Goal: Task Accomplishment & Management: Manage account settings

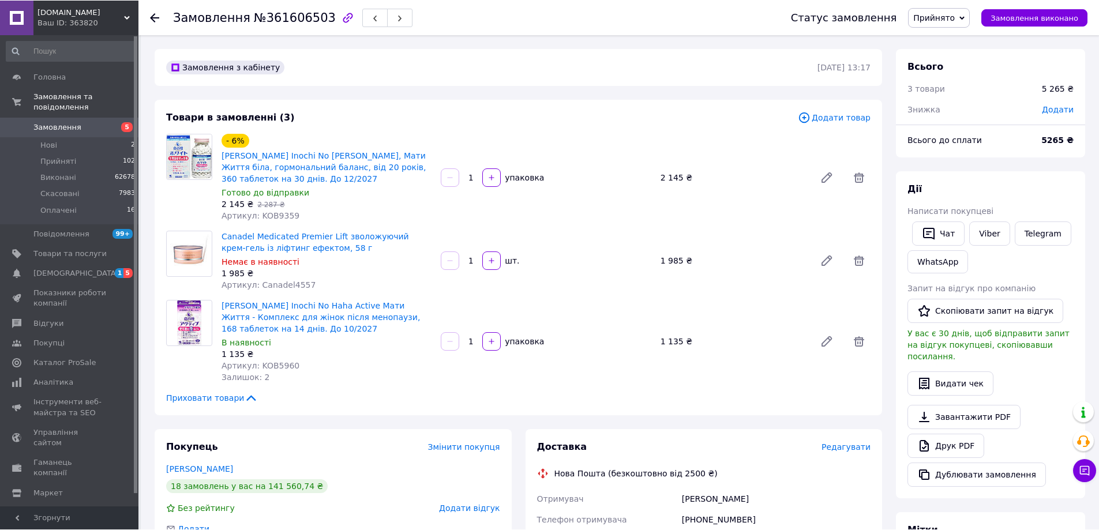
scroll to position [288, 0]
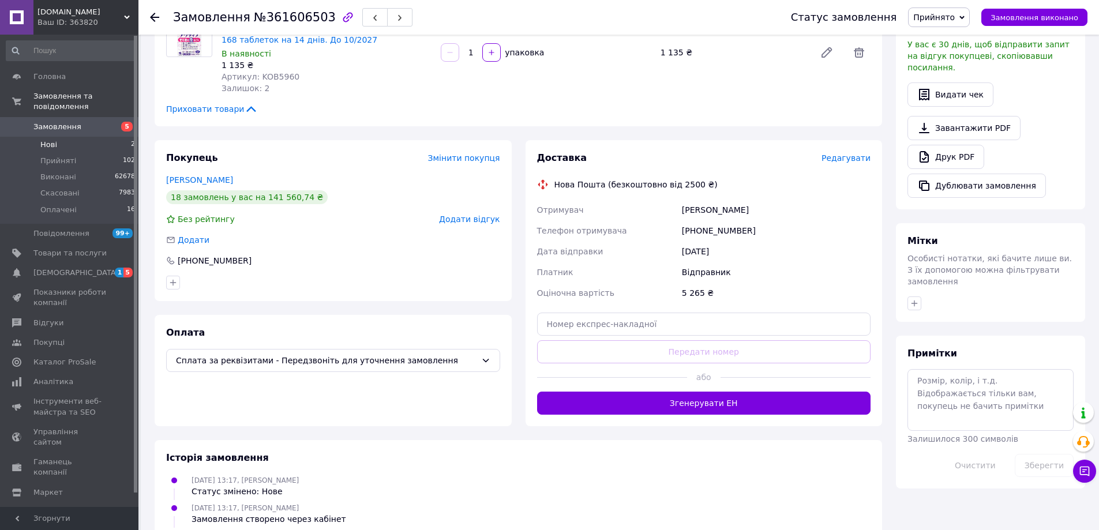
click at [51, 140] on span "Нові" at bounding box center [48, 145] width 17 height 10
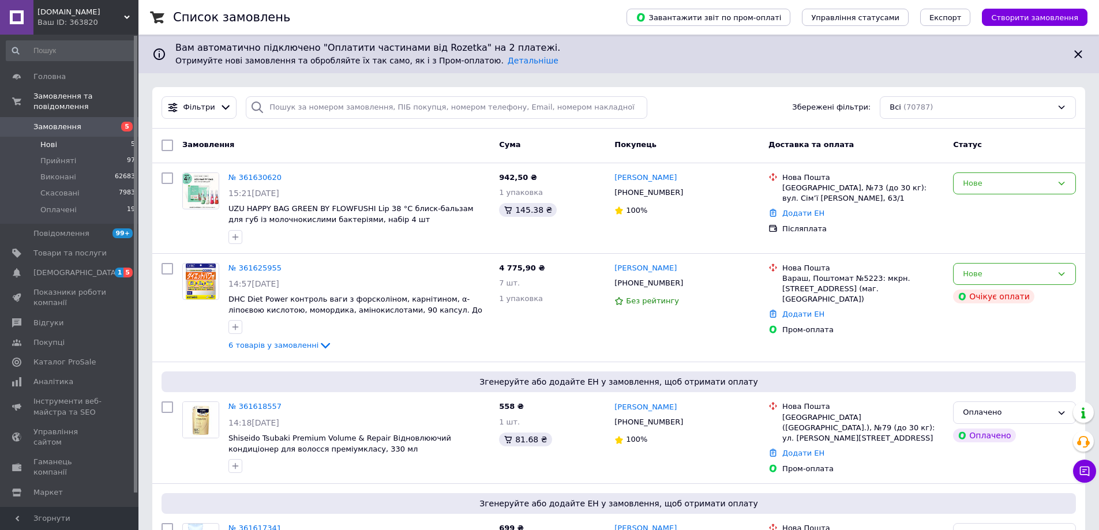
click at [61, 137] on li "Нові 5" at bounding box center [71, 145] width 142 height 16
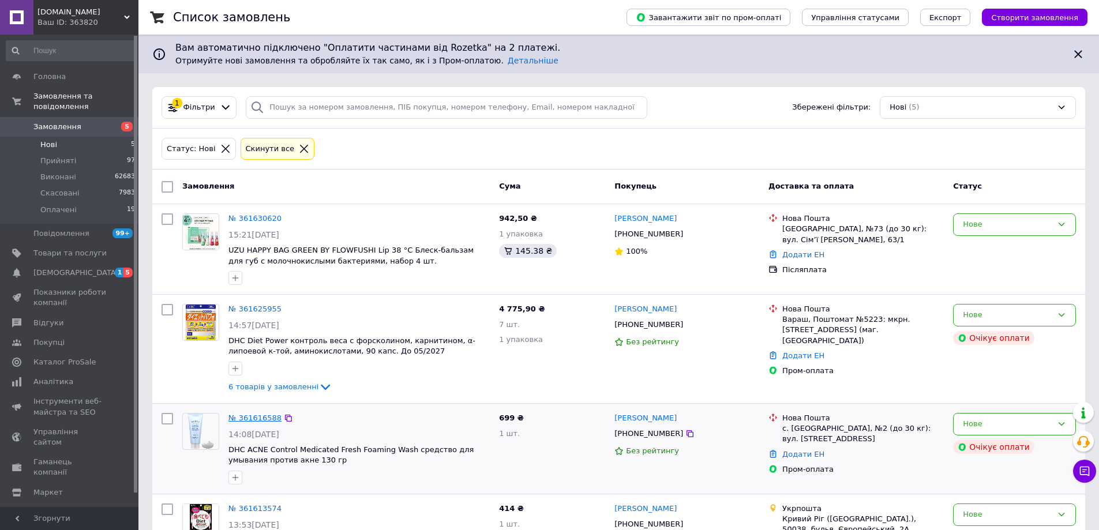
click at [258, 416] on link "№ 361616588" at bounding box center [254, 417] width 53 height 9
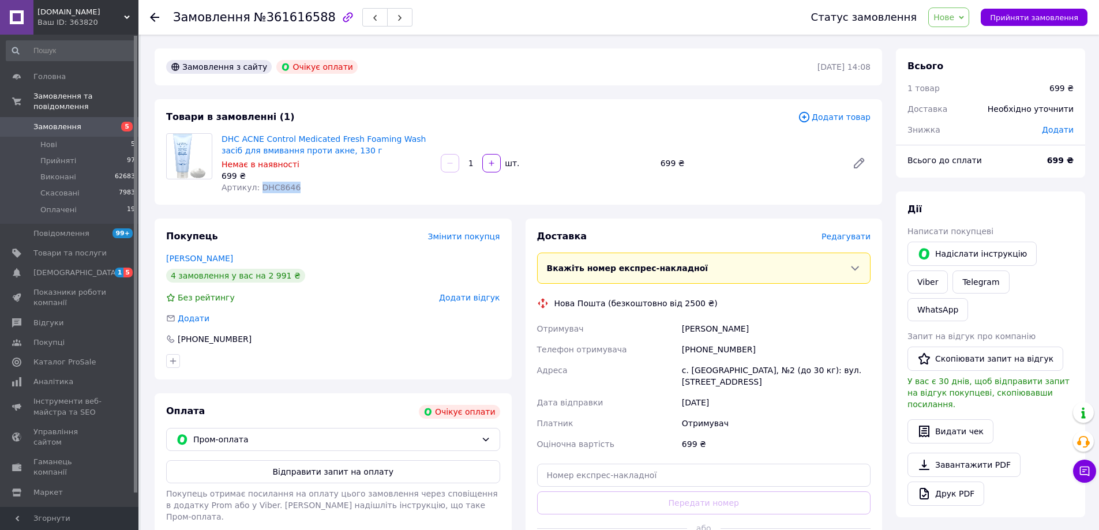
drag, startPoint x: 301, startPoint y: 194, endPoint x: 257, endPoint y: 186, distance: 45.0
click at [257, 186] on div "DHC ACNE Control Medicated Fresh Foaming Wash засіб для вмивання проти акне, 13…" at bounding box center [326, 163] width 219 height 65
copy span "DHC8646"
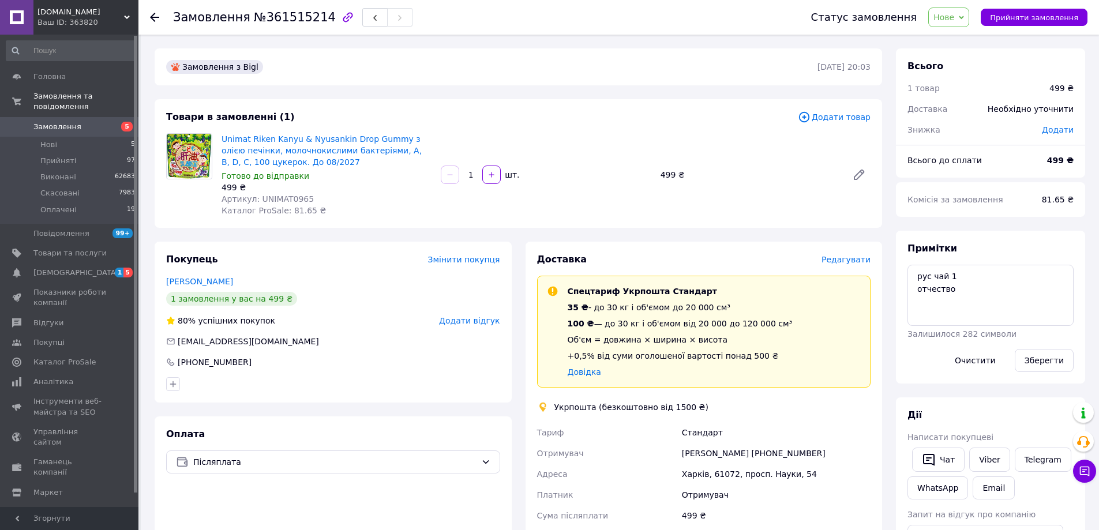
click at [851, 260] on span "Редагувати" at bounding box center [845, 259] width 49 height 9
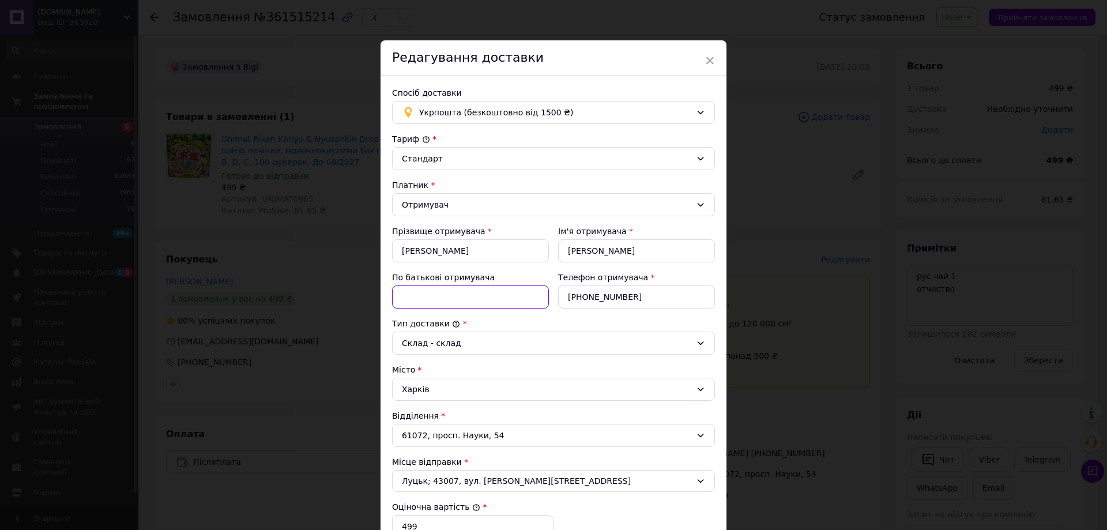
click at [428, 300] on input "По батькові отримувача" at bounding box center [470, 296] width 157 height 23
type input "Володимирівна"
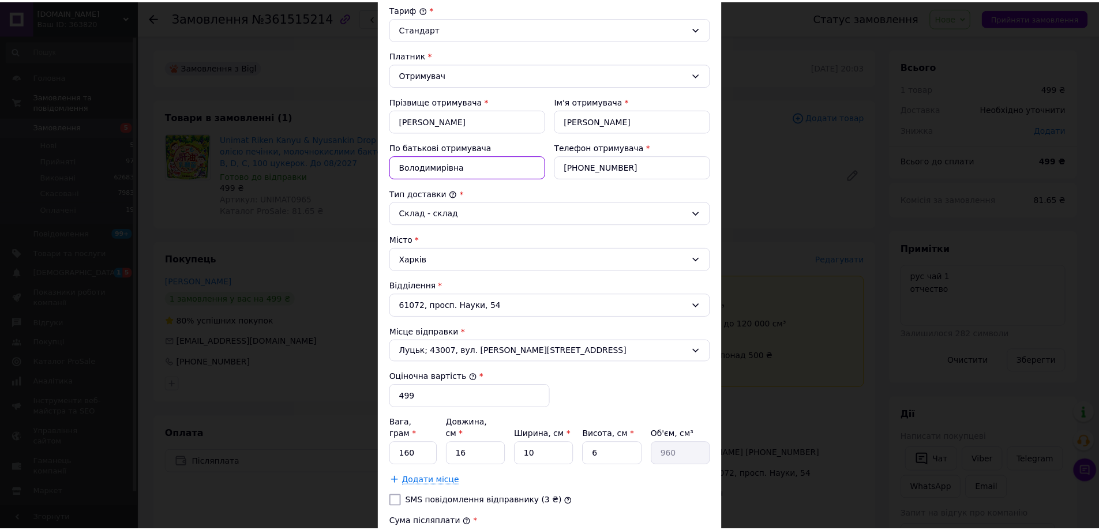
scroll to position [285, 0]
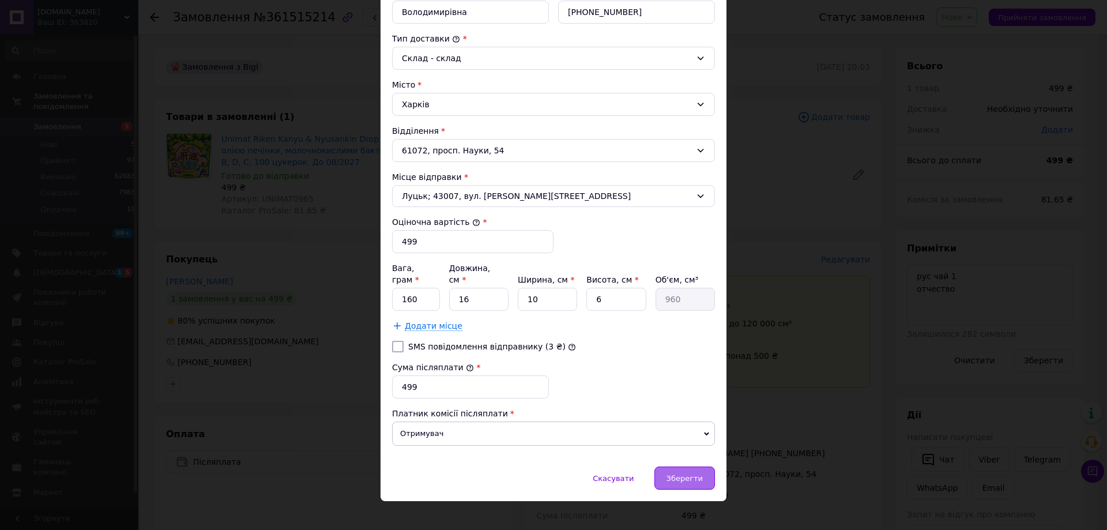
click at [688, 474] on span "Зберегти" at bounding box center [685, 478] width 36 height 9
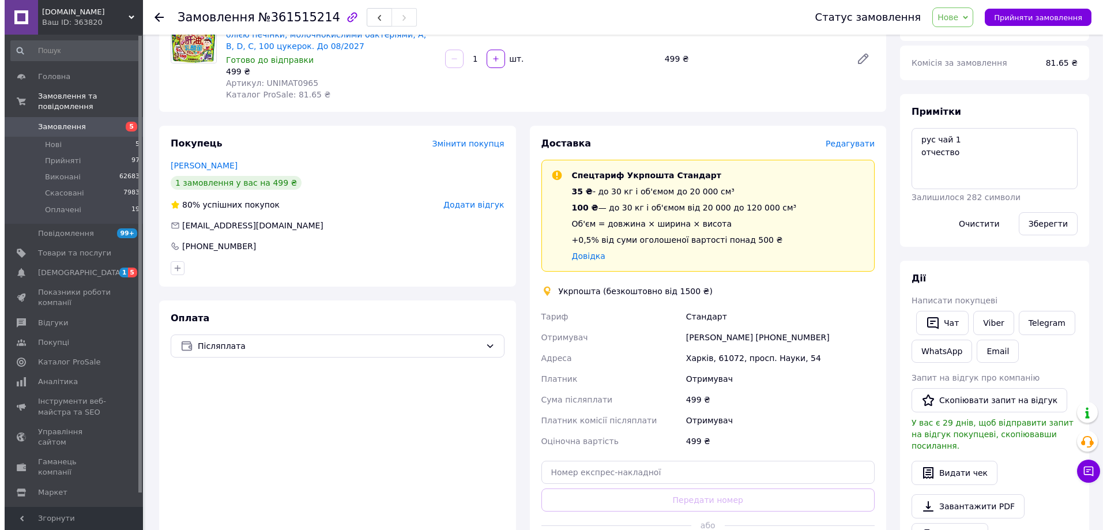
scroll to position [115, 0]
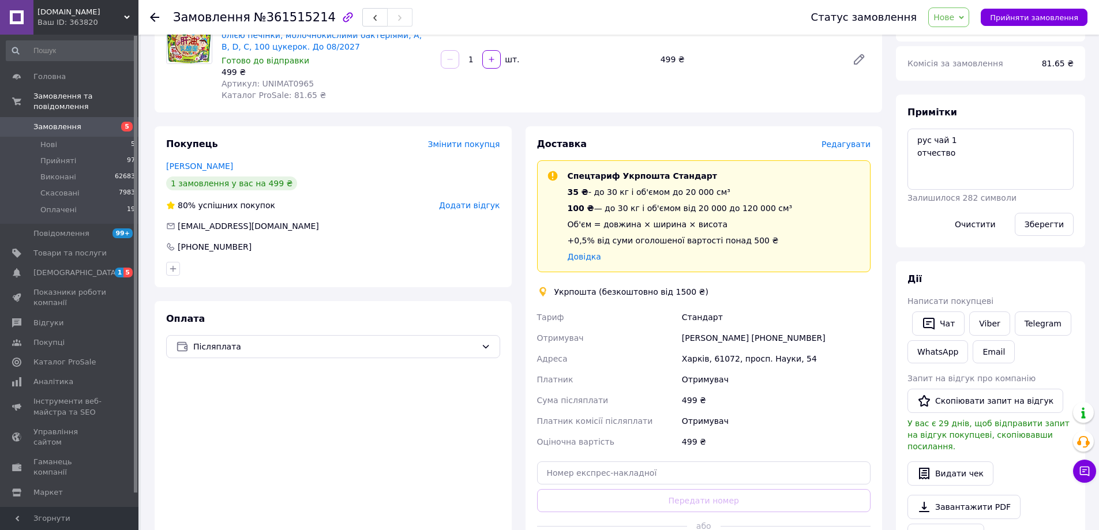
click at [853, 145] on span "Редагувати" at bounding box center [845, 144] width 49 height 9
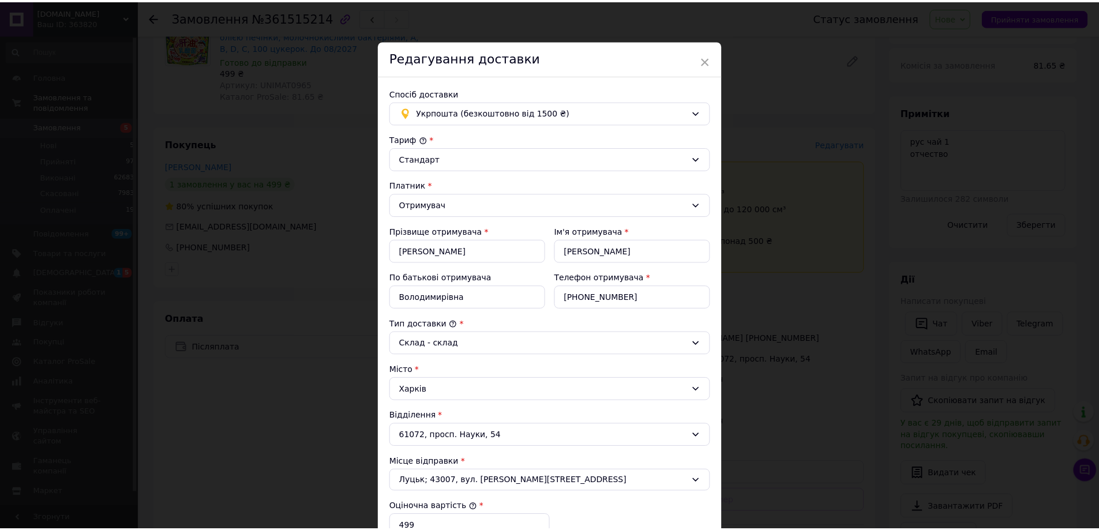
scroll to position [231, 0]
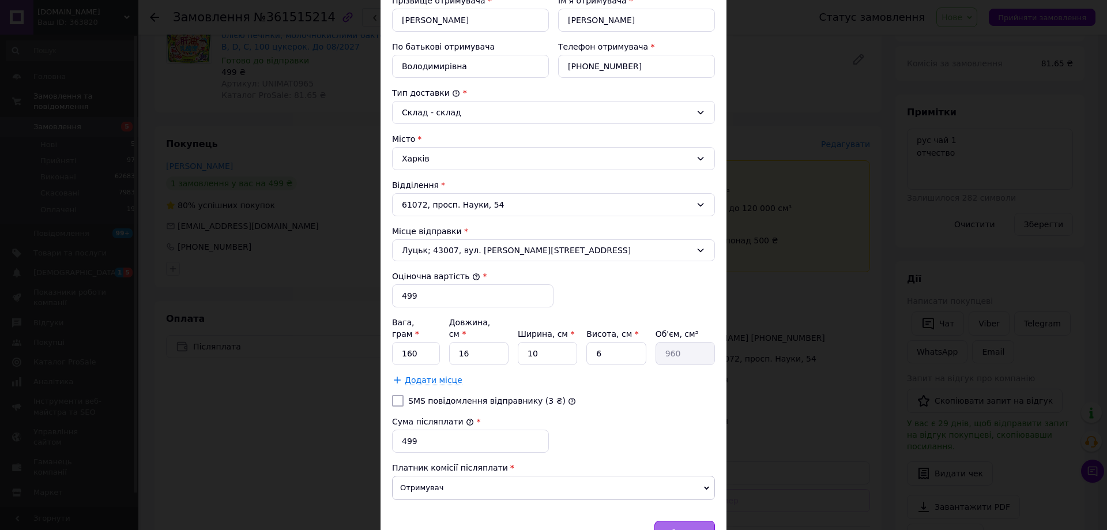
click at [689, 521] on div "Зберегти" at bounding box center [685, 532] width 61 height 23
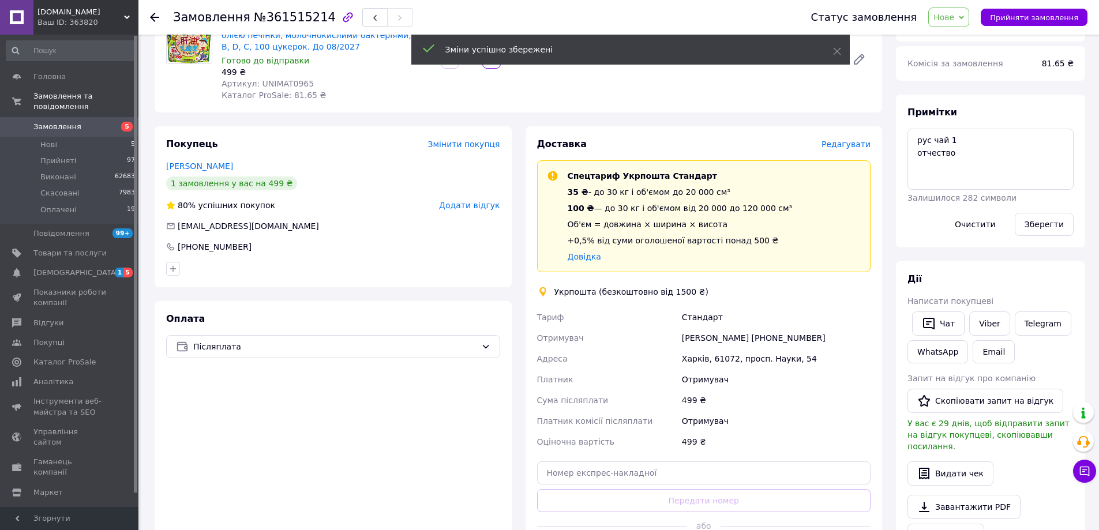
click at [953, 18] on span "Нове" at bounding box center [943, 17] width 21 height 9
click at [966, 88] on li "Оплачено" at bounding box center [954, 92] width 53 height 17
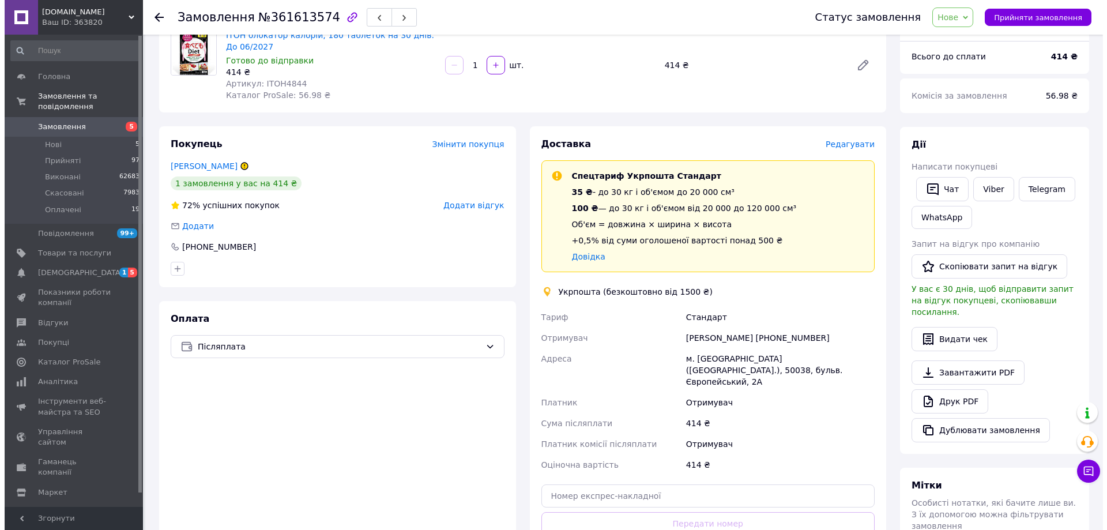
scroll to position [115, 0]
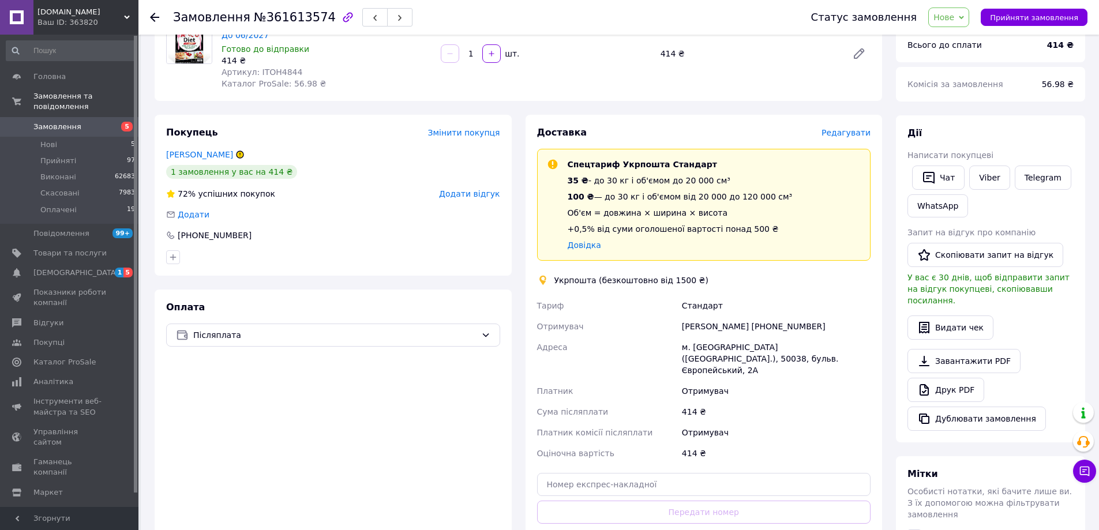
click at [848, 137] on span "Редагувати" at bounding box center [845, 132] width 49 height 9
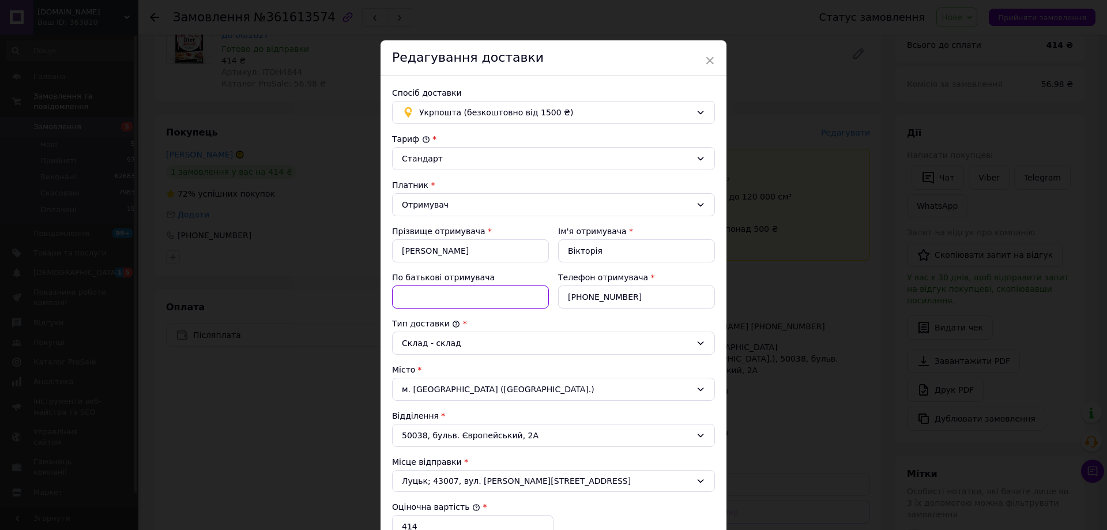
click at [420, 299] on input "По батькові отримувача" at bounding box center [470, 296] width 157 height 23
type input "Петрівна"
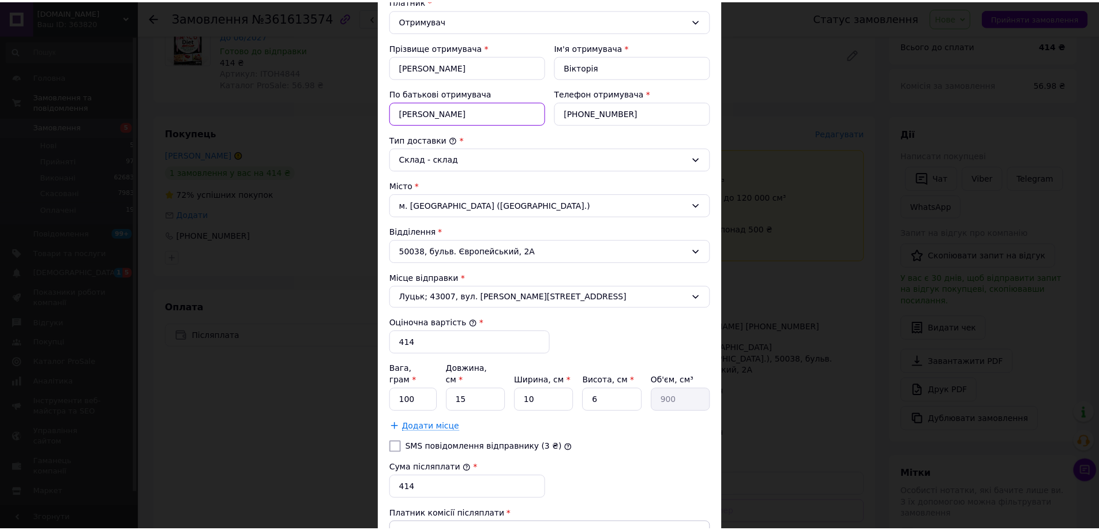
scroll to position [285, 0]
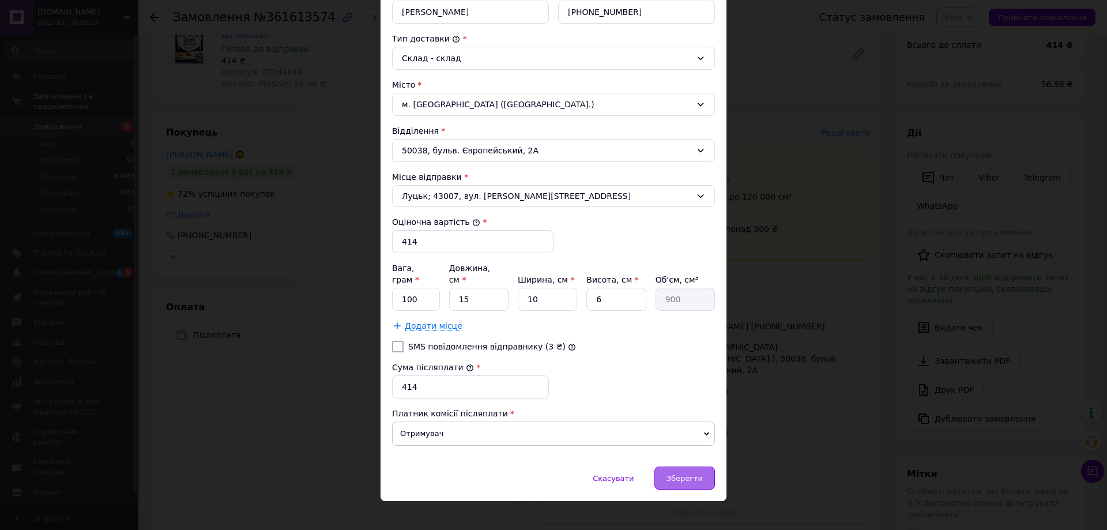
click at [701, 468] on div "Зберегти" at bounding box center [685, 478] width 61 height 23
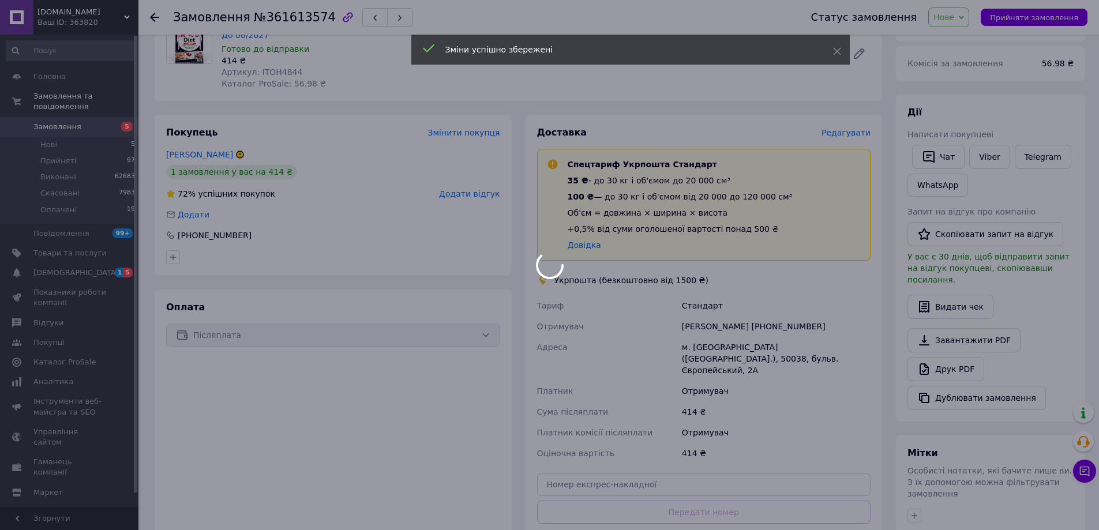
click at [957, 18] on div at bounding box center [549, 265] width 1099 height 530
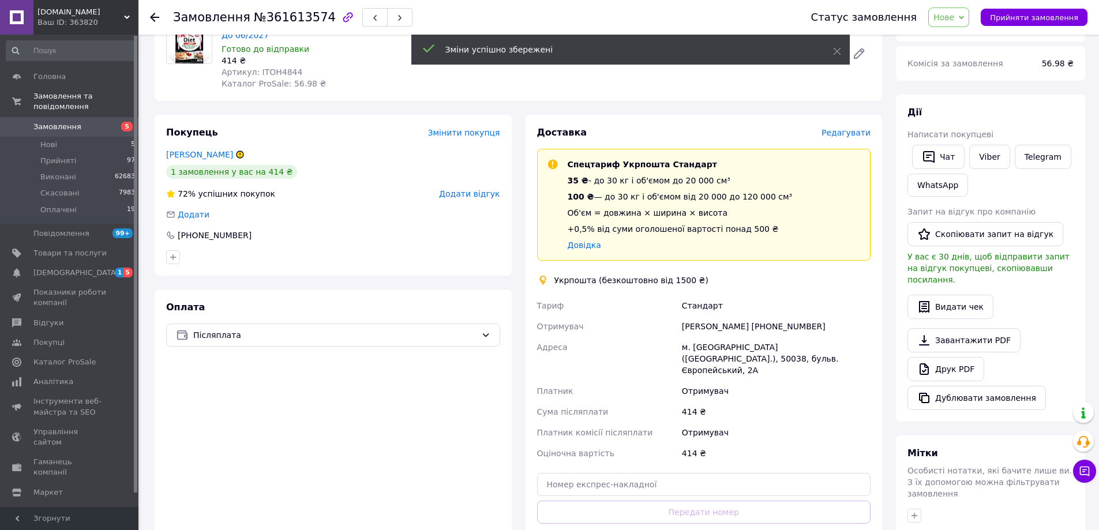
click at [954, 15] on span "Нове" at bounding box center [943, 17] width 21 height 9
drag, startPoint x: 958, startPoint y: 93, endPoint x: 442, endPoint y: 503, distance: 658.7
click at [956, 92] on li "Оплачено" at bounding box center [954, 92] width 53 height 17
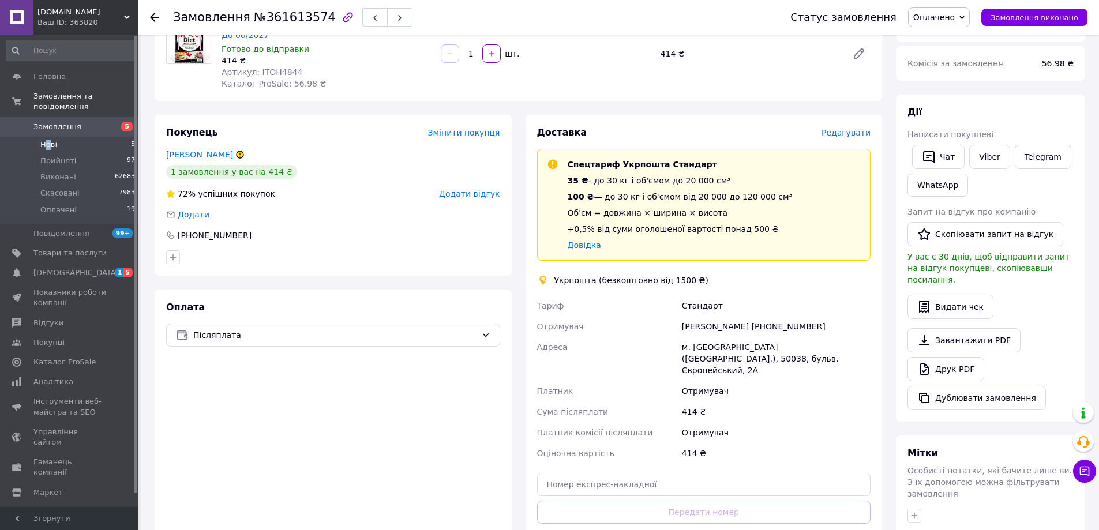
drag, startPoint x: 48, startPoint y: 134, endPoint x: 465, endPoint y: 1, distance: 437.1
click at [49, 140] on span "Нові" at bounding box center [48, 145] width 17 height 10
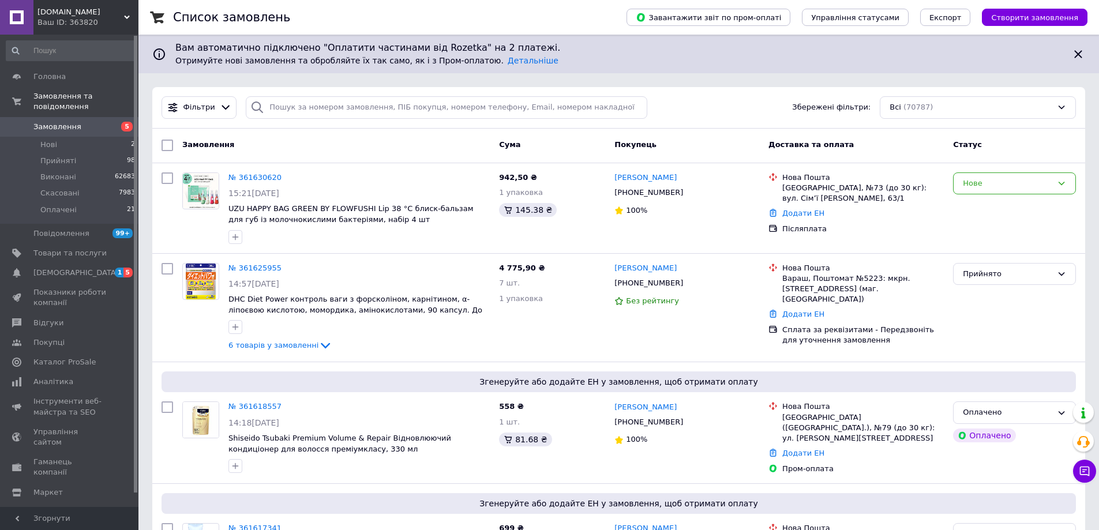
drag, startPoint x: 59, startPoint y: 151, endPoint x: 631, endPoint y: 0, distance: 591.1
click at [60, 156] on span "Прийняті" at bounding box center [58, 161] width 36 height 10
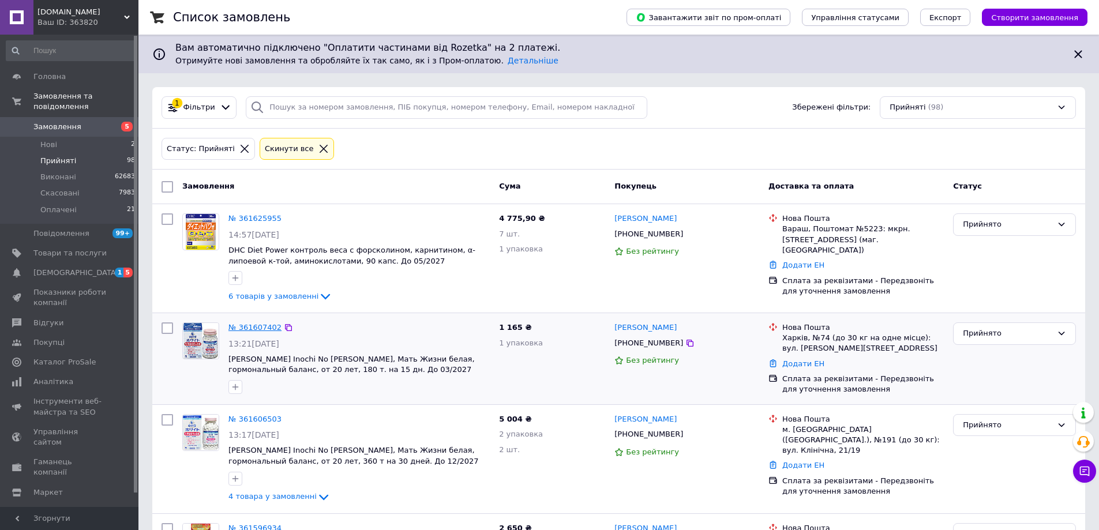
click at [251, 326] on link "№ 361607402" at bounding box center [254, 327] width 53 height 9
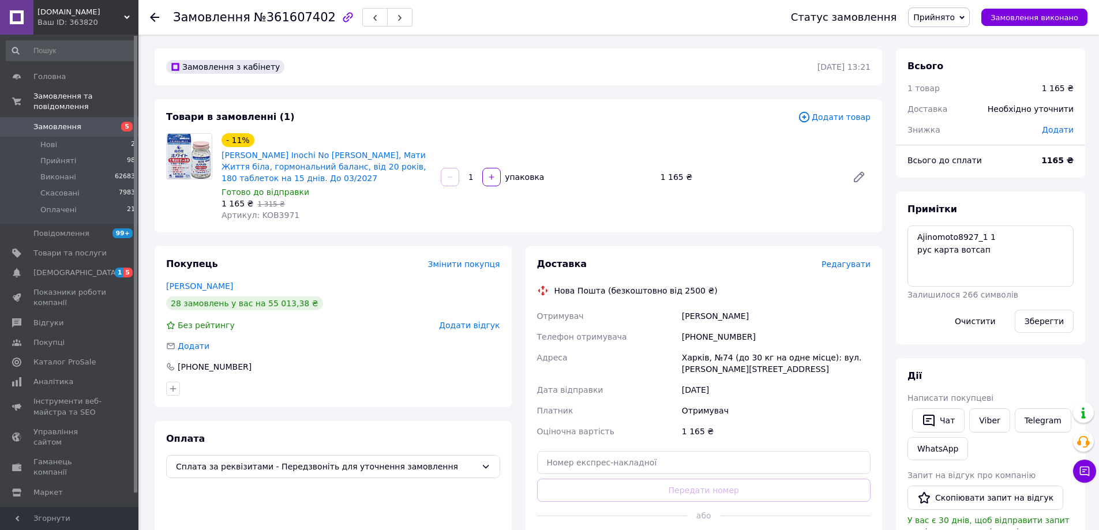
click at [847, 268] on span "Редагувати" at bounding box center [845, 263] width 49 height 9
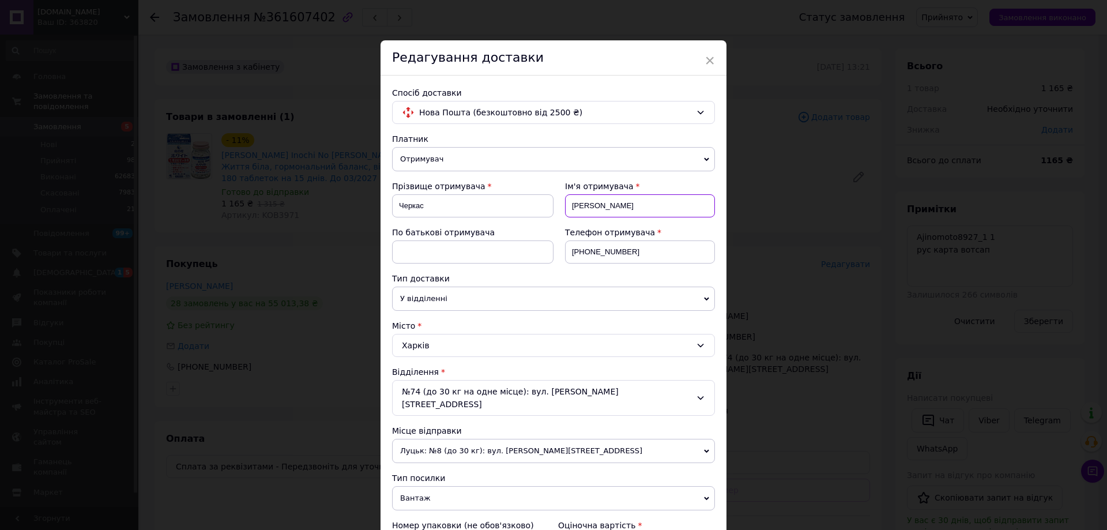
drag, startPoint x: 615, startPoint y: 205, endPoint x: 562, endPoint y: 201, distance: 53.8
click at [562, 201] on div "Ім'я отримувача Марина" at bounding box center [634, 203] width 161 height 46
paste input "0679180505"
type input "0679180505"
drag, startPoint x: 630, startPoint y: 247, endPoint x: 585, endPoint y: 250, distance: 45.1
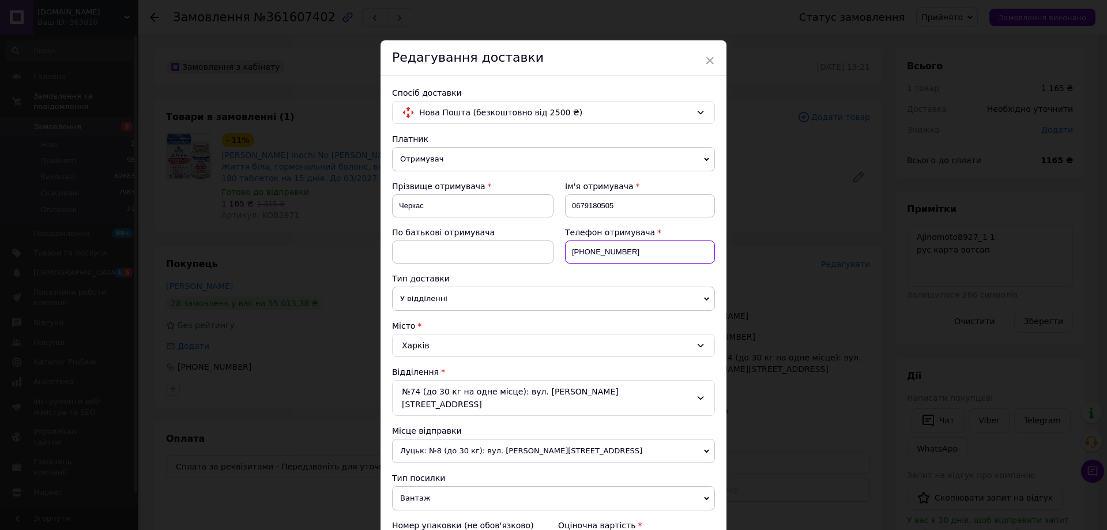
click at [585, 250] on input "+380675710000" at bounding box center [640, 251] width 150 height 23
paste input "9180505"
type input "+380679180505"
drag, startPoint x: 619, startPoint y: 202, endPoint x: 563, endPoint y: 202, distance: 56.5
click at [563, 202] on div "Ім'я отримувача 0679180505" at bounding box center [634, 203] width 161 height 46
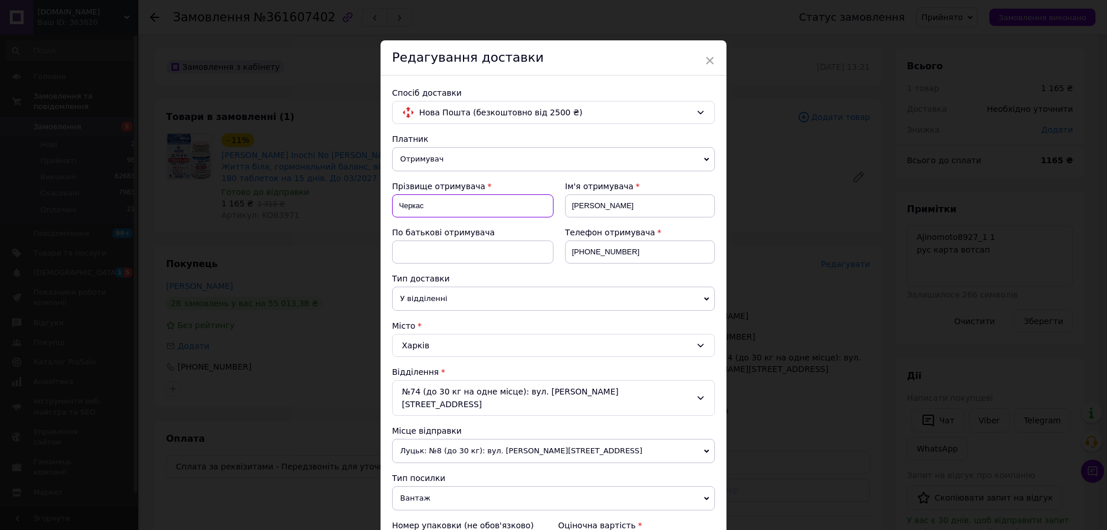
click at [446, 197] on input "Черкас" at bounding box center [472, 205] width 161 height 23
click at [589, 205] on input "Натяля" at bounding box center [640, 205] width 150 height 23
type input "Наталя"
drag, startPoint x: 445, startPoint y: 201, endPoint x: 394, endPoint y: 200, distance: 50.8
click at [394, 200] on input "Черкас" at bounding box center [472, 205] width 161 height 23
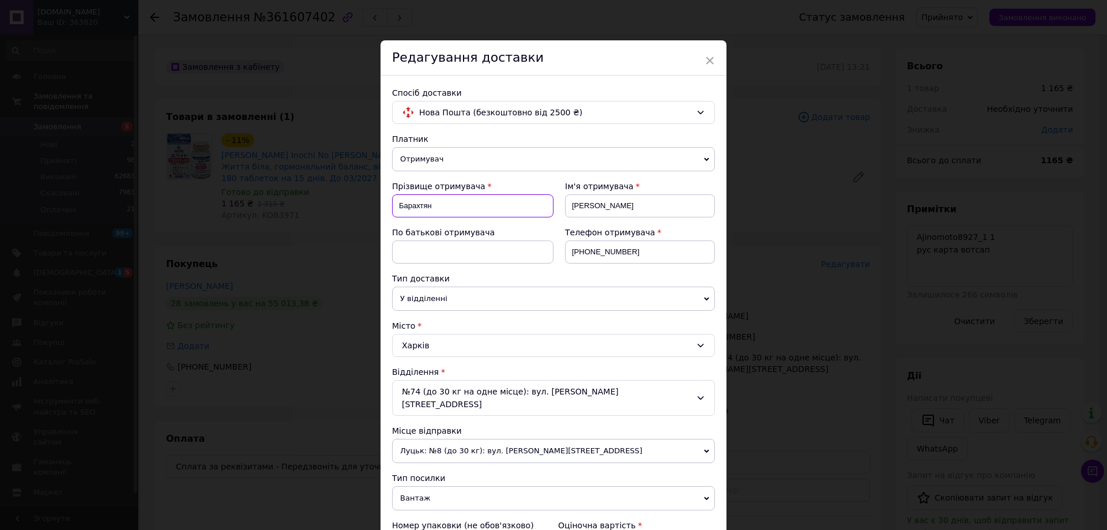
type input "Барахтян"
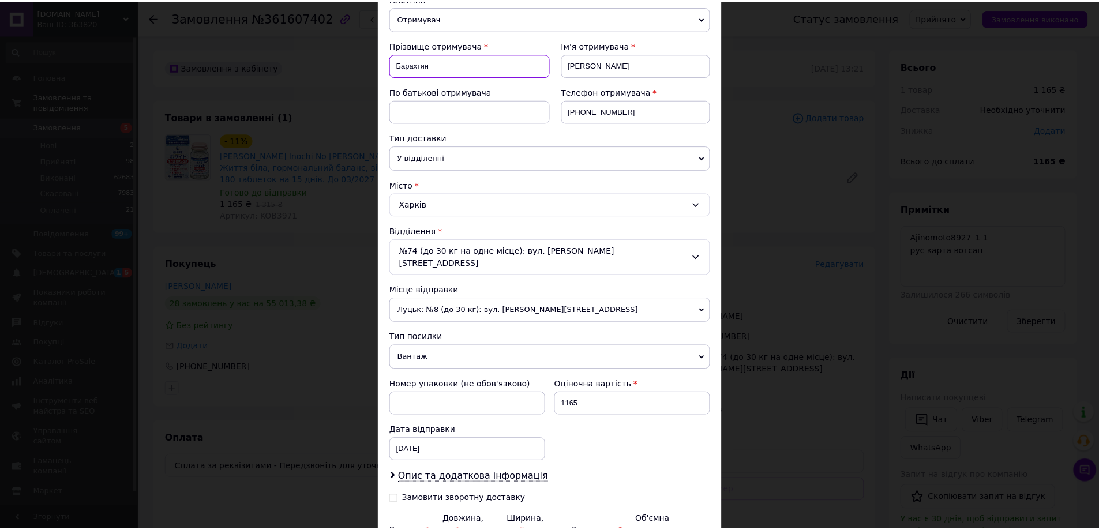
scroll to position [257, 0]
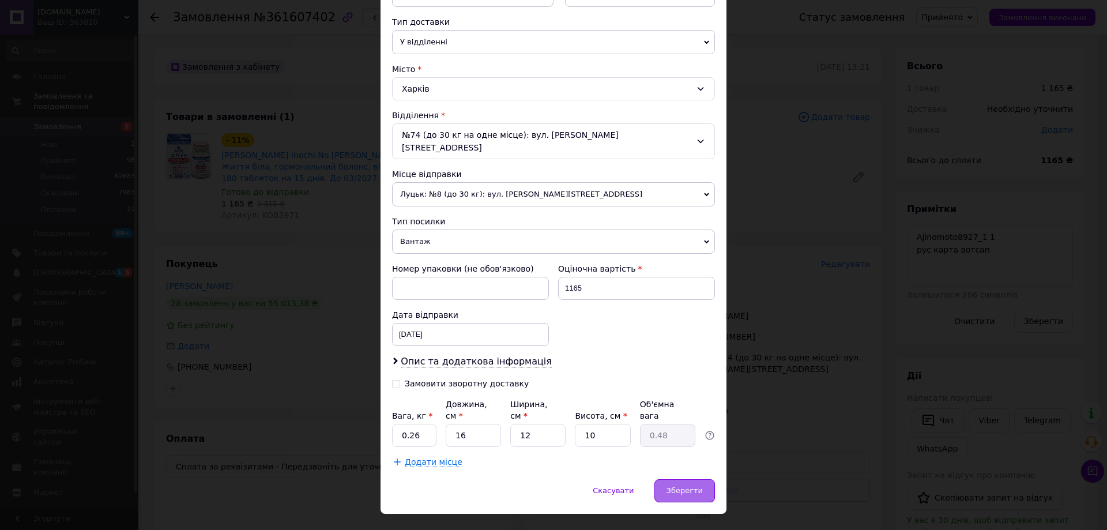
click at [684, 486] on span "Зберегти" at bounding box center [685, 490] width 36 height 9
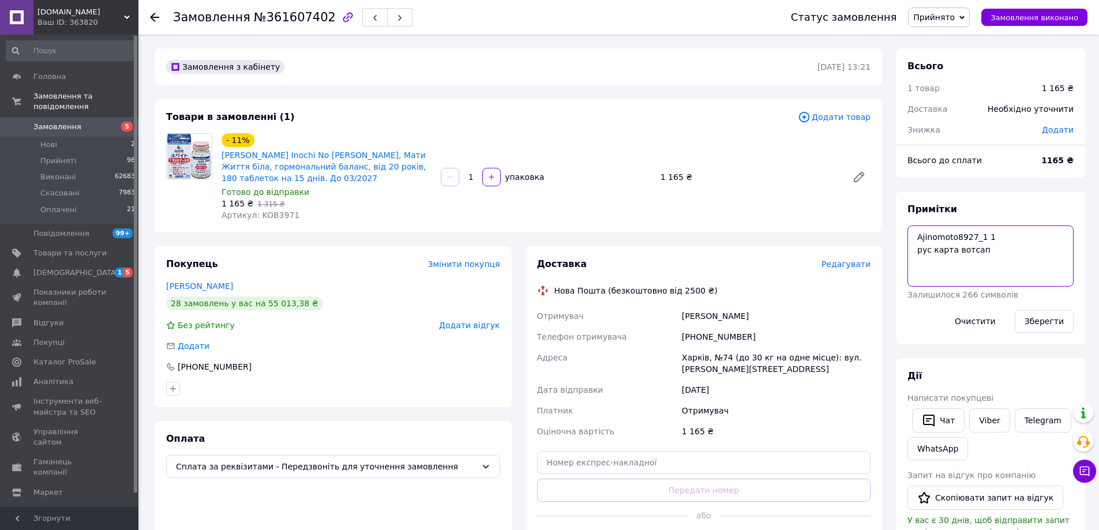
click at [998, 253] on textarea "Ajinomoto8927_1 1 рус карта вотсап" at bounding box center [990, 255] width 166 height 61
paste textarea "Ajinomoto8927"
type textarea "Ajinomoto8927_1 1 рус карта вотсап Ajinomoto8927 1"
drag, startPoint x: 1053, startPoint y: 321, endPoint x: 1052, endPoint y: 309, distance: 12.2
click at [1054, 319] on button "Зберегти" at bounding box center [1043, 321] width 59 height 23
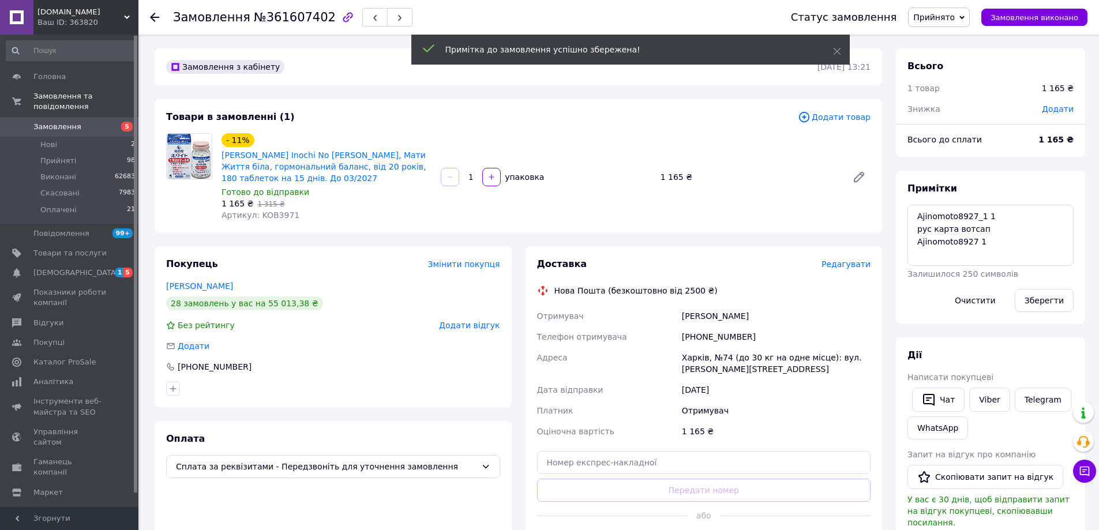
click at [954, 16] on span "Прийнято" at bounding box center [934, 17] width 42 height 9
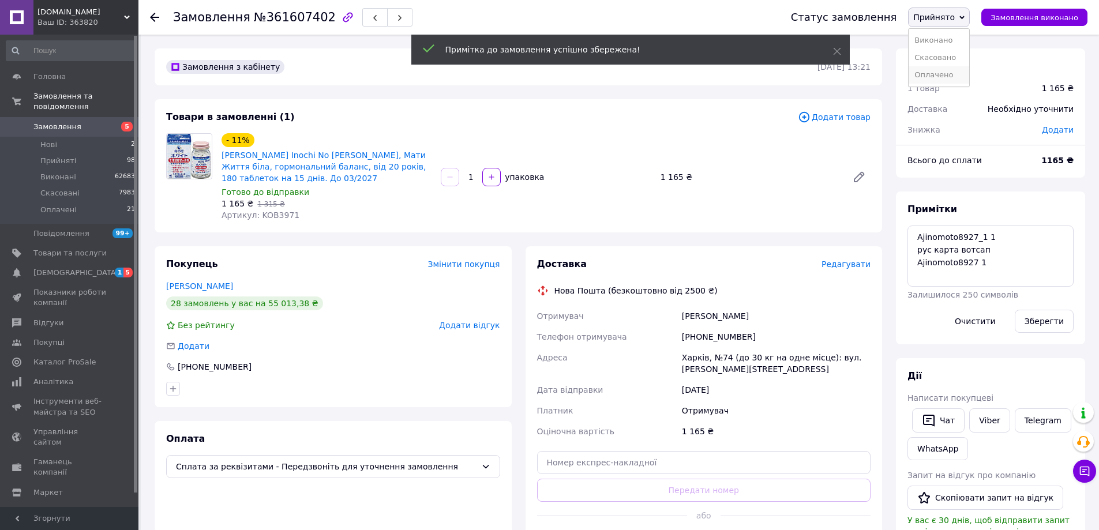
click at [946, 77] on li "Оплачено" at bounding box center [938, 74] width 61 height 17
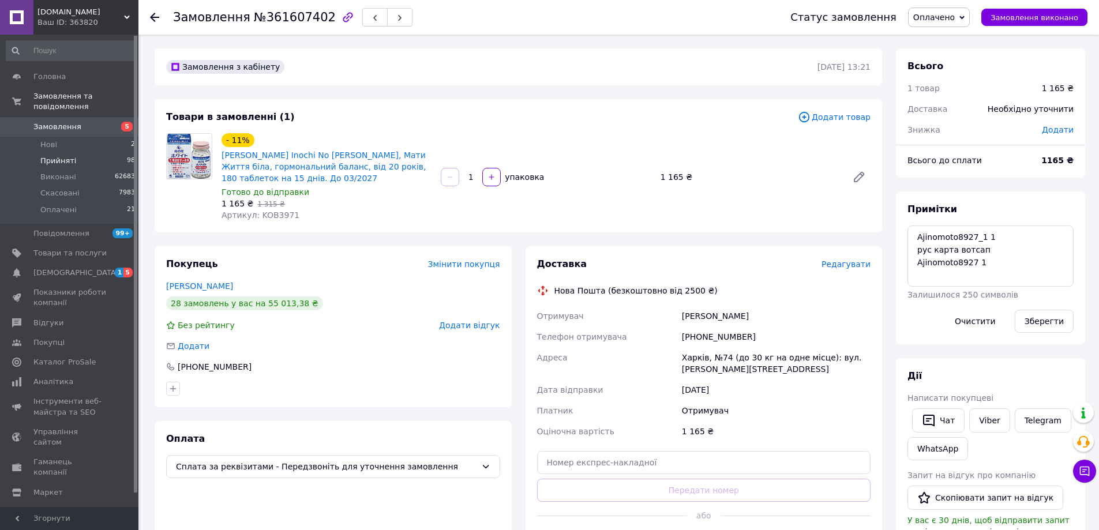
click at [66, 156] on span "Прийняті" at bounding box center [58, 161] width 36 height 10
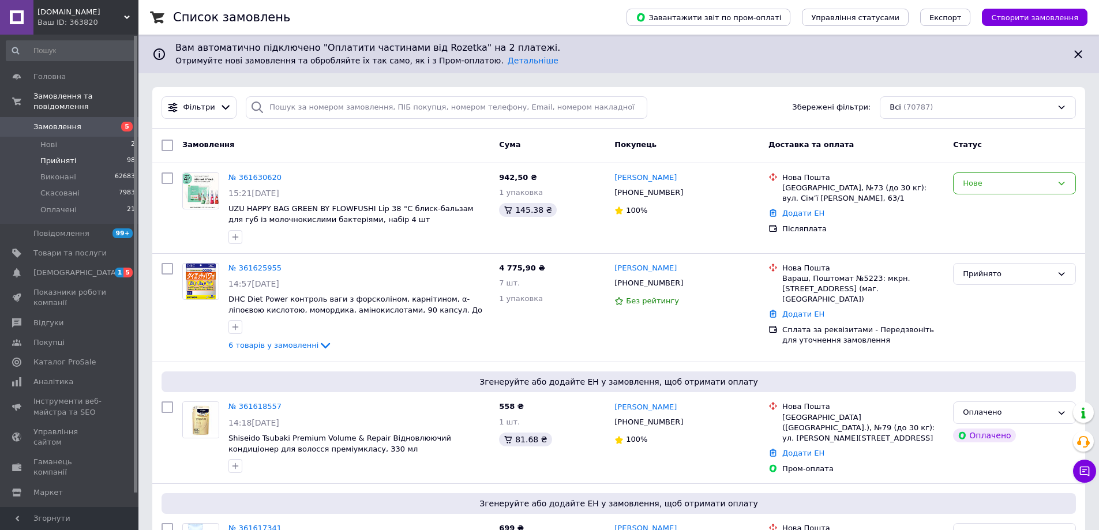
click at [63, 156] on span "Прийняті" at bounding box center [58, 161] width 36 height 10
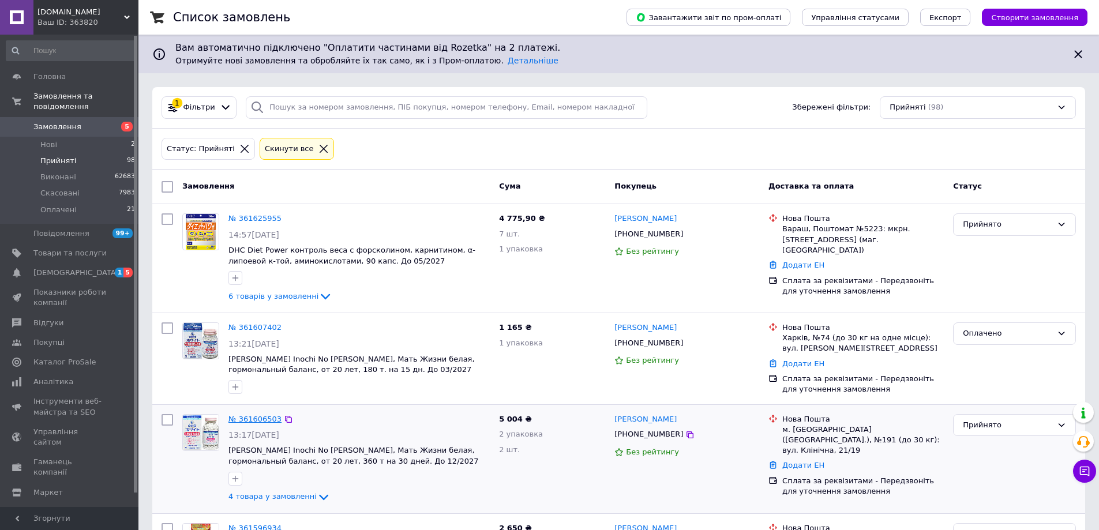
click at [261, 417] on link "№ 361606503" at bounding box center [254, 419] width 53 height 9
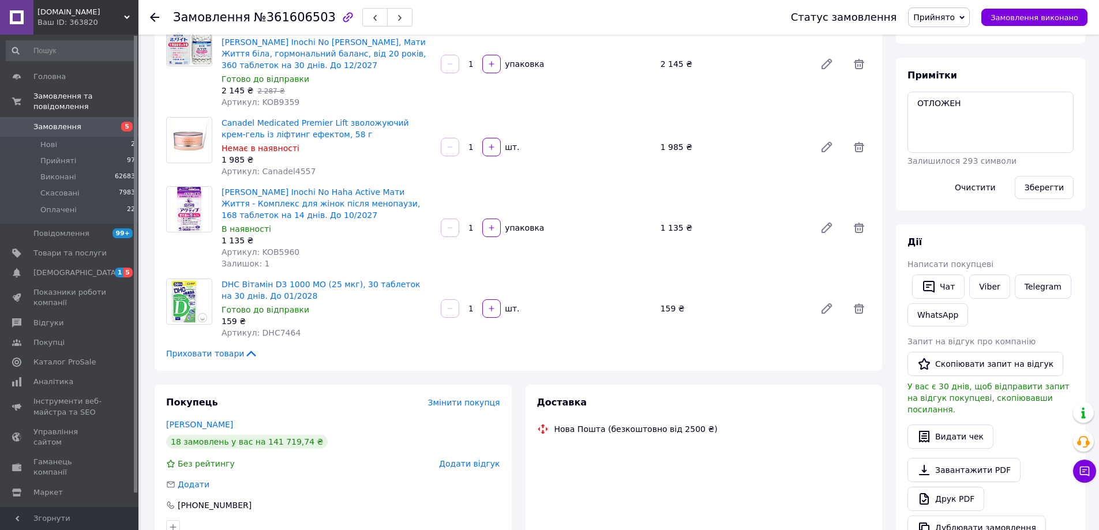
scroll to position [115, 0]
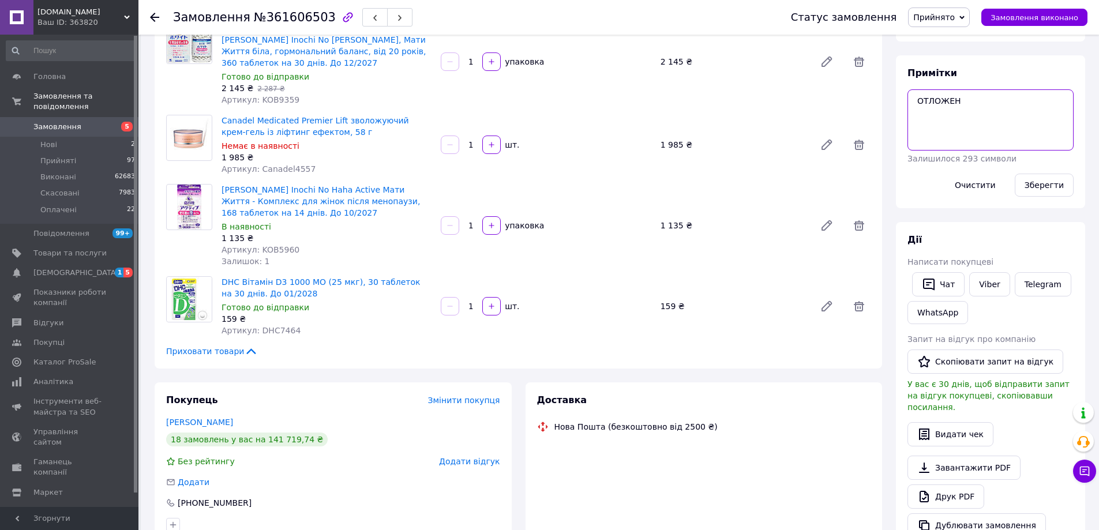
click at [972, 97] on textarea "ОТЛОЖЕН" at bounding box center [990, 119] width 166 height 61
paste textarea "PETITFEE0434"
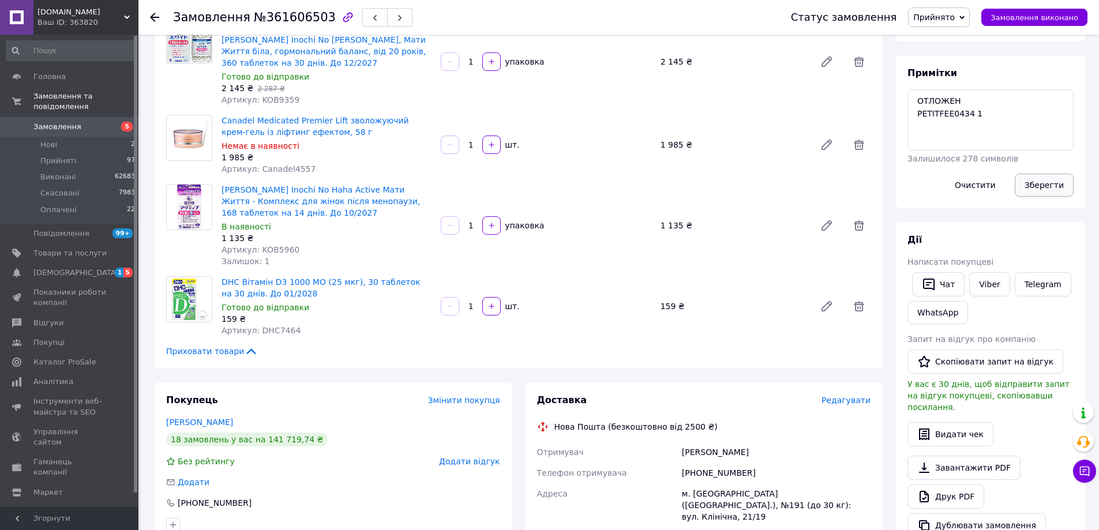
click at [1033, 186] on button "Зберегти" at bounding box center [1043, 185] width 59 height 23
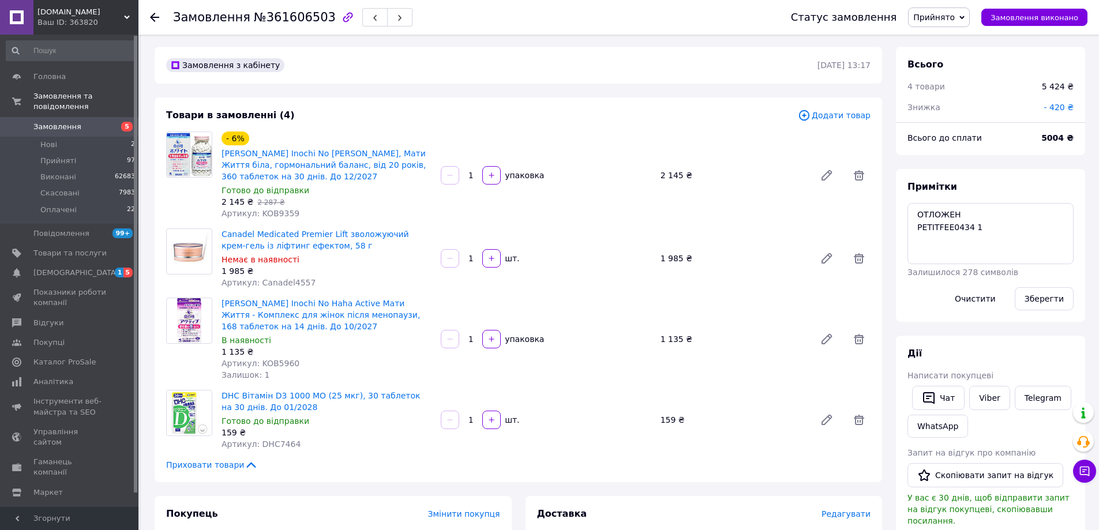
scroll to position [0, 0]
click at [988, 231] on textarea "ОТЛОЖЕН PETITFEE0434 1" at bounding box center [990, 235] width 166 height 61
click at [1042, 294] on button "Зберегти" at bounding box center [1043, 300] width 59 height 23
click at [1050, 303] on button "Зберегти" at bounding box center [1043, 300] width 59 height 23
click at [951, 16] on span "Прийнято" at bounding box center [934, 17] width 42 height 9
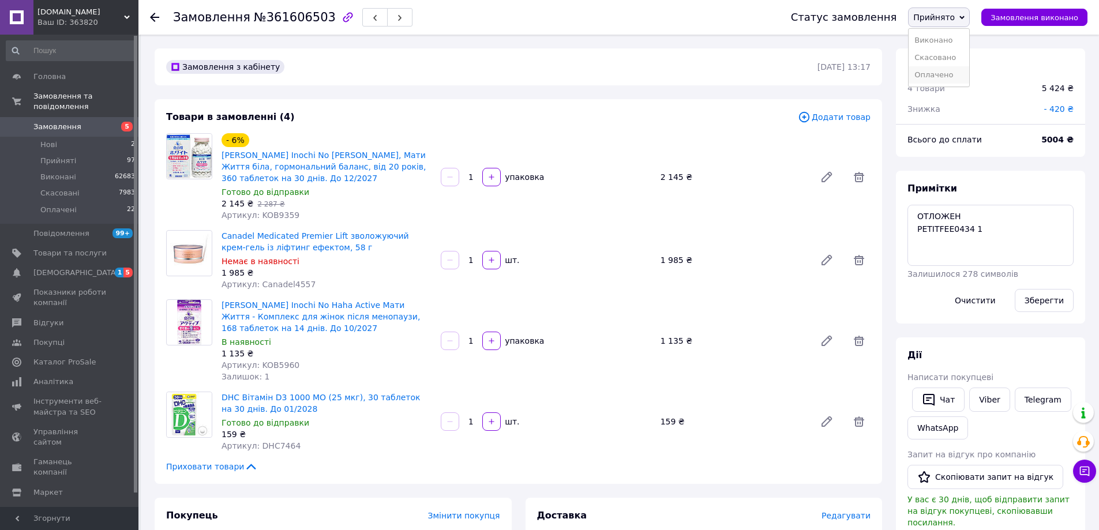
click at [940, 69] on li "Оплачено" at bounding box center [938, 74] width 61 height 17
click at [1002, 231] on textarea "ОТЛОЖЕН PETITFEE0434 1" at bounding box center [990, 235] width 166 height 61
paste textarea "Rohto4254_prob1"
type textarea "ОТЛОЖЕН PETITFEE0434 1 Rohto4254_prob1 1"
click at [1051, 298] on button "Зберегти" at bounding box center [1043, 300] width 59 height 23
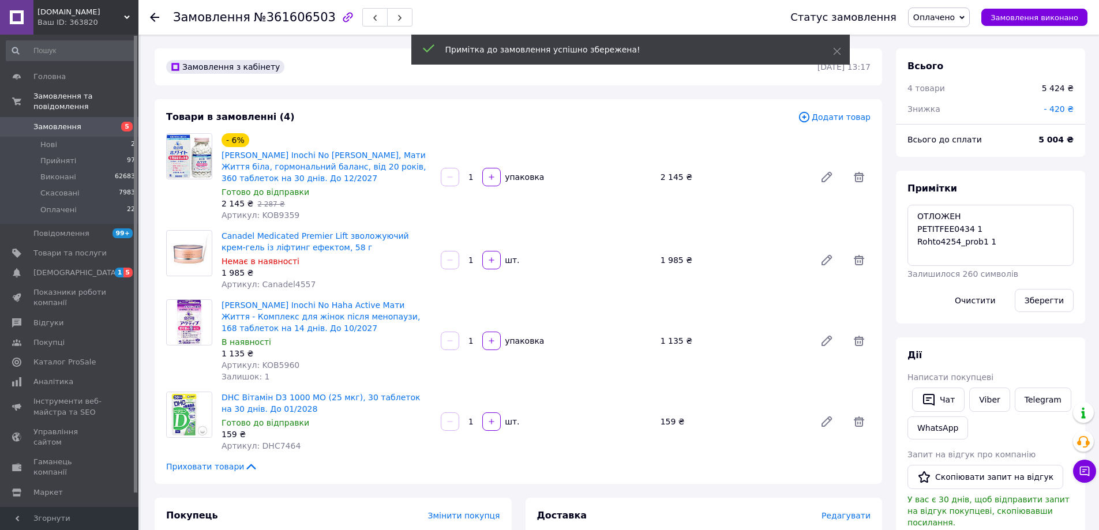
scroll to position [72, 0]
click at [55, 140] on span "Нові" at bounding box center [48, 145] width 17 height 10
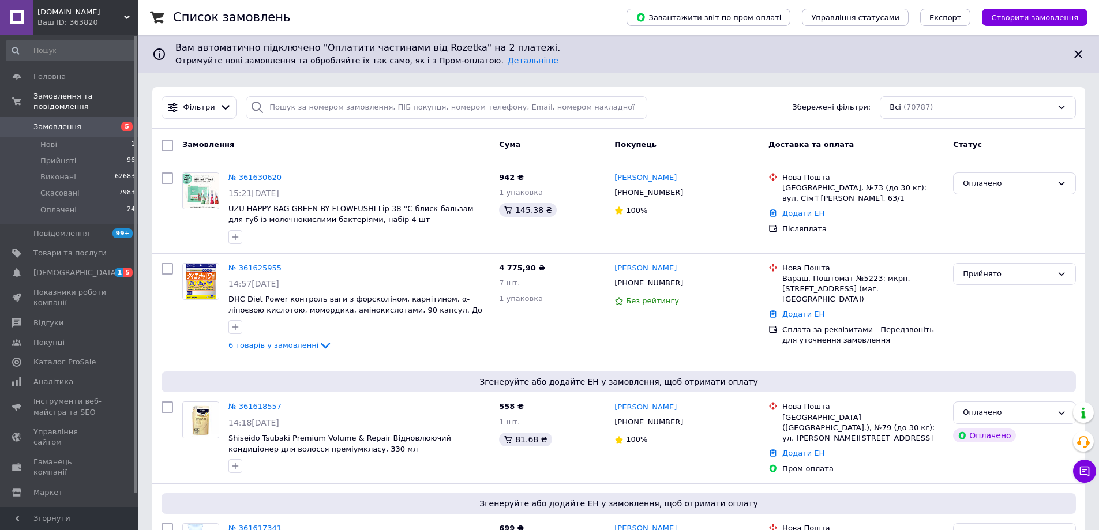
click at [1035, 17] on span "Створити замовлення" at bounding box center [1034, 17] width 87 height 9
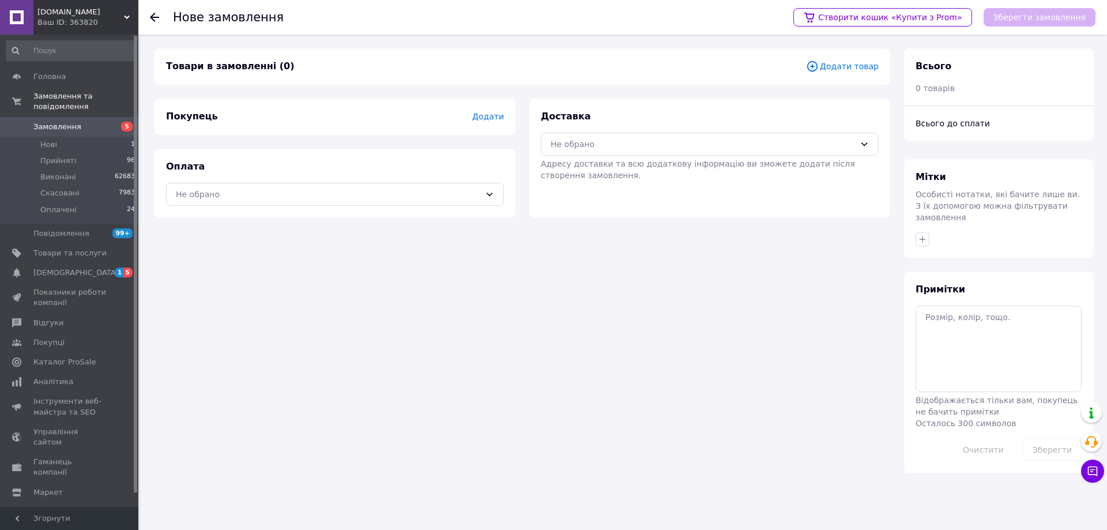
click at [481, 123] on div "Покупець Додати" at bounding box center [335, 117] width 361 height 36
click at [488, 121] on span "Додати" at bounding box center [488, 116] width 32 height 9
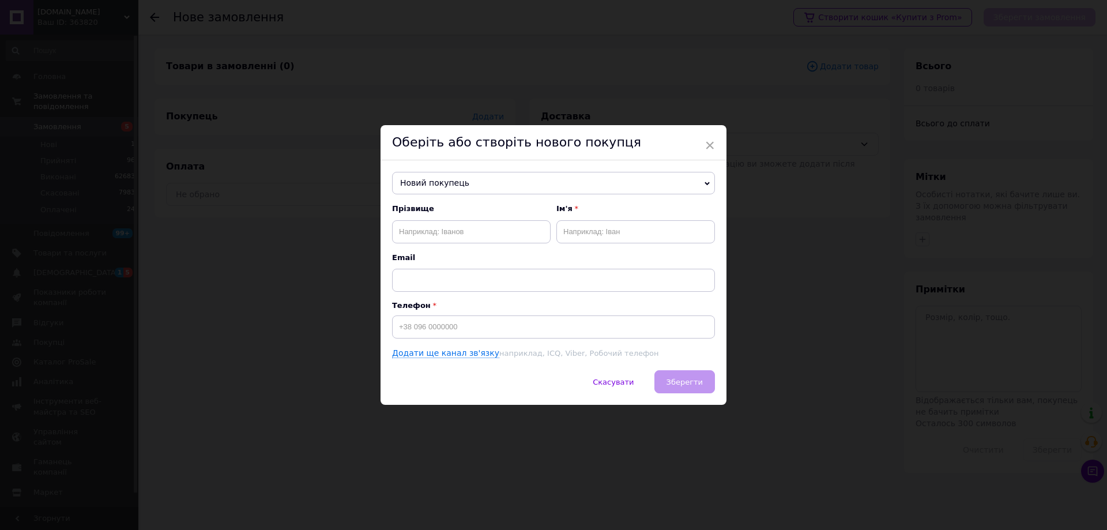
drag, startPoint x: 452, startPoint y: 178, endPoint x: 449, endPoint y: 186, distance: 9.1
click at [451, 180] on span "Новий покупець" at bounding box center [553, 183] width 323 height 23
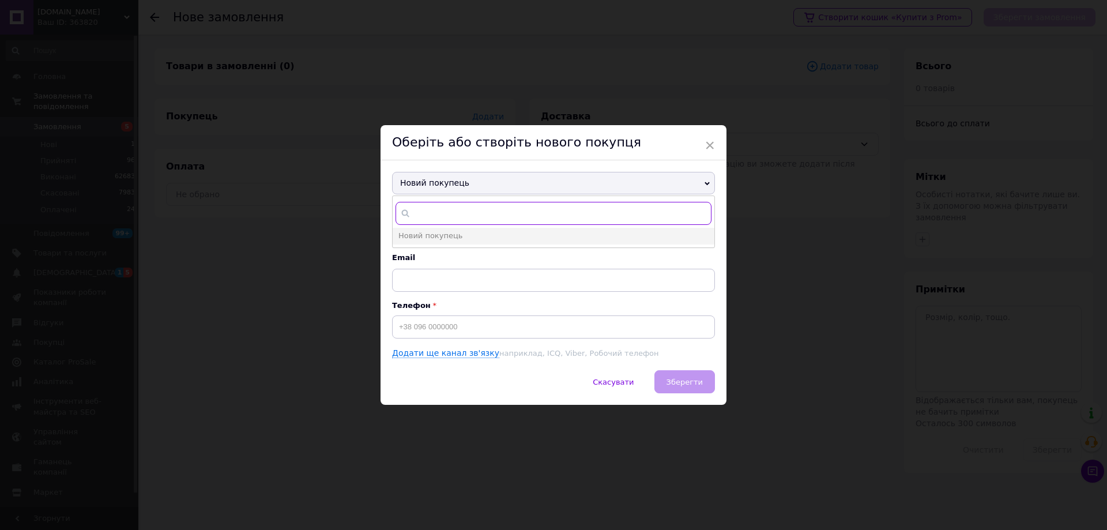
paste input "+380 50 412 2882"
click at [432, 211] on input "+380 50 412 2882" at bounding box center [554, 213] width 316 height 23
click at [439, 211] on input "+38050 412 2882" at bounding box center [554, 213] width 316 height 23
click at [451, 212] on input "+38050412 2882" at bounding box center [554, 213] width 316 height 23
type input "+380504122882"
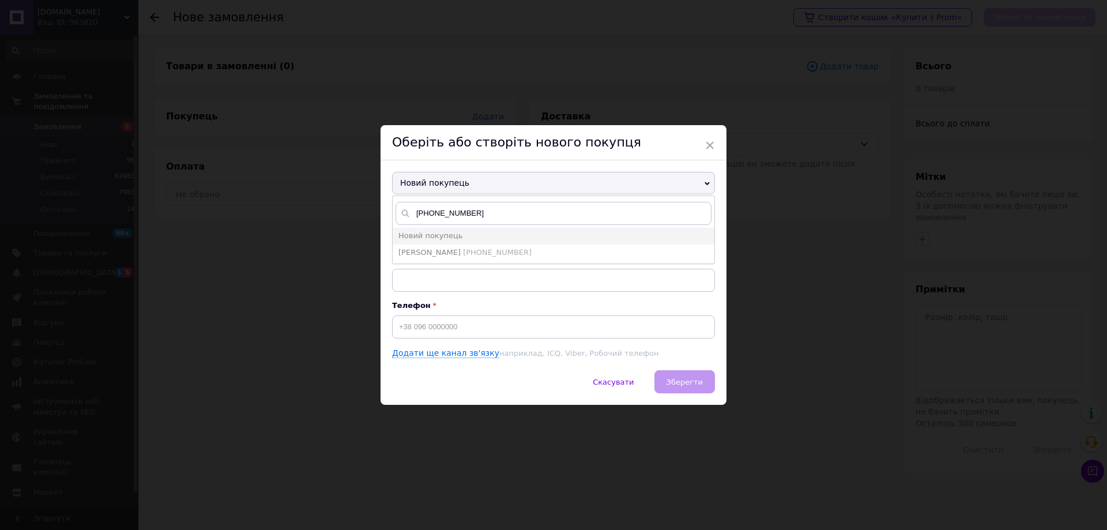
click at [443, 251] on span "Чалиенко Анжела" at bounding box center [429, 252] width 62 height 9
type input "Чалиенко Анжела"
type input "+380504122882"
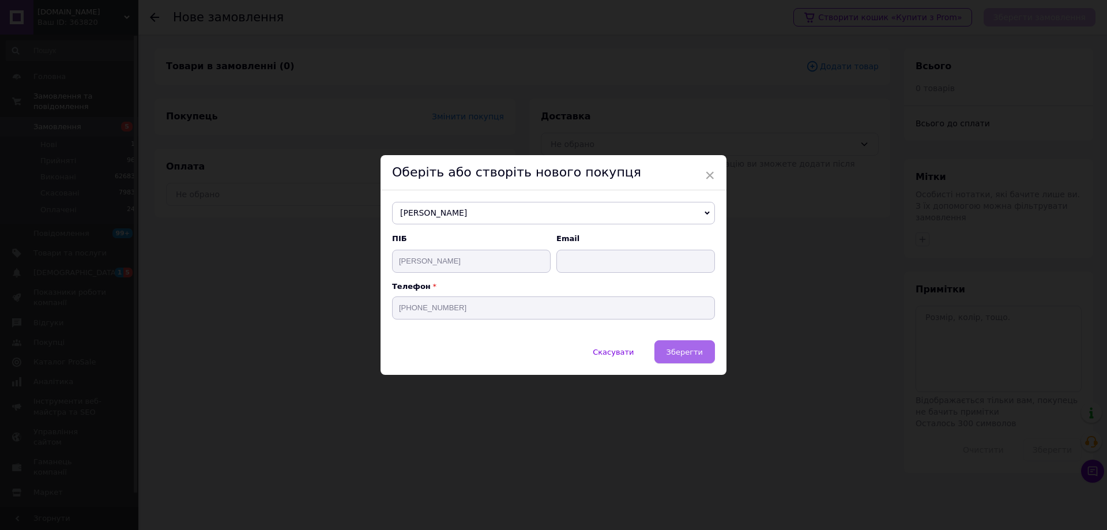
click at [697, 362] on button "Зберегти" at bounding box center [685, 351] width 61 height 23
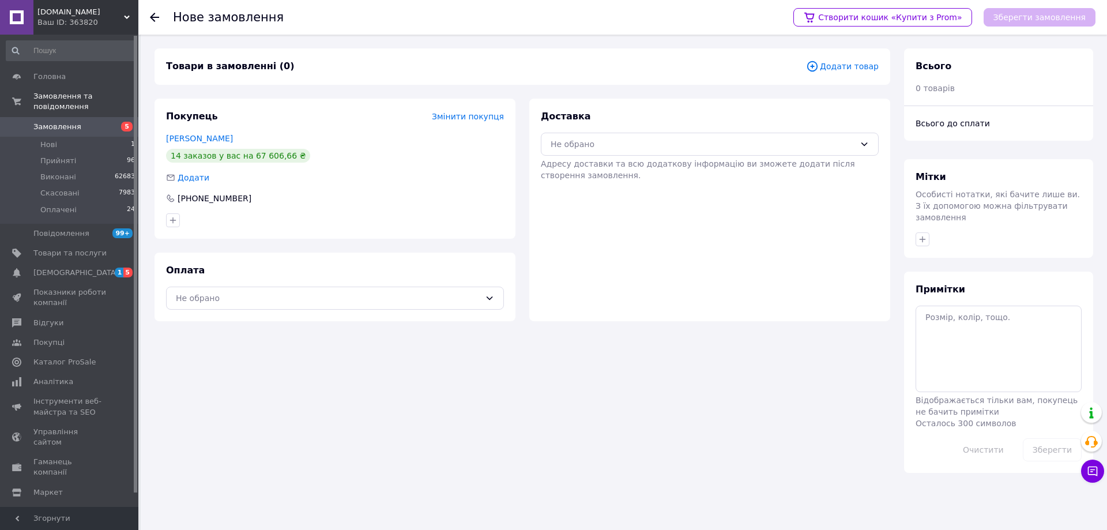
click at [849, 66] on span "Додати товар" at bounding box center [842, 66] width 73 height 13
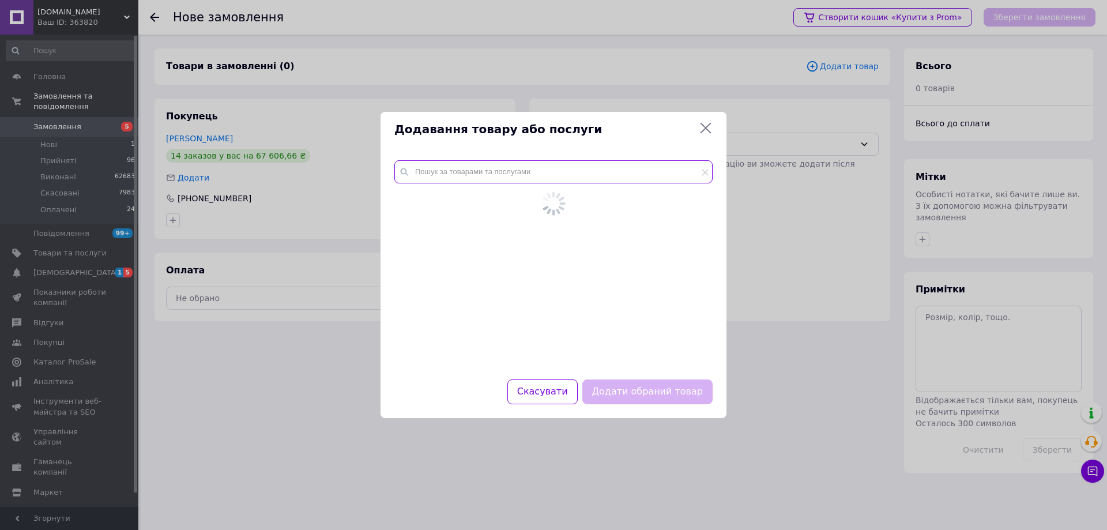
click at [457, 176] on input "text" at bounding box center [553, 171] width 318 height 23
paste input "KOB2775"
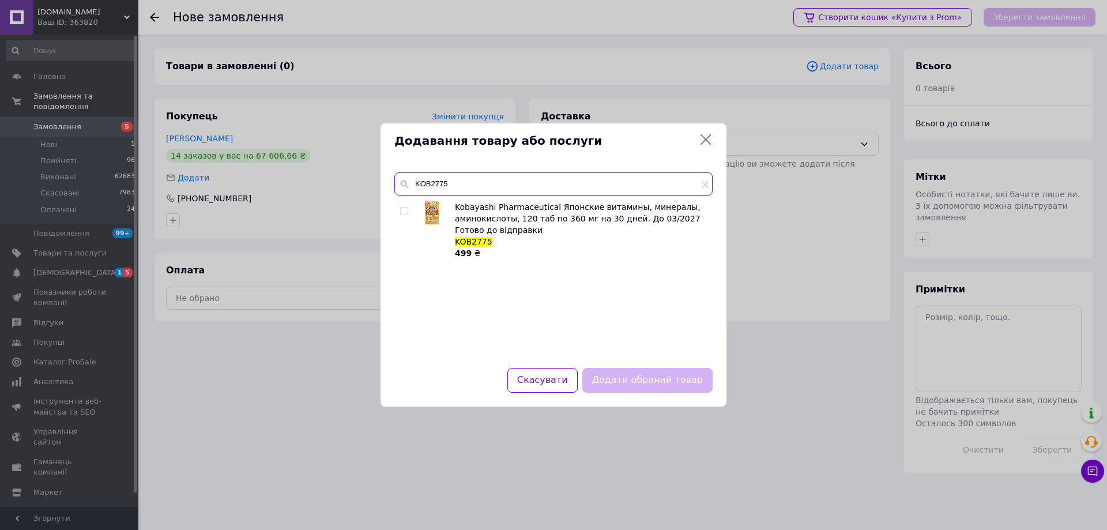
type input "KOB2775"
click at [406, 211] on input "checkbox" at bounding box center [403, 211] width 7 height 7
checkbox input "true"
click at [656, 379] on button "Додати обраний товар" at bounding box center [647, 380] width 130 height 25
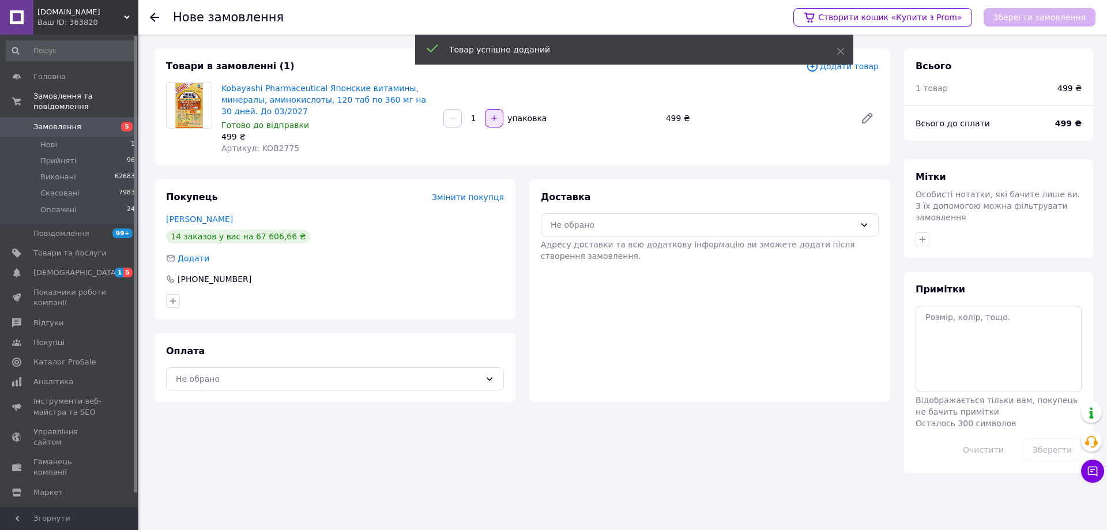
click at [491, 118] on icon "button" at bounding box center [494, 118] width 8 height 8
click at [493, 118] on icon "button" at bounding box center [494, 117] width 5 height 5
type input "3"
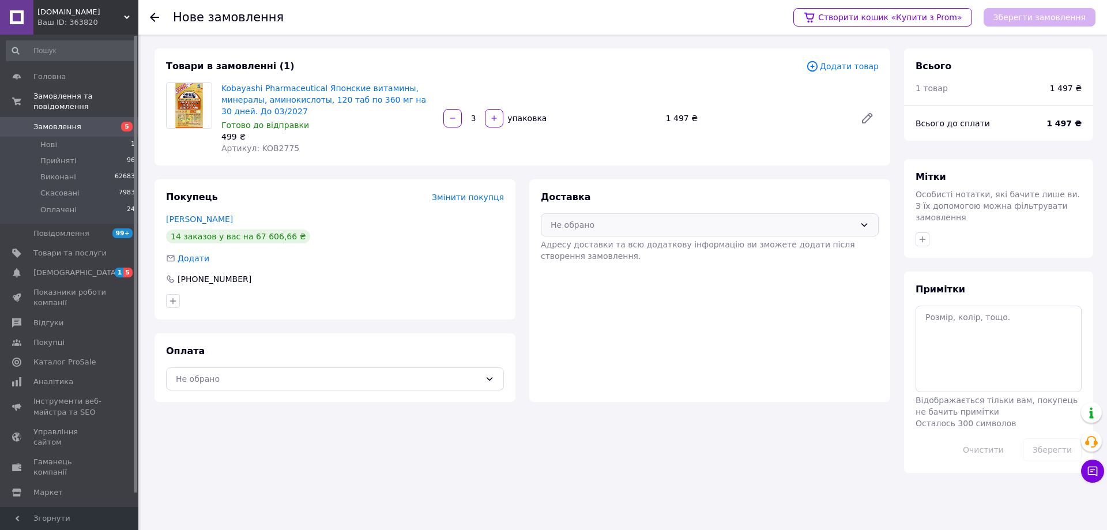
click at [603, 224] on div "Не обрано" at bounding box center [703, 225] width 304 height 13
click at [594, 242] on div "Нова Пошта (безкоштовно від 2500 ₴)" at bounding box center [709, 250] width 337 height 22
click at [200, 380] on div "Не обрано" at bounding box center [328, 379] width 304 height 13
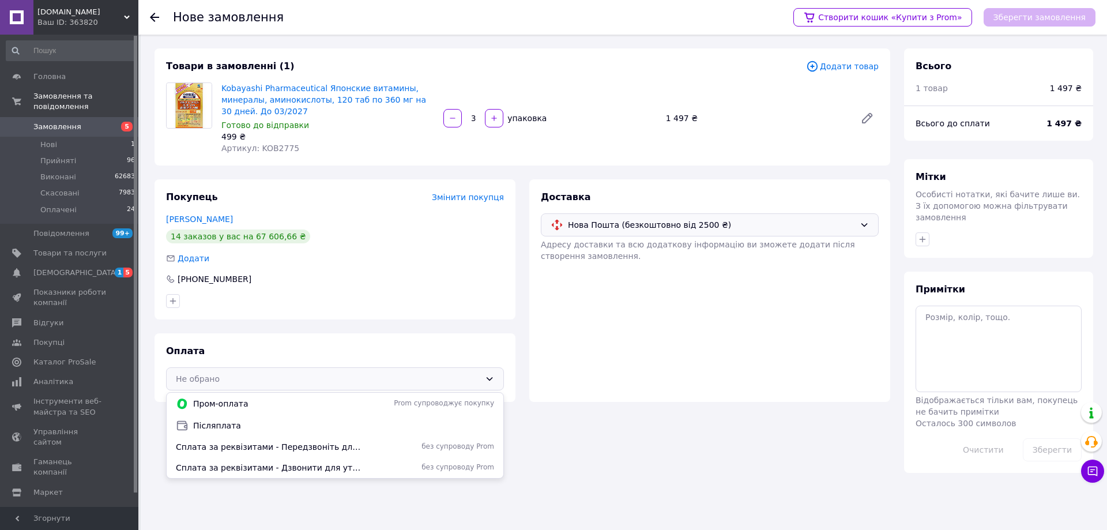
click at [199, 428] on span "Післяплата" at bounding box center [343, 426] width 301 height 12
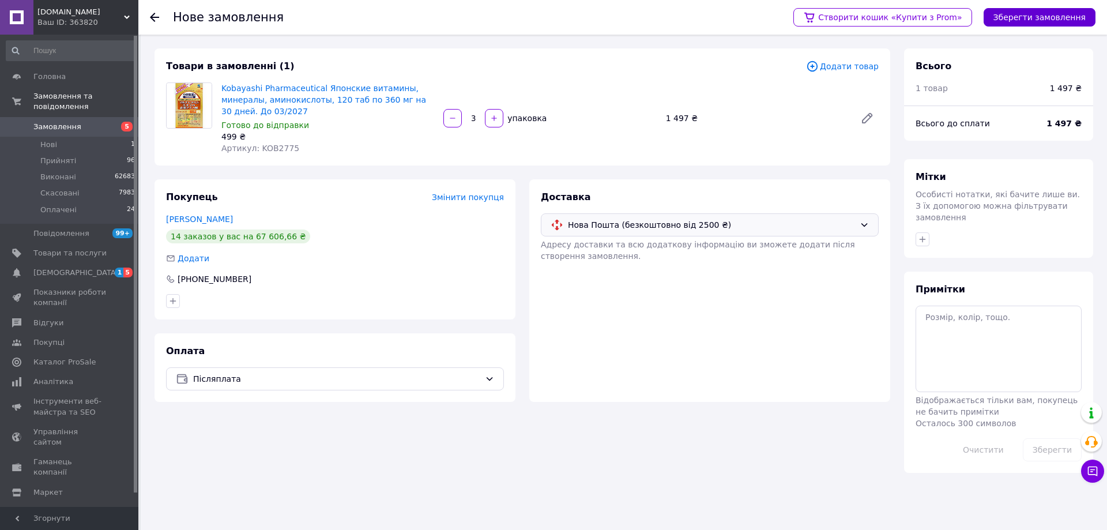
click at [1044, 24] on button "Зберегти замовлення" at bounding box center [1040, 17] width 112 height 18
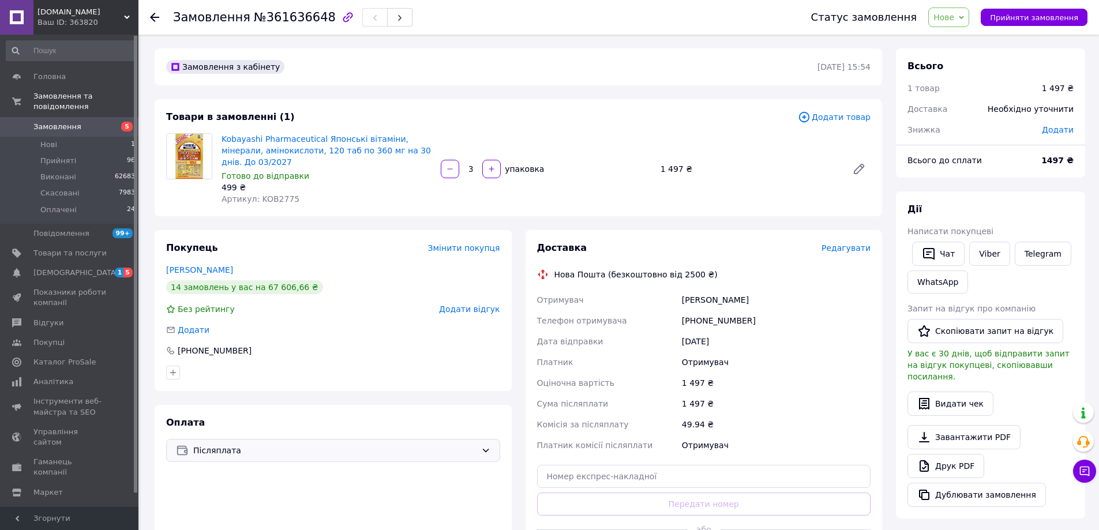
click at [219, 444] on span "Післяплата" at bounding box center [334, 450] width 283 height 13
click at [223, 513] on span "Сплата за реквізитами - Передзвоніть для уточнення замовлення" at bounding box center [269, 519] width 187 height 12
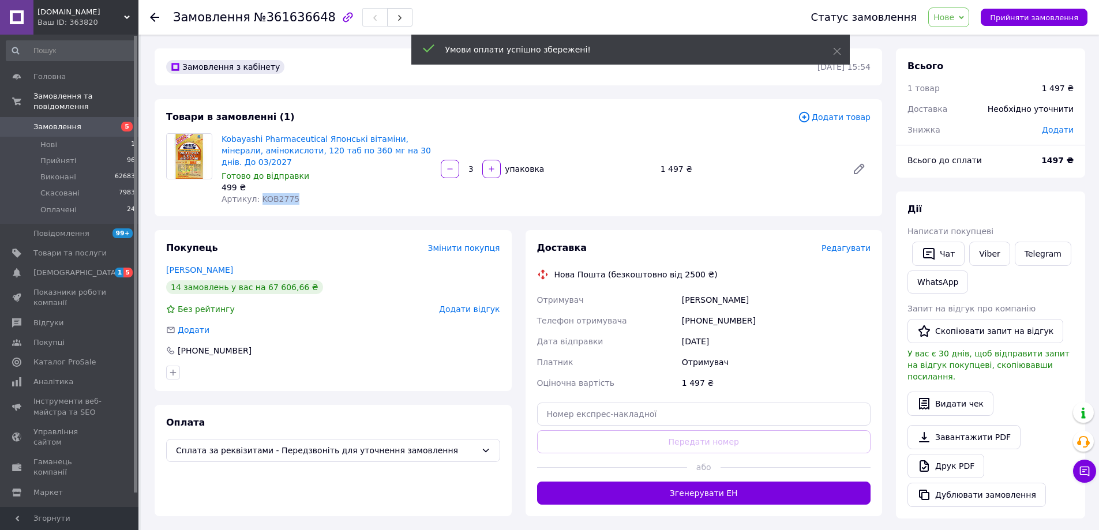
drag, startPoint x: 307, startPoint y: 190, endPoint x: 258, endPoint y: 198, distance: 49.6
click at [257, 194] on div "Kobayashi Pharmaceutical Японські вітаміни, мінерали, амінокислоти, 120 таб по …" at bounding box center [326, 169] width 219 height 76
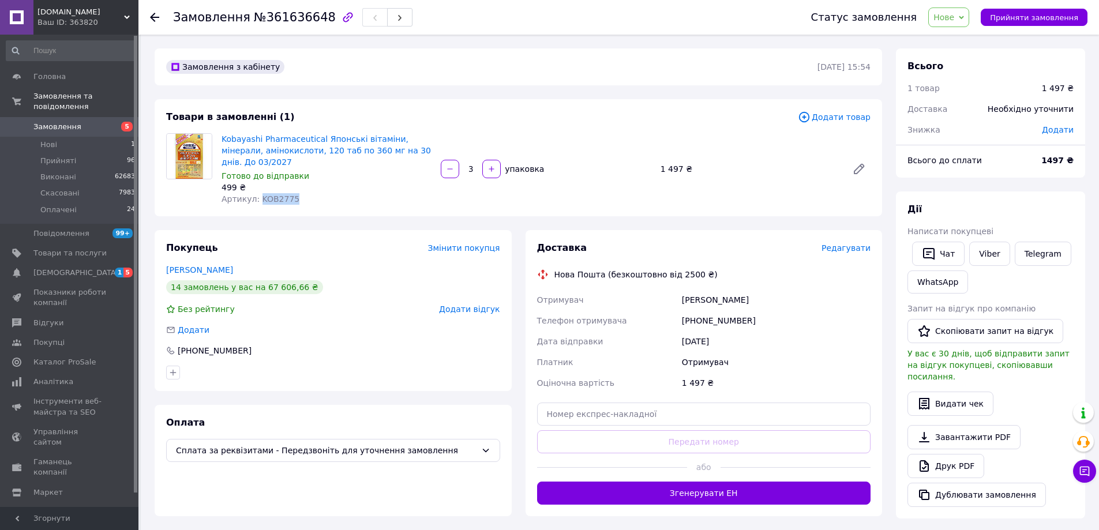
copy span "KOB2775"
click at [844, 118] on span "Додати товар" at bounding box center [834, 117] width 73 height 13
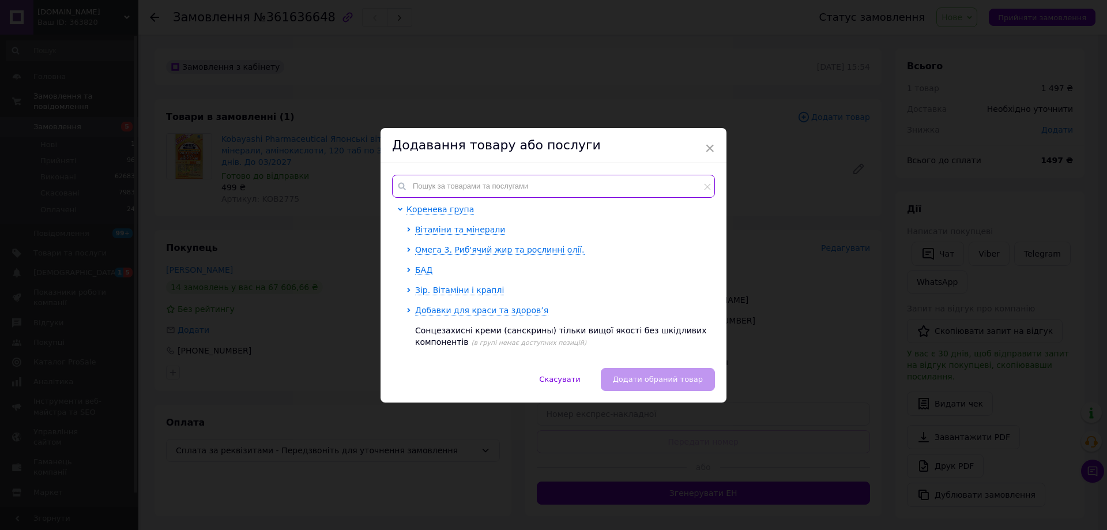
click at [492, 185] on input "text" at bounding box center [553, 186] width 323 height 23
paste input "KOB4325"
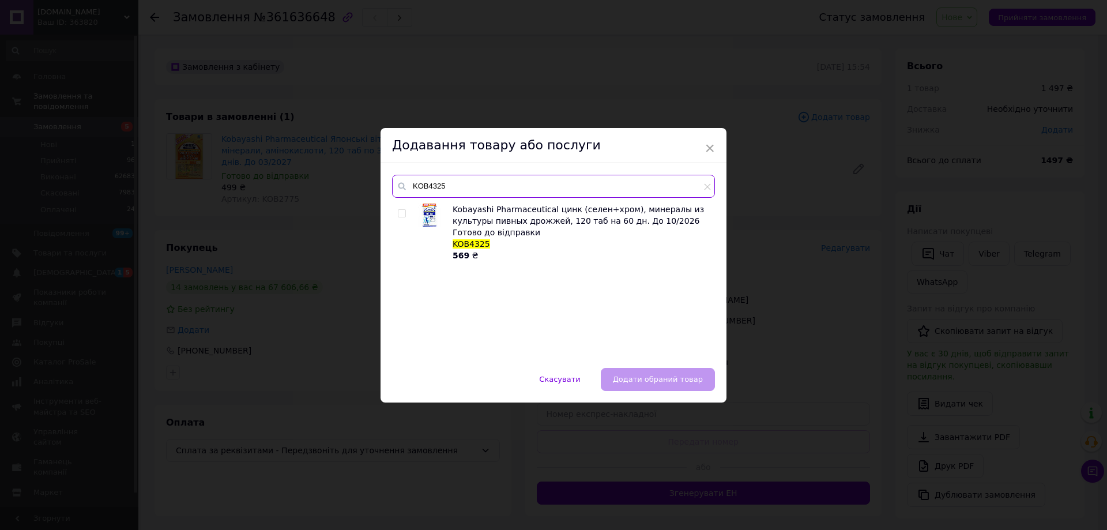
type input "KOB4325"
drag, startPoint x: 399, startPoint y: 213, endPoint x: 595, endPoint y: 315, distance: 221.0
click at [400, 214] on input "checkbox" at bounding box center [401, 213] width 7 height 7
checkbox input "true"
click at [675, 379] on button "Додати обраний товар" at bounding box center [658, 379] width 114 height 23
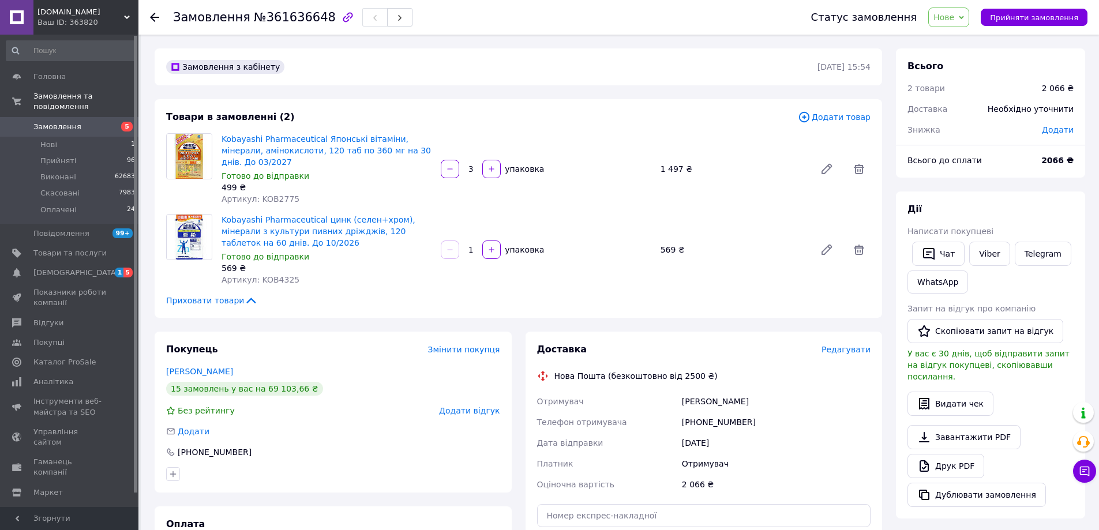
click at [834, 115] on span "Додати товар" at bounding box center [834, 117] width 73 height 13
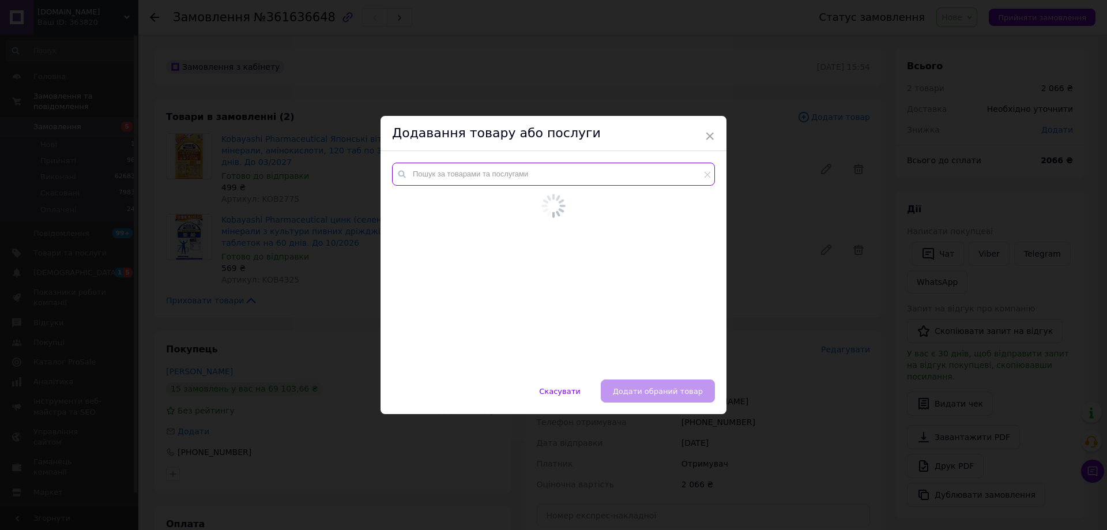
click at [524, 178] on input "text" at bounding box center [553, 174] width 323 height 23
paste input "FANCL1895"
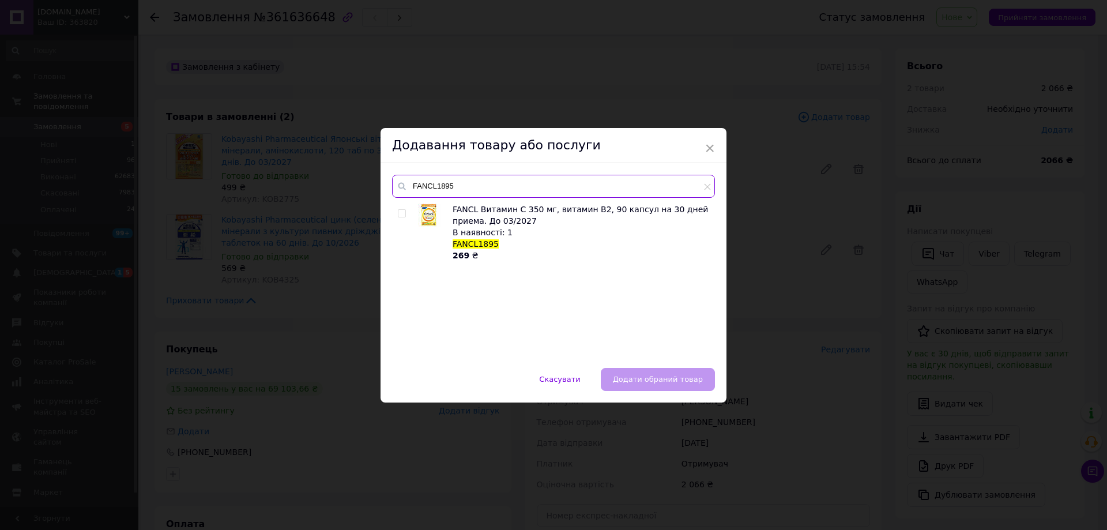
type input "FANCL1895"
drag, startPoint x: 401, startPoint y: 213, endPoint x: 471, endPoint y: 279, distance: 95.9
click at [402, 213] on input "checkbox" at bounding box center [401, 213] width 7 height 7
checkbox input "true"
click at [662, 391] on div "Скасувати   Додати обраний товар" at bounding box center [554, 385] width 346 height 35
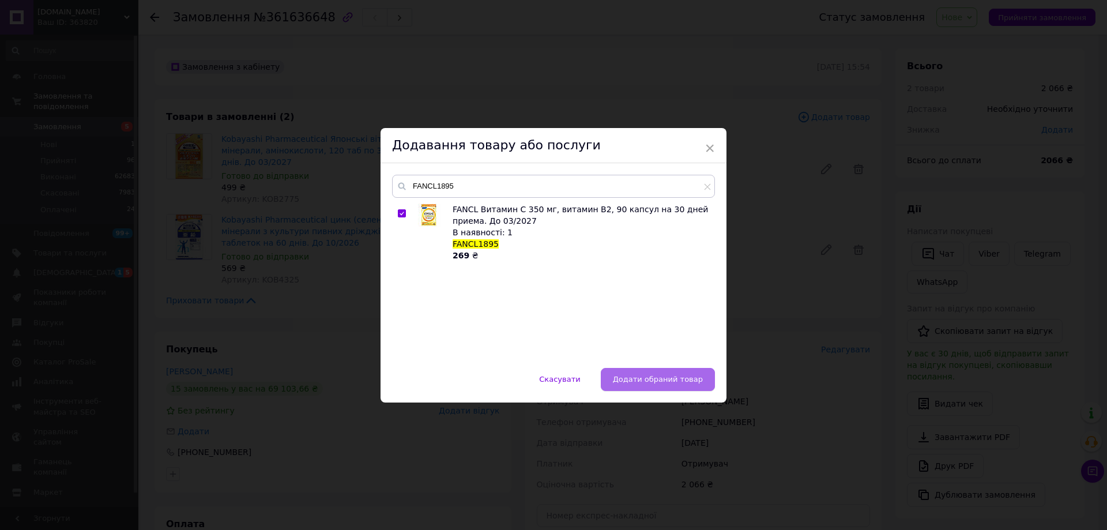
click at [660, 381] on span "Додати обраний товар" at bounding box center [658, 379] width 90 height 9
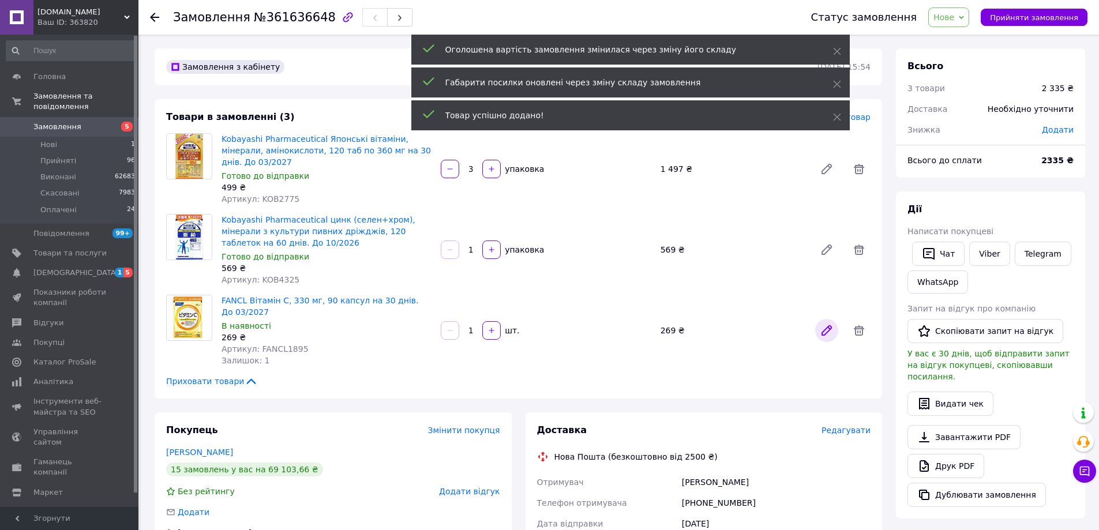
click at [826, 326] on icon at bounding box center [826, 330] width 9 height 9
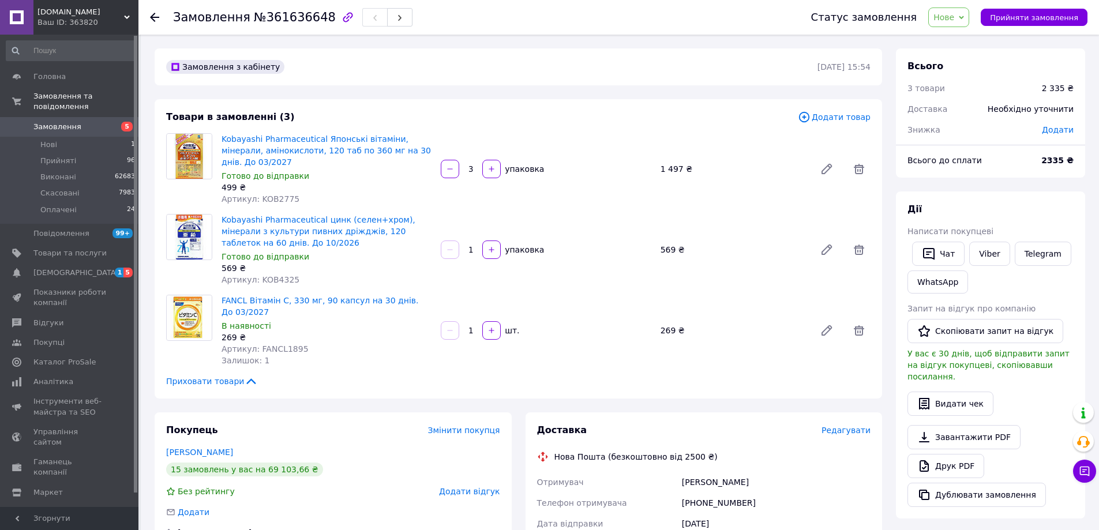
click at [849, 117] on span "Додати товар" at bounding box center [834, 117] width 73 height 13
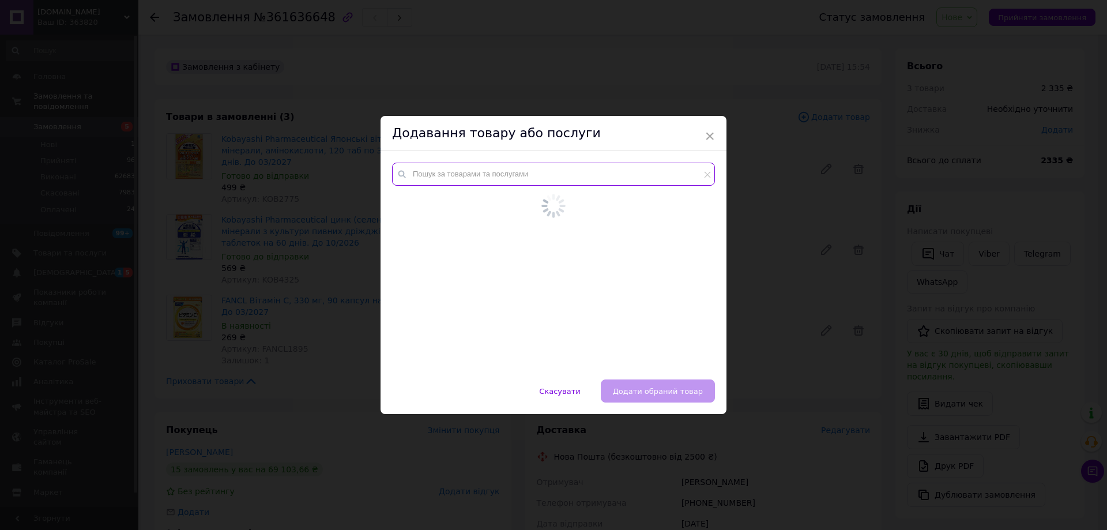
click at [544, 177] on input "text" at bounding box center [553, 174] width 323 height 23
paste input "FANCL1925"
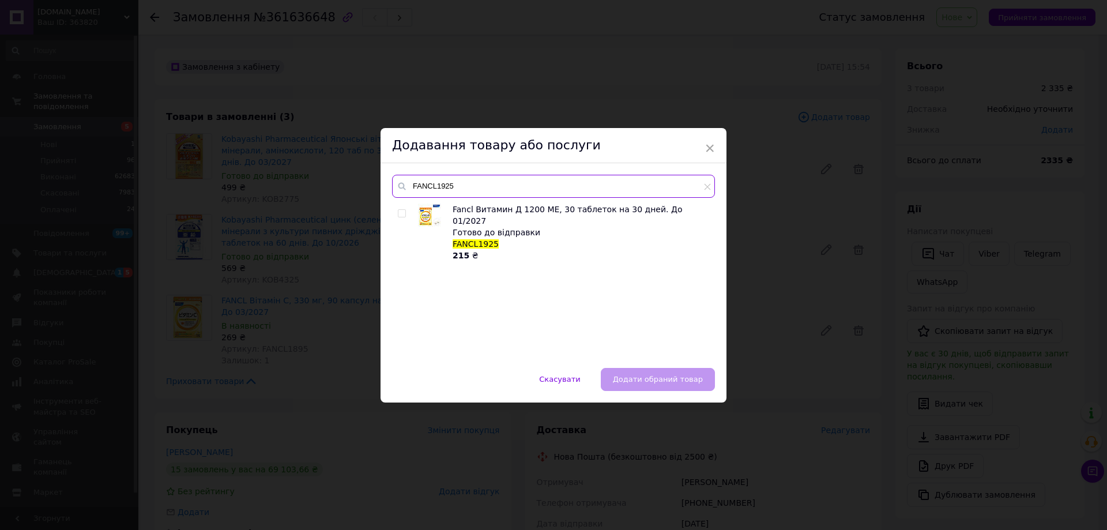
type input "FANCL1925"
click at [398, 212] on input "checkbox" at bounding box center [401, 213] width 7 height 7
checkbox input "true"
click at [671, 375] on button "Додати обраний товар" at bounding box center [658, 379] width 114 height 23
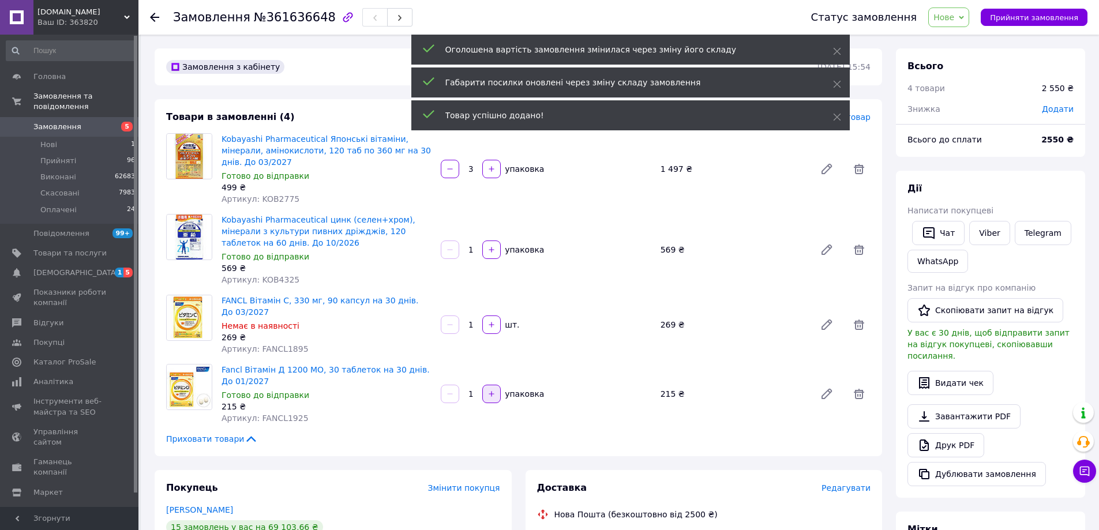
click at [495, 390] on icon "button" at bounding box center [491, 394] width 8 height 8
type input "2"
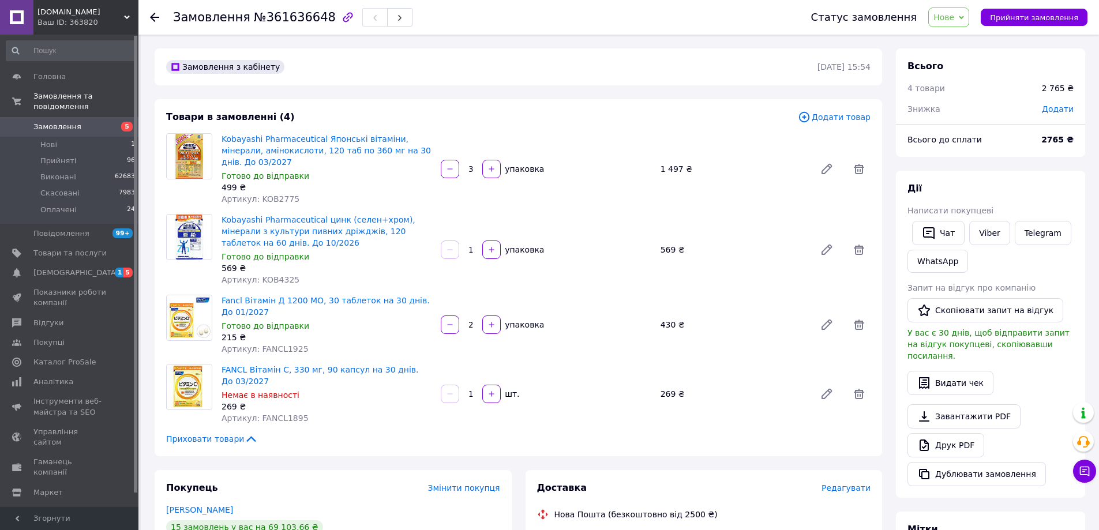
click at [862, 118] on span "Додати товар" at bounding box center [834, 117] width 73 height 13
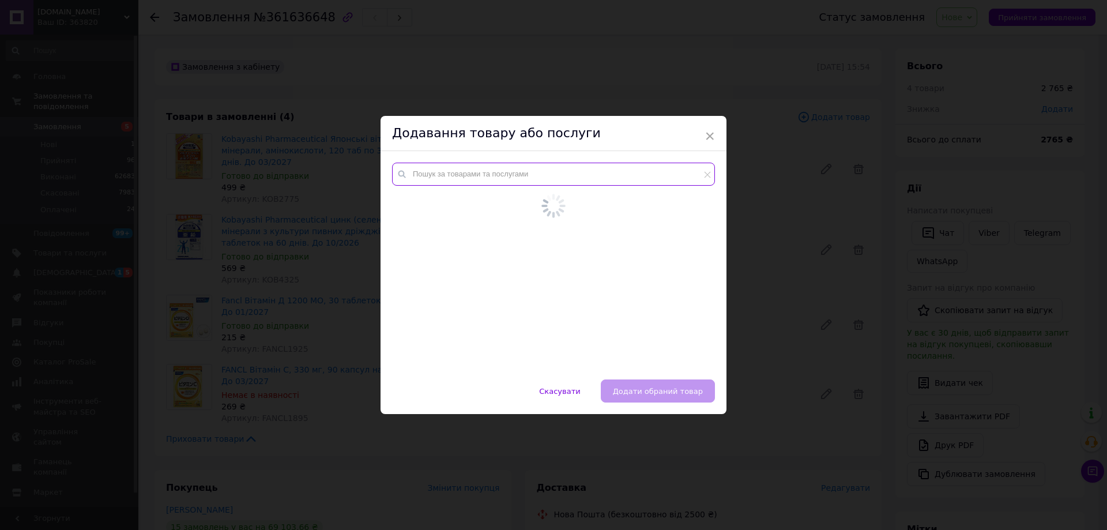
click at [507, 175] on input "text" at bounding box center [553, 174] width 323 height 23
paste input "KOB7966"
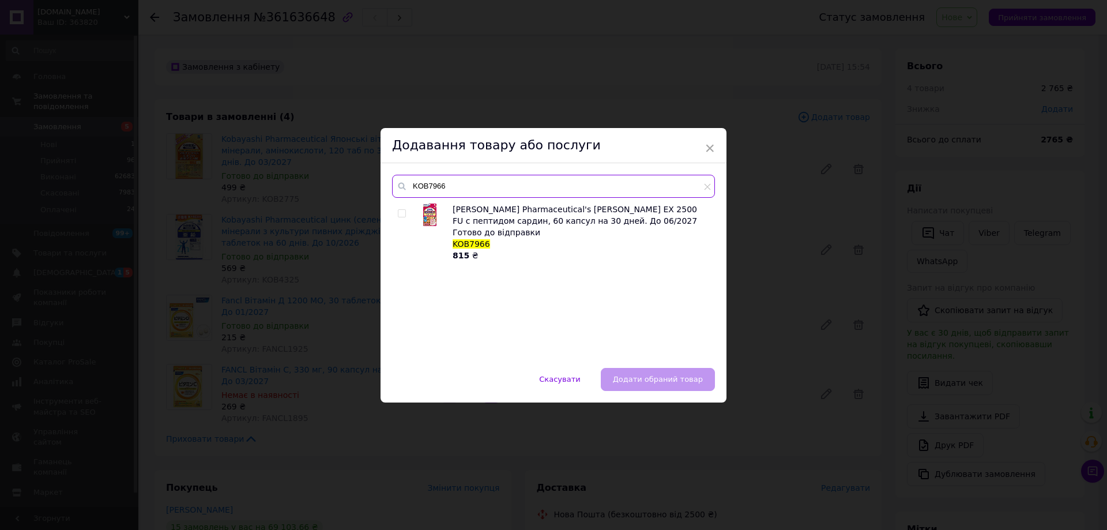
type input "KOB7966"
click at [401, 209] on div at bounding box center [404, 233] width 12 height 58
click at [400, 214] on input "checkbox" at bounding box center [401, 213] width 7 height 7
checkbox input "true"
click at [652, 388] on button "Додати обраний товар" at bounding box center [658, 379] width 114 height 23
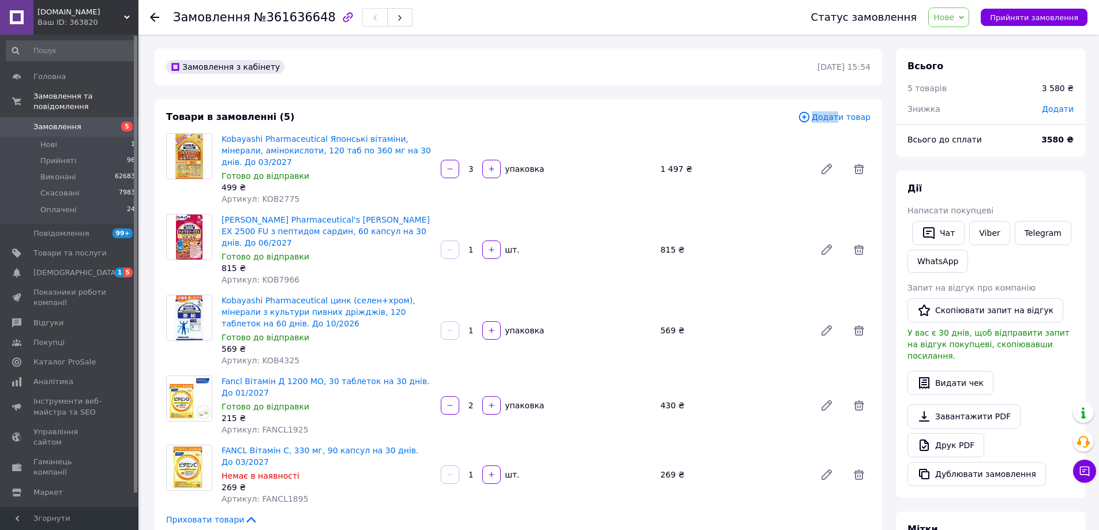
click at [841, 121] on span "Додати товар" at bounding box center [834, 117] width 73 height 13
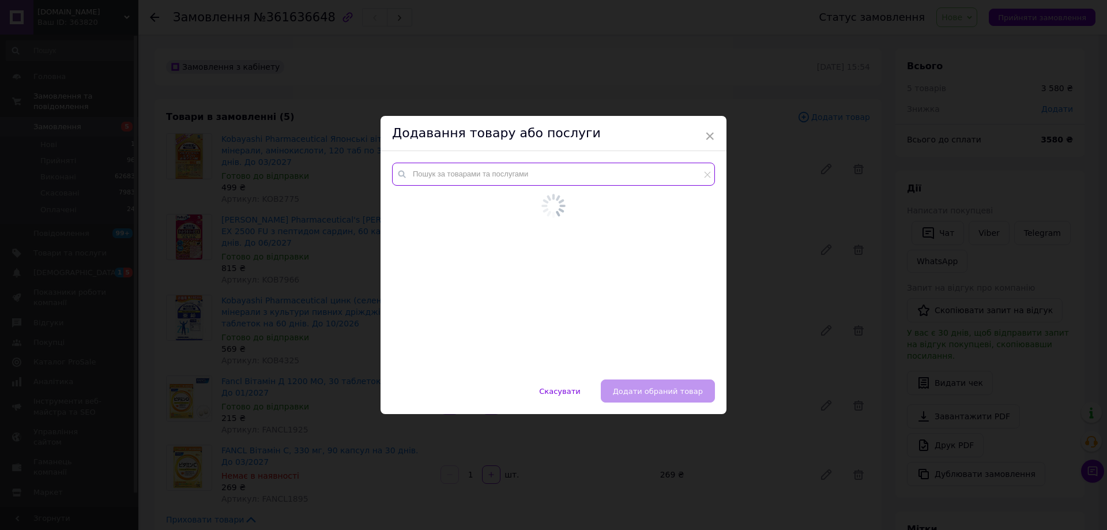
click at [492, 180] on input "text" at bounding box center [553, 174] width 323 height 23
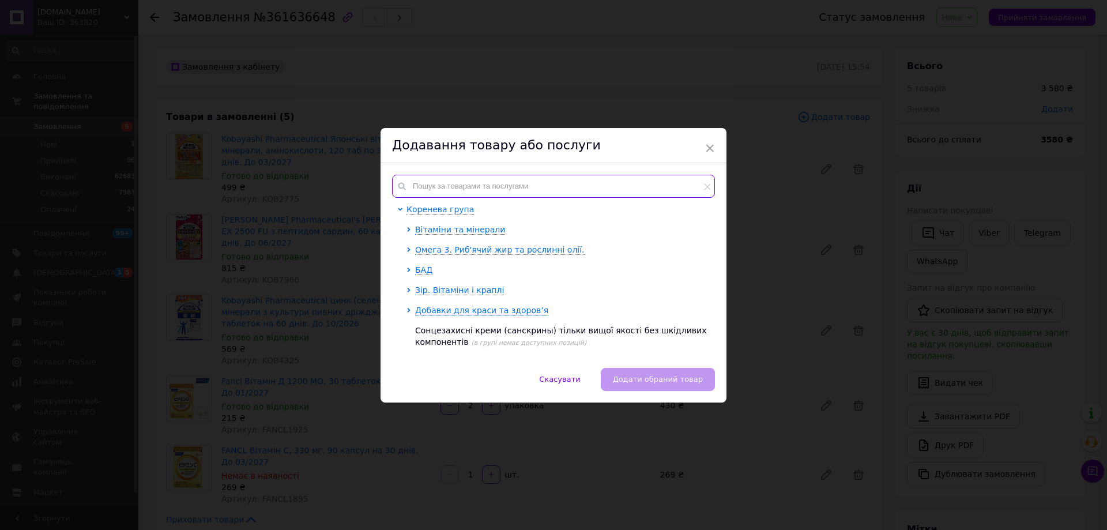
paste input "Ajinomoto8571"
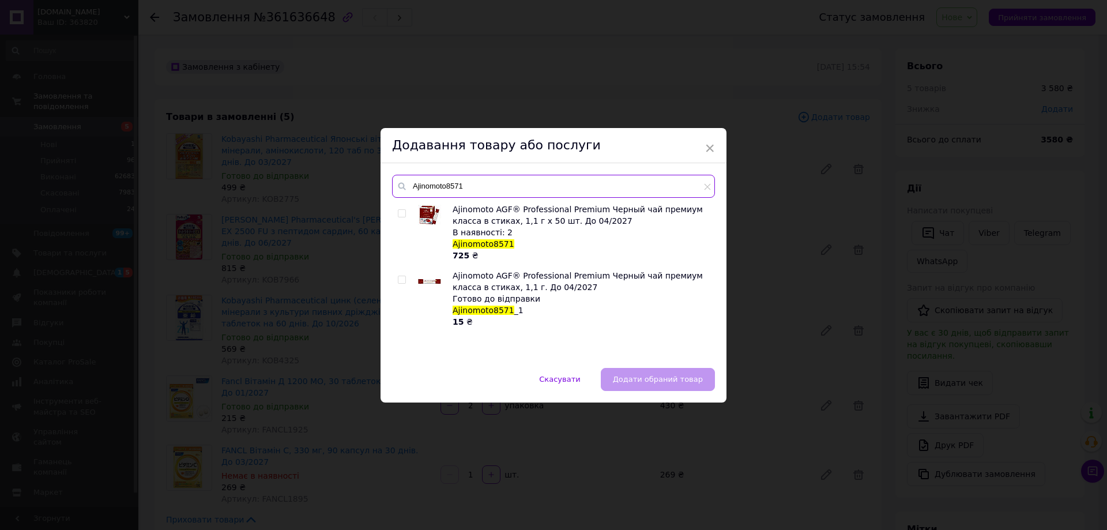
type input "Ajinomoto8571"
click at [401, 211] on input "checkbox" at bounding box center [401, 213] width 7 height 7
checkbox input "true"
click at [664, 371] on button "Додати обраний товар" at bounding box center [658, 379] width 114 height 23
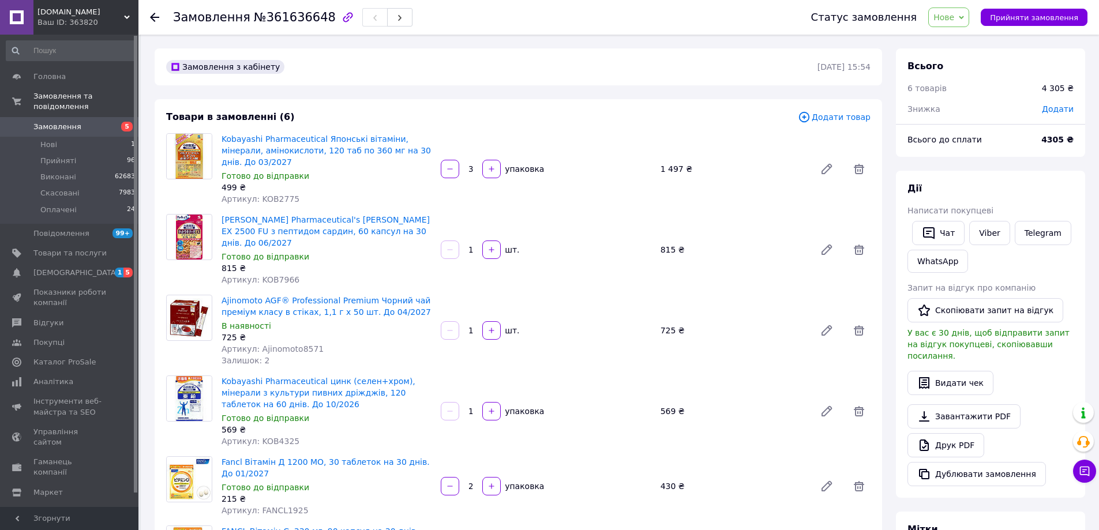
click at [836, 120] on span "Додати товар" at bounding box center [834, 117] width 73 height 13
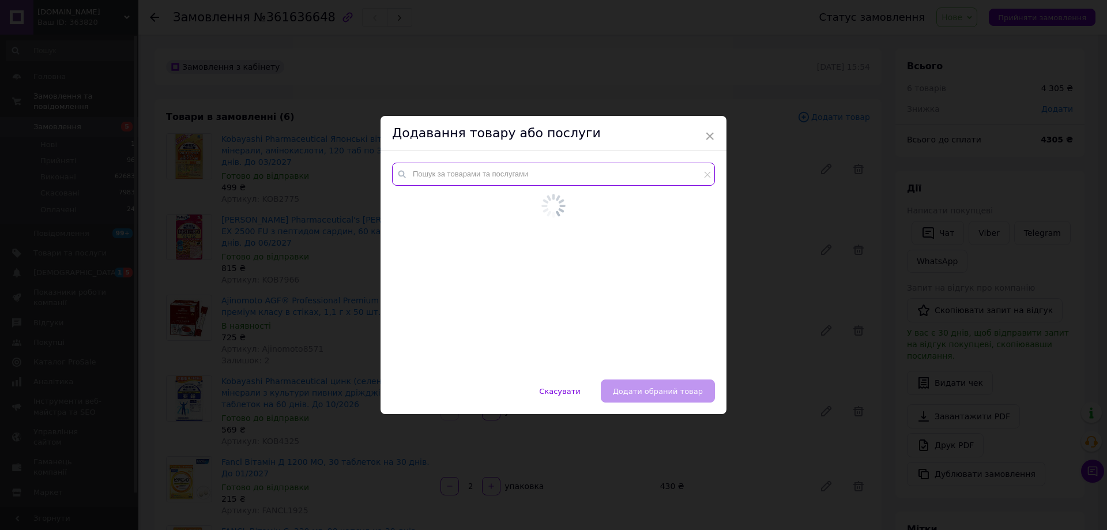
drag, startPoint x: 518, startPoint y: 179, endPoint x: 510, endPoint y: 180, distance: 8.1
click at [517, 179] on input "text" at bounding box center [553, 174] width 323 height 23
paste input "Nissin5086_1"
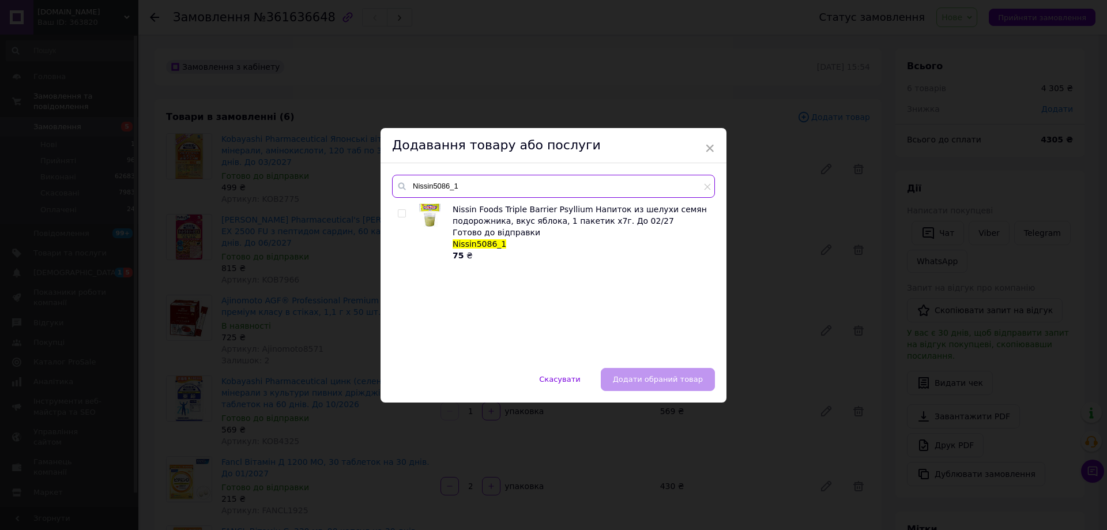
type input "Nissin5086_1"
click at [398, 212] on input "checkbox" at bounding box center [401, 213] width 7 height 7
checkbox input "true"
click at [655, 385] on button "Додати обраний товар" at bounding box center [658, 379] width 114 height 23
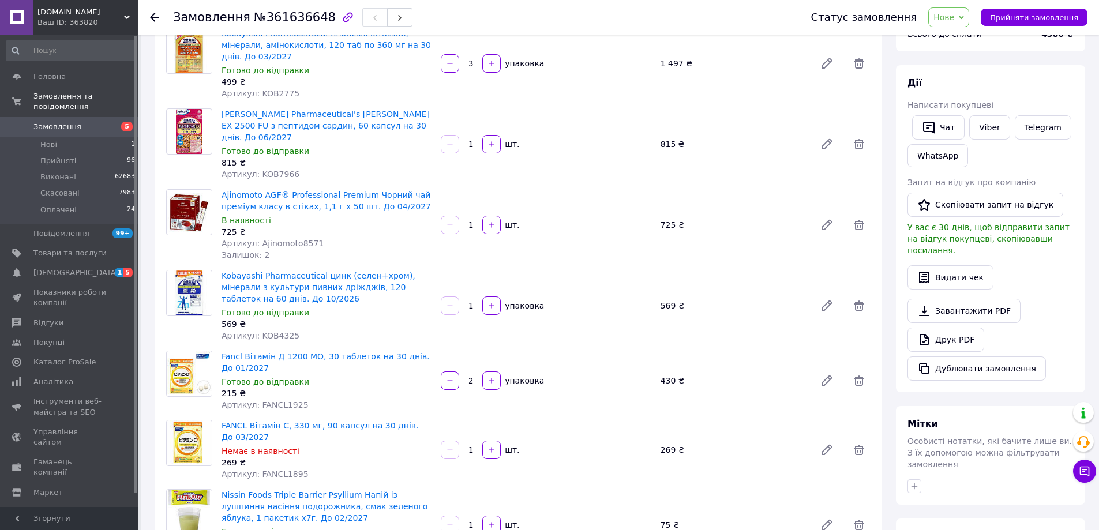
scroll to position [115, 0]
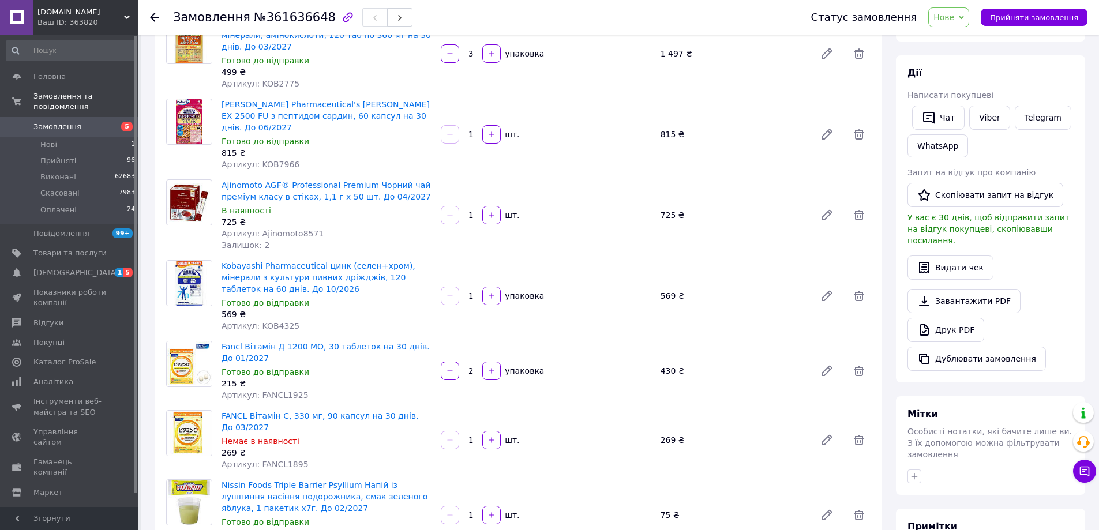
drag, startPoint x: 464, startPoint y: 490, endPoint x: 476, endPoint y: 490, distance: 11.5
click at [476, 511] on input "1" at bounding box center [470, 515] width 18 height 9
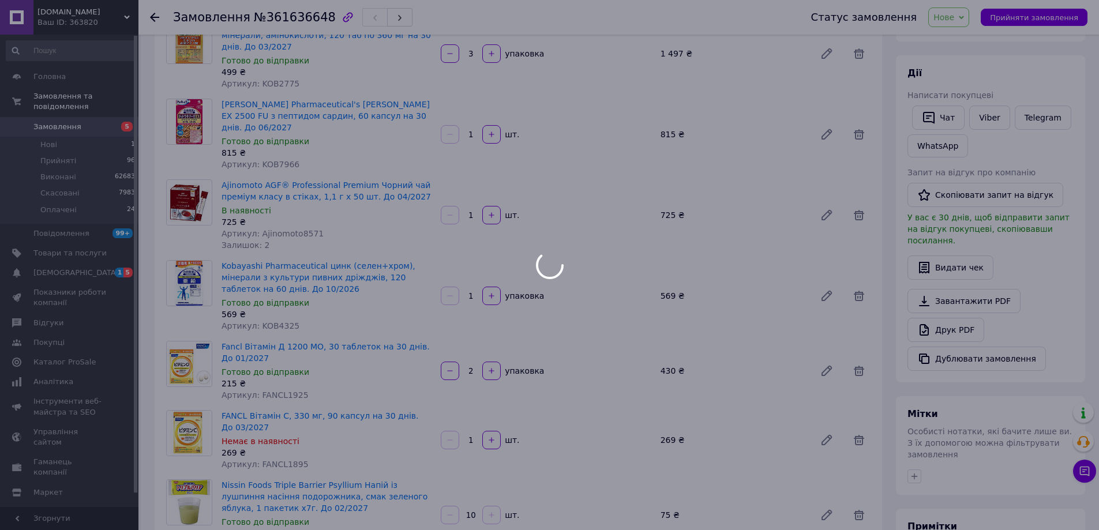
type input "10"
click at [559, 449] on div "Товари в замовленні (7) Додати товар Kobayashi Pharmaceutical Японські вітаміни…" at bounding box center [518, 283] width 727 height 599
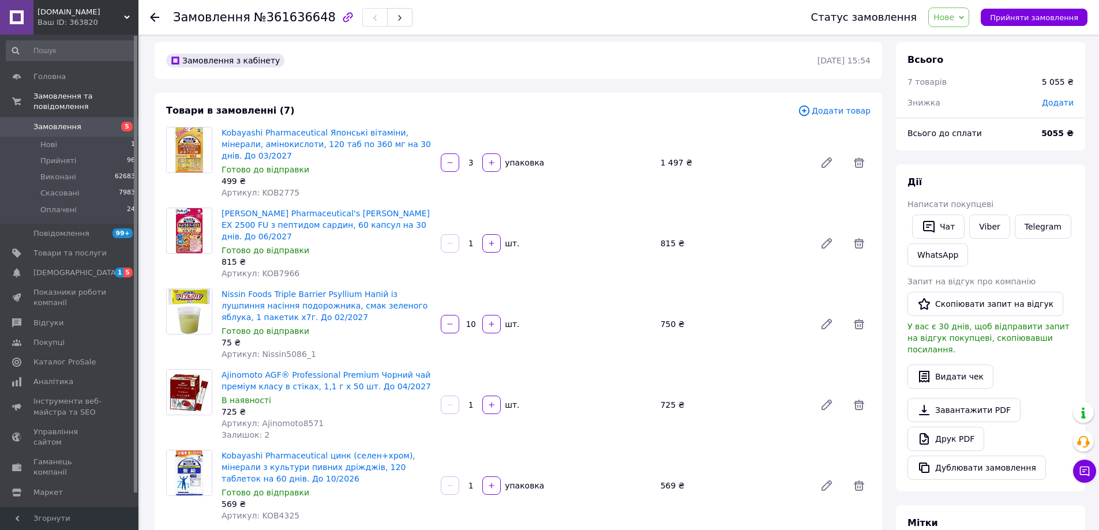
scroll to position [0, 0]
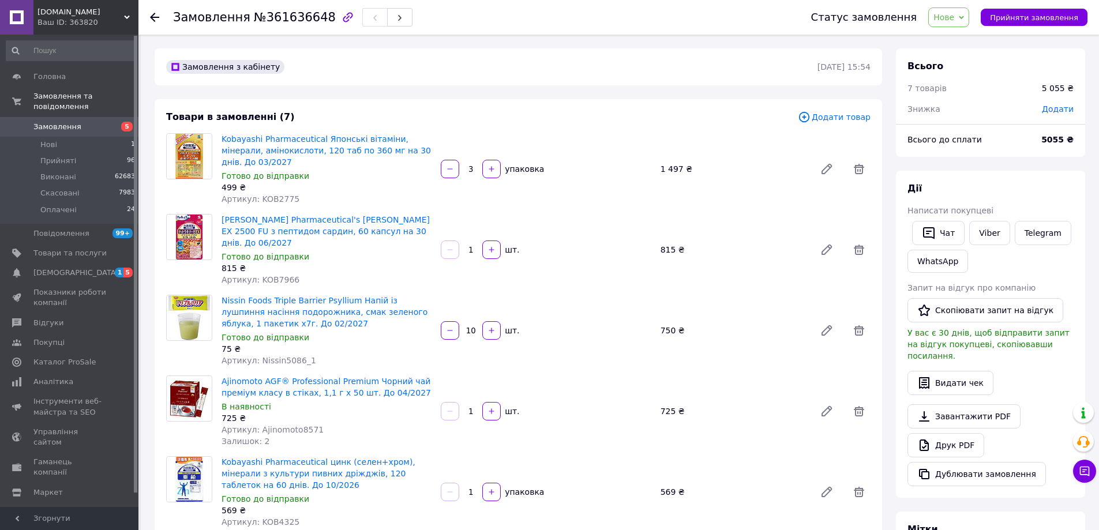
click at [845, 115] on span "Додати товар" at bounding box center [834, 117] width 73 height 13
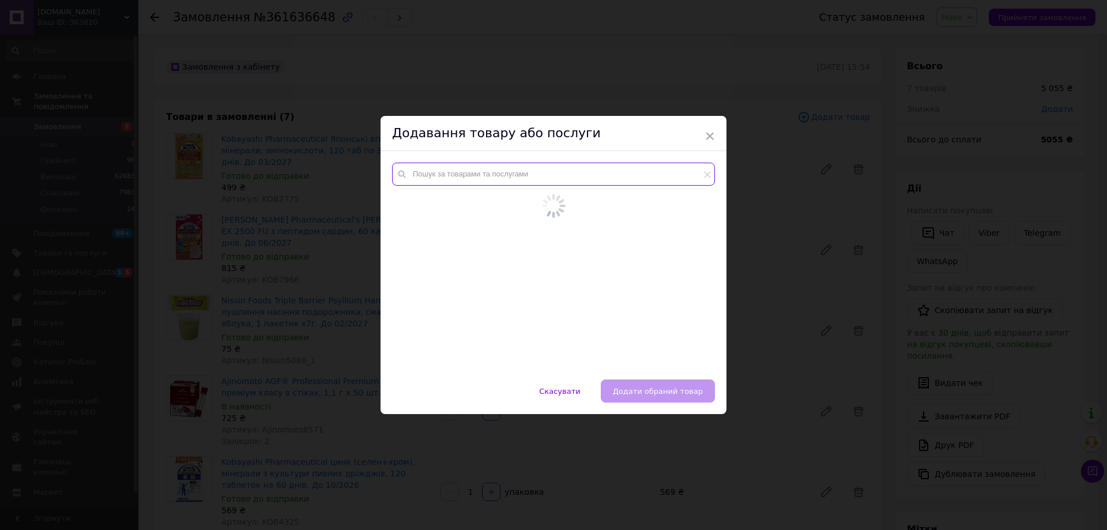
click at [531, 180] on input "text" at bounding box center [553, 174] width 323 height 23
paste input "BIS0347"
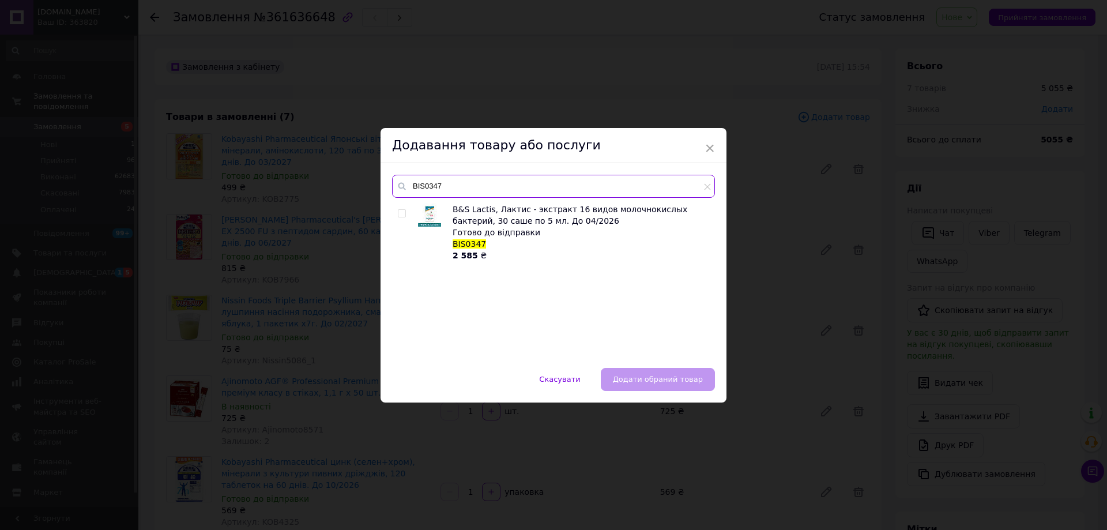
type input "BIS0347"
click at [401, 211] on input "checkbox" at bounding box center [401, 213] width 7 height 7
checkbox input "true"
click at [655, 392] on div "Скасувати   Додати обраний товар" at bounding box center [554, 385] width 346 height 35
click at [649, 378] on span "Додати обраний товар" at bounding box center [658, 379] width 90 height 9
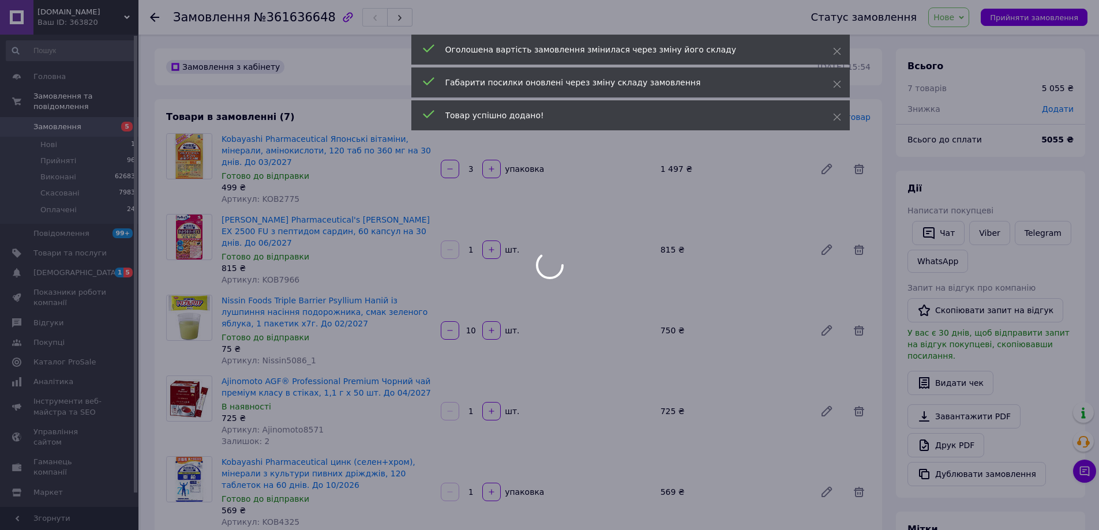
type input "1"
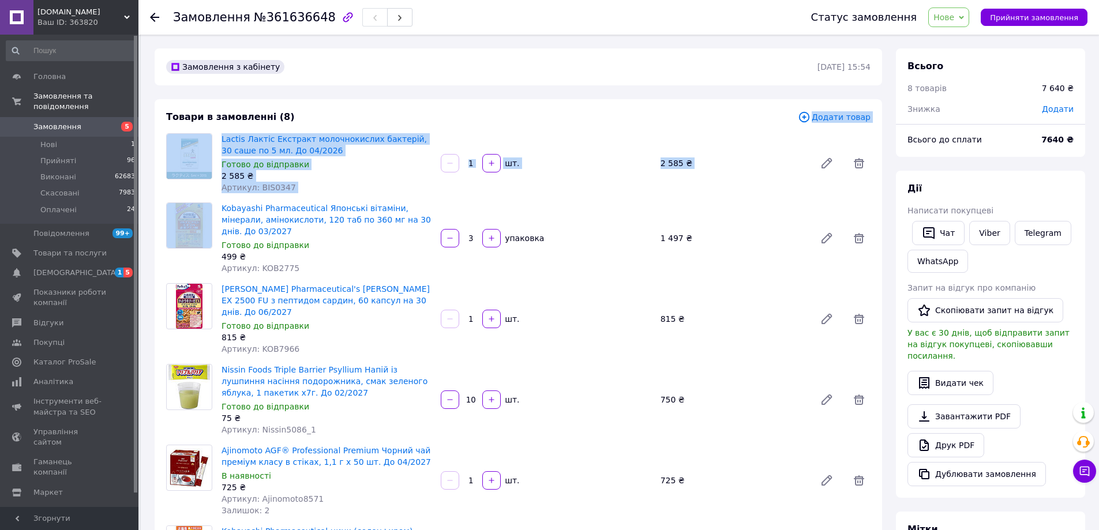
drag, startPoint x: 845, startPoint y: 123, endPoint x: 830, endPoint y: 120, distance: 15.3
click at [845, 122] on div "Товари в замовленні (8) Додати товар Lactis Лактіс Екстракт молочнокислих бакте…" at bounding box center [518, 433] width 727 height 668
click at [832, 113] on span "Додати товар" at bounding box center [834, 117] width 73 height 13
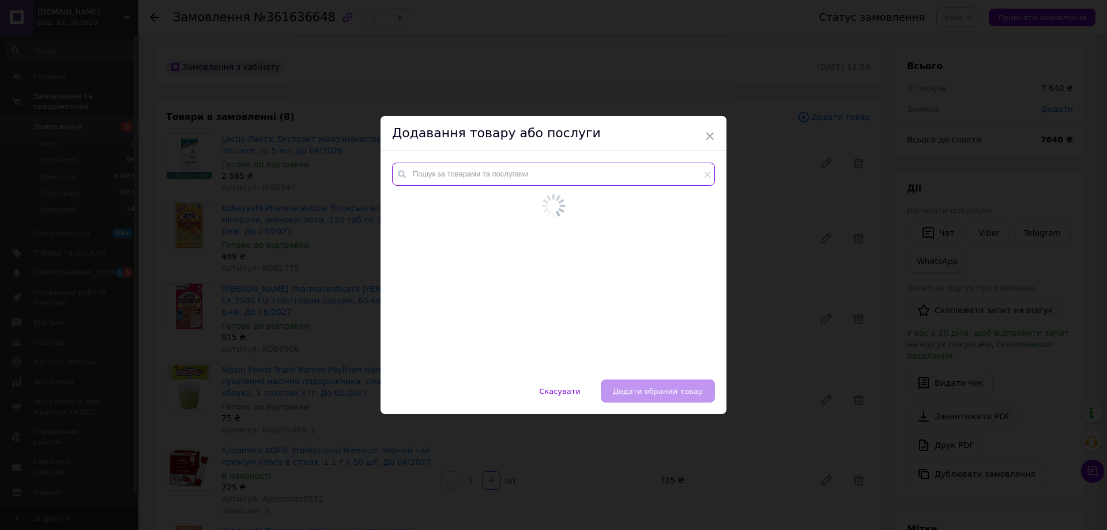
drag, startPoint x: 539, startPoint y: 178, endPoint x: 528, endPoint y: 175, distance: 11.3
click at [536, 178] on input "text" at bounding box center [553, 174] width 323 height 23
paste input "DHC5789"
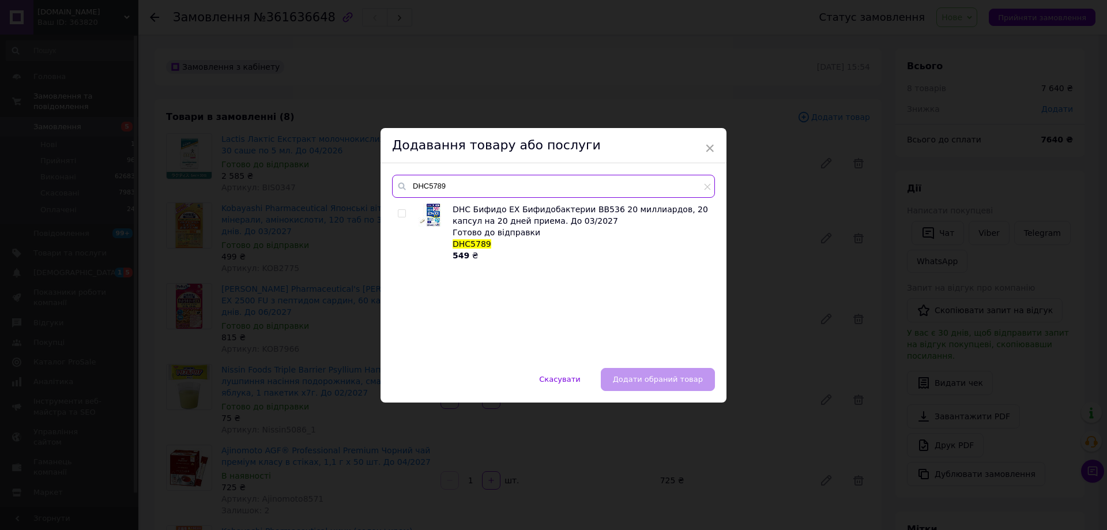
type input "DHC5789"
click at [400, 212] on input "checkbox" at bounding box center [401, 213] width 7 height 7
checkbox input "true"
click at [667, 382] on span "Додати обраний товар" at bounding box center [658, 379] width 90 height 9
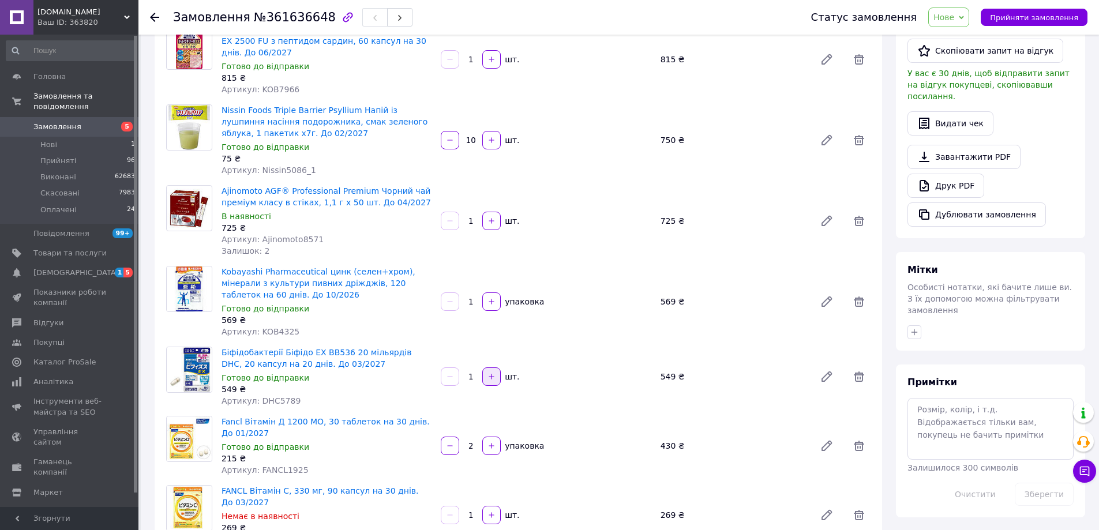
scroll to position [288, 0]
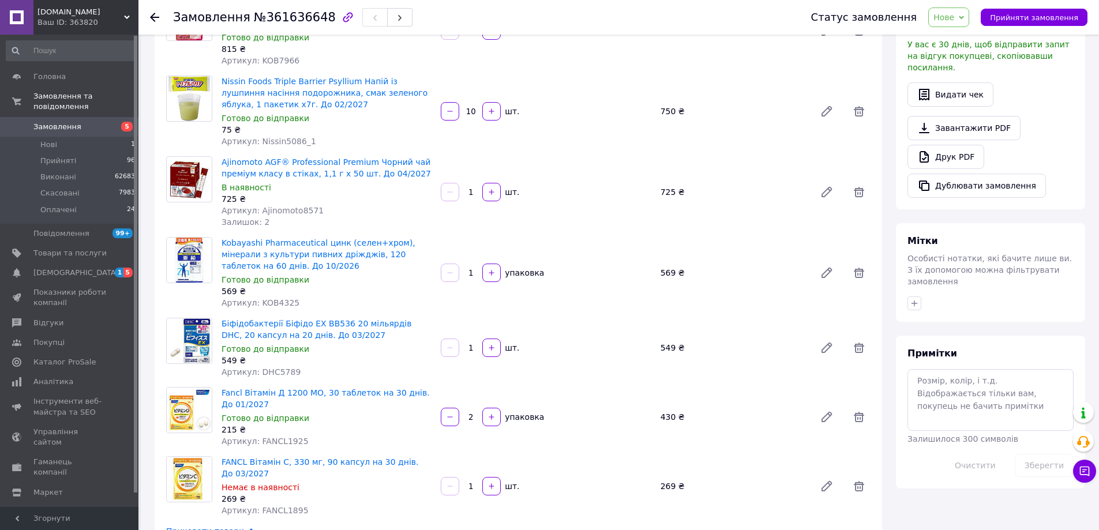
drag, startPoint x: 468, startPoint y: 325, endPoint x: 480, endPoint y: 325, distance: 12.1
click at [480, 342] on div "1" at bounding box center [470, 348] width 21 height 12
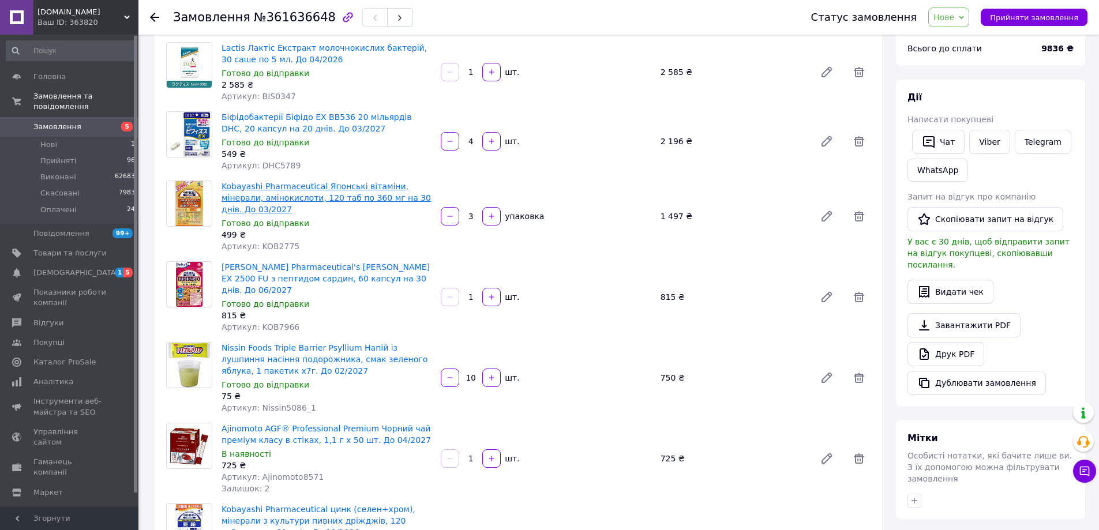
scroll to position [115, 0]
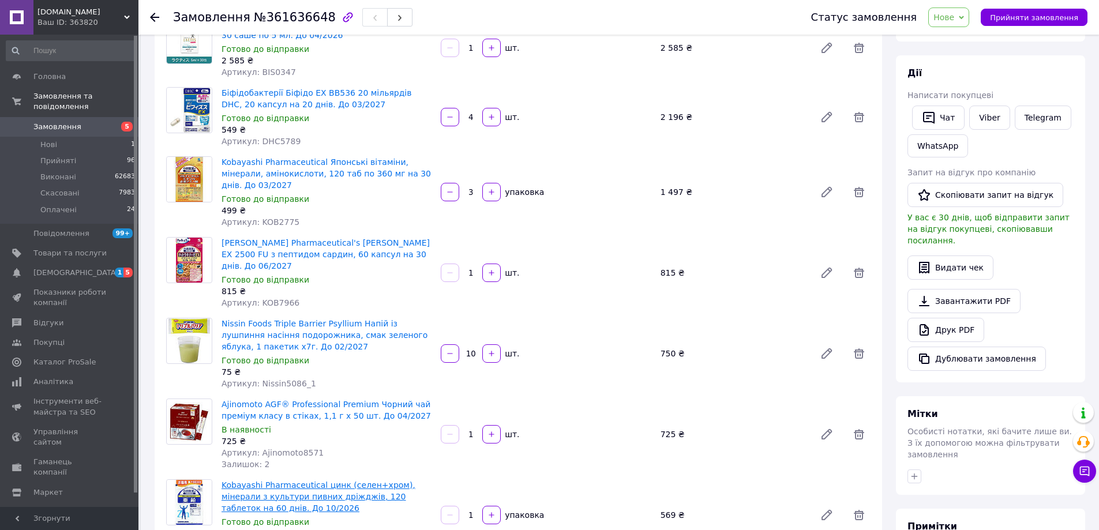
type input "4"
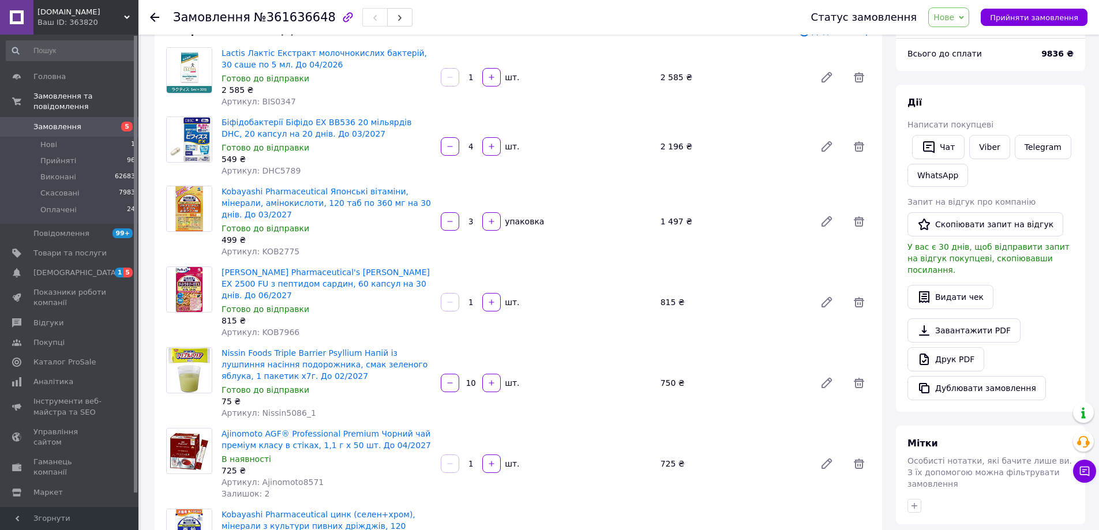
scroll to position [0, 0]
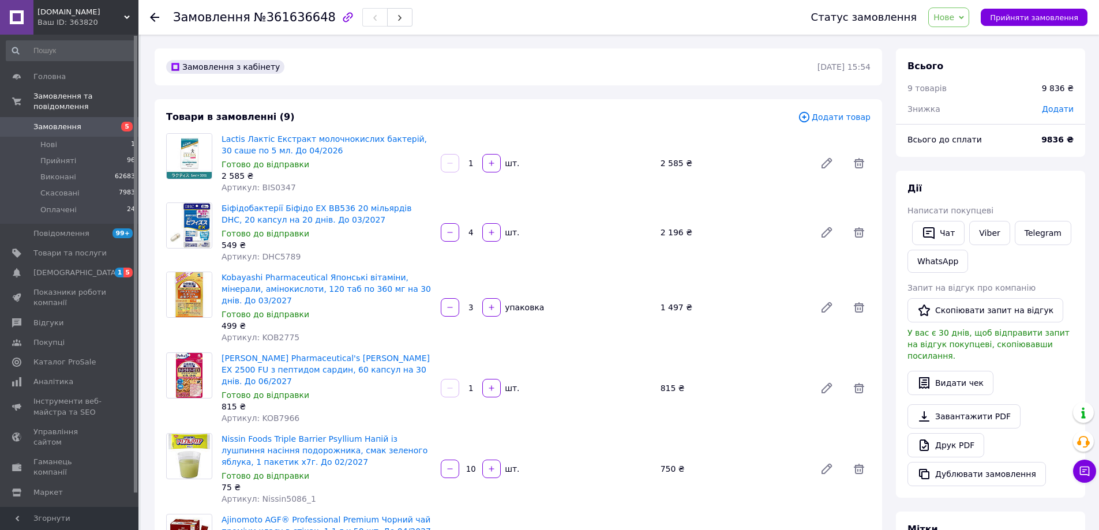
click at [832, 115] on span "Додати товар" at bounding box center [834, 117] width 73 height 13
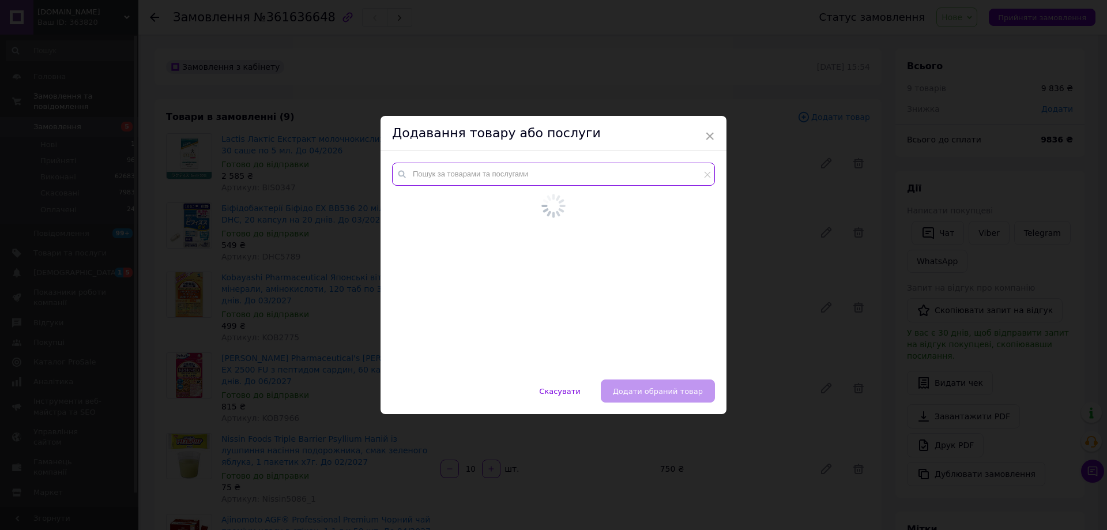
click at [569, 179] on input "text" at bounding box center [553, 174] width 323 height 23
paste input "KOB9918"
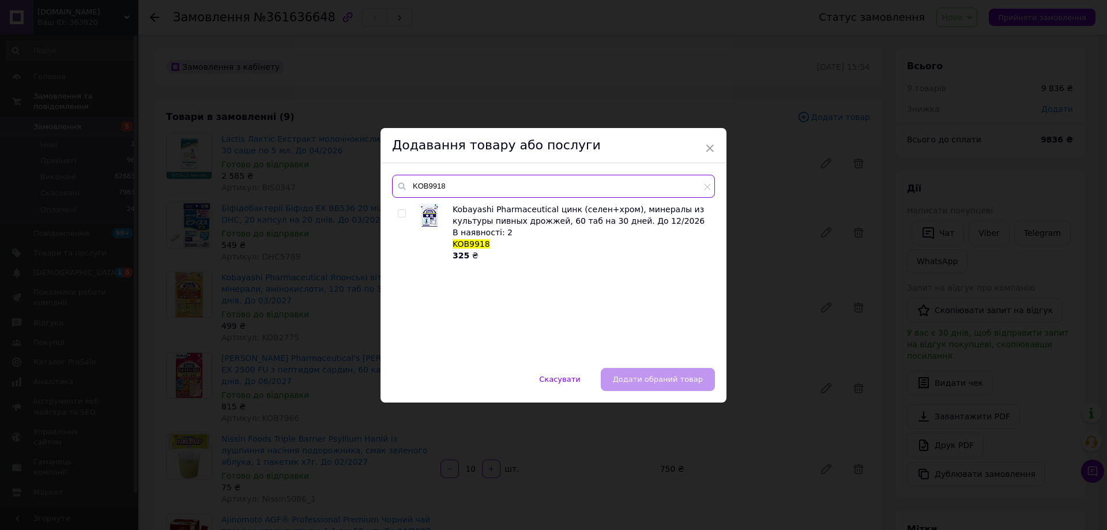
type input "KOB9918"
click at [403, 212] on input "checkbox" at bounding box center [401, 213] width 7 height 7
checkbox input "true"
click at [650, 375] on span "Додати обраний товар" at bounding box center [658, 379] width 90 height 9
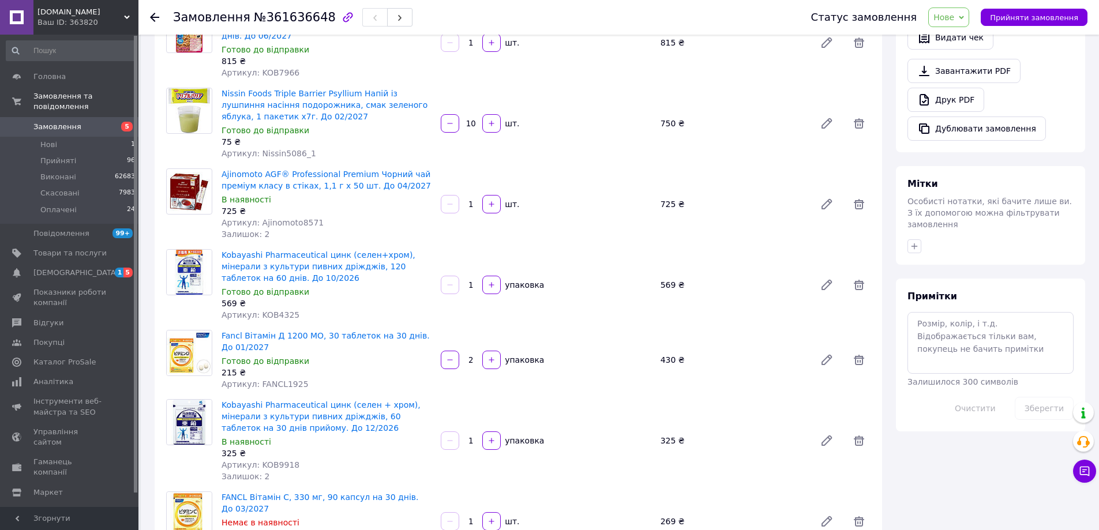
scroll to position [346, 0]
click at [488, 436] on icon "button" at bounding box center [491, 440] width 8 height 8
type input "2"
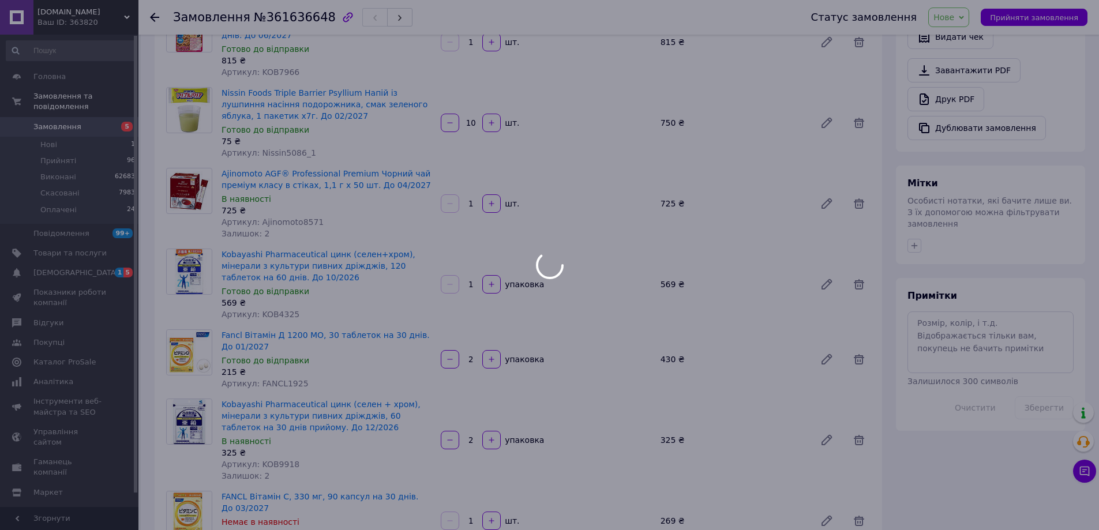
scroll to position [196, 0]
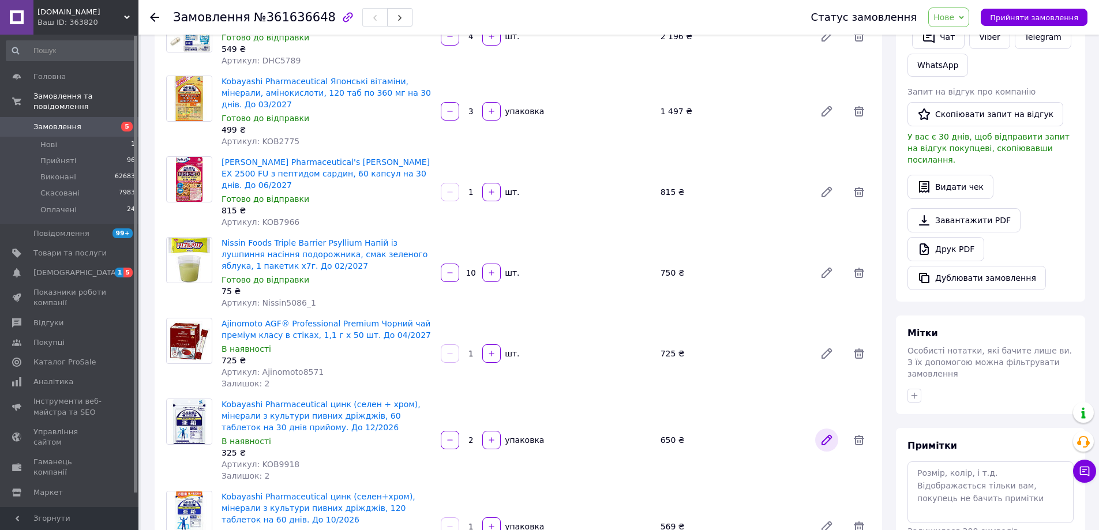
click at [830, 435] on icon at bounding box center [826, 439] width 9 height 9
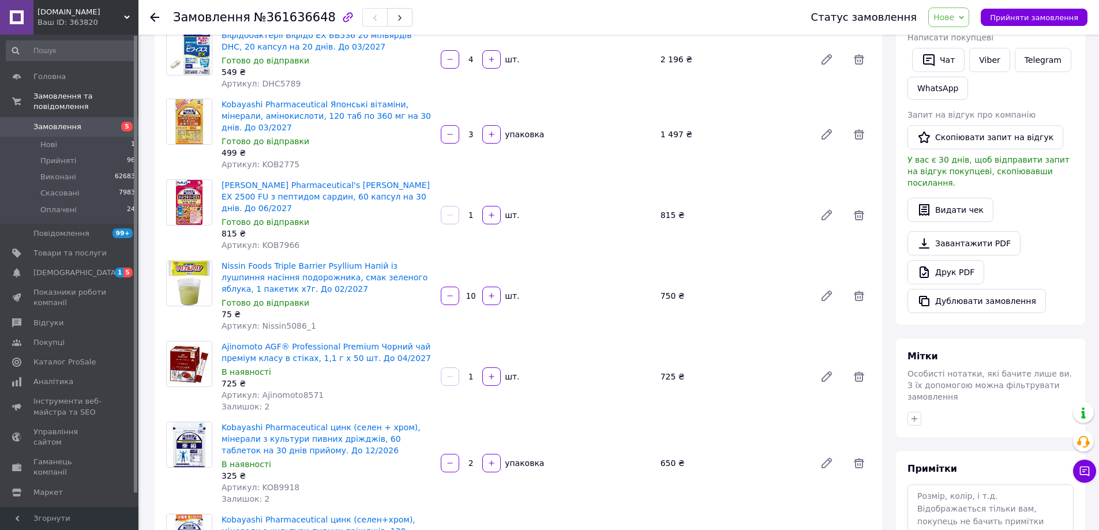
scroll to position [0, 0]
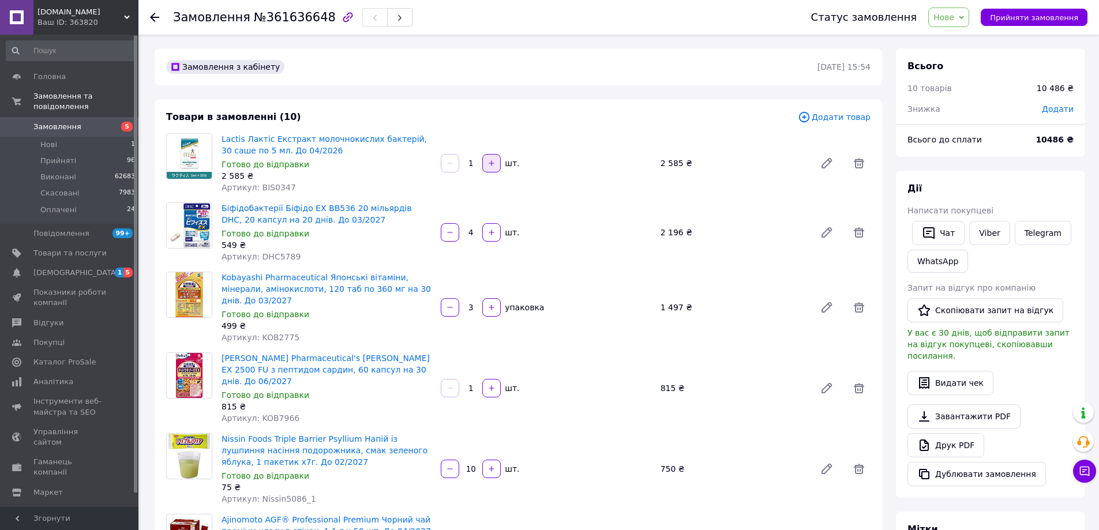
click at [494, 163] on icon "button" at bounding box center [491, 163] width 8 height 8
type input "2"
click at [839, 114] on span "Додати товар" at bounding box center [834, 117] width 73 height 13
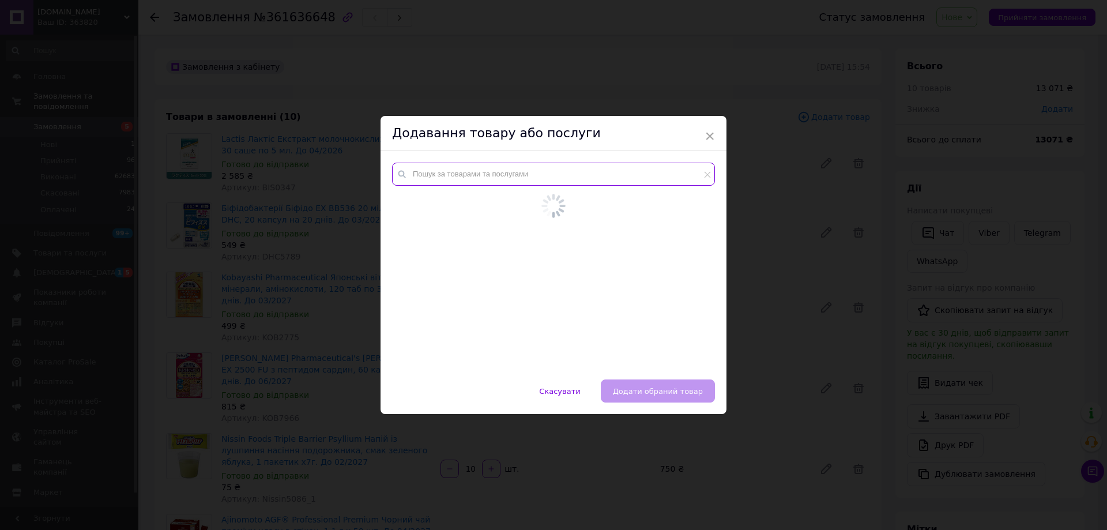
click at [527, 171] on input "text" at bounding box center [553, 174] width 323 height 23
paste input "Fancl6399"
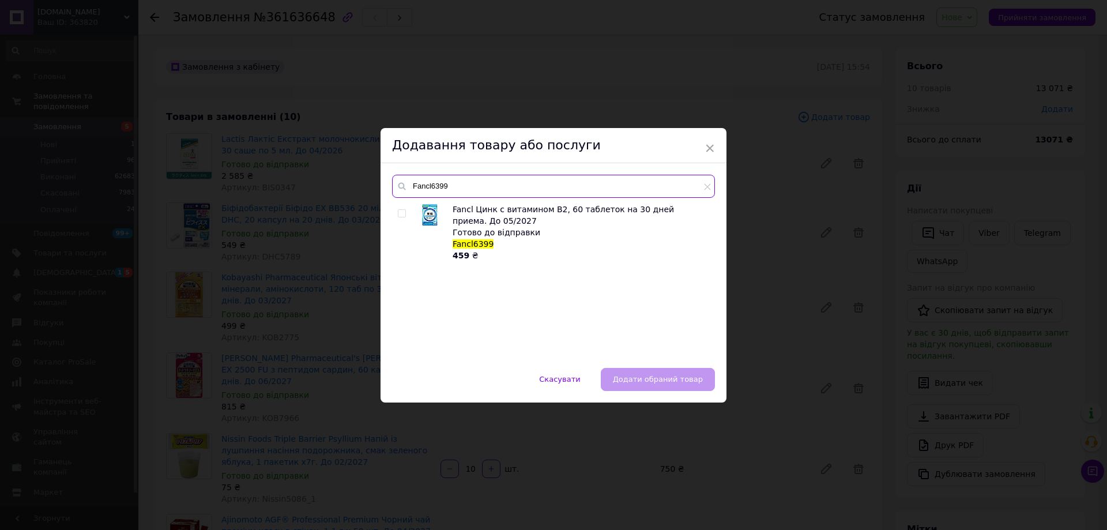
type input "Fancl6399"
click at [400, 215] on input "checkbox" at bounding box center [401, 213] width 7 height 7
checkbox input "true"
click at [612, 371] on button "Додати обраний товар" at bounding box center [658, 379] width 114 height 23
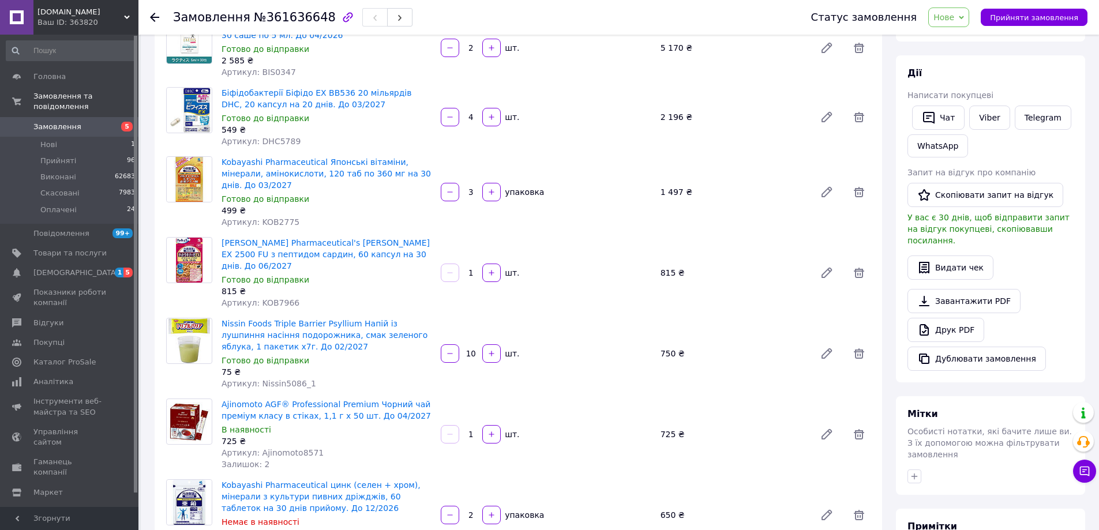
scroll to position [522, 0]
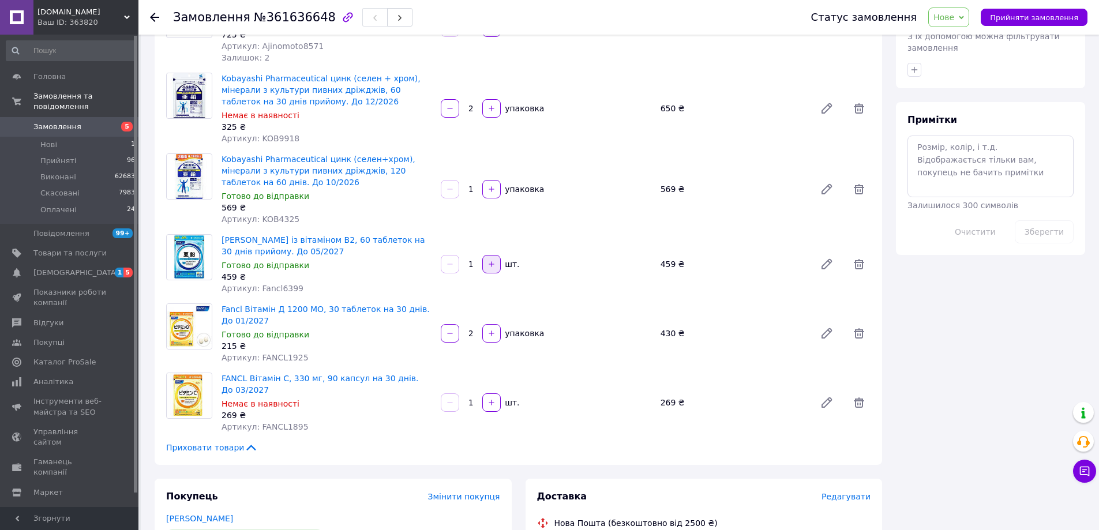
click at [495, 255] on button "button" at bounding box center [491, 264] width 18 height 18
type input "2"
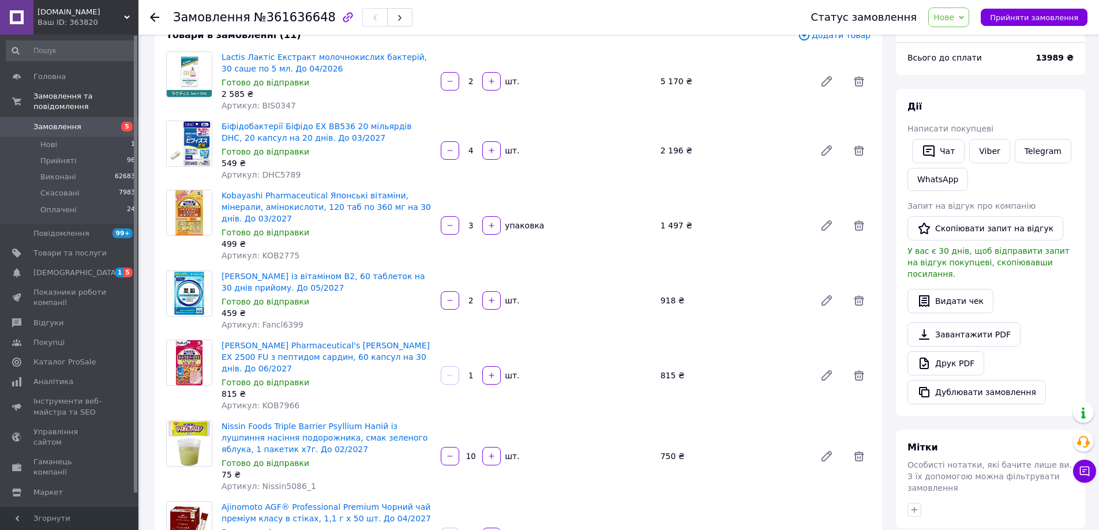
scroll to position [0, 0]
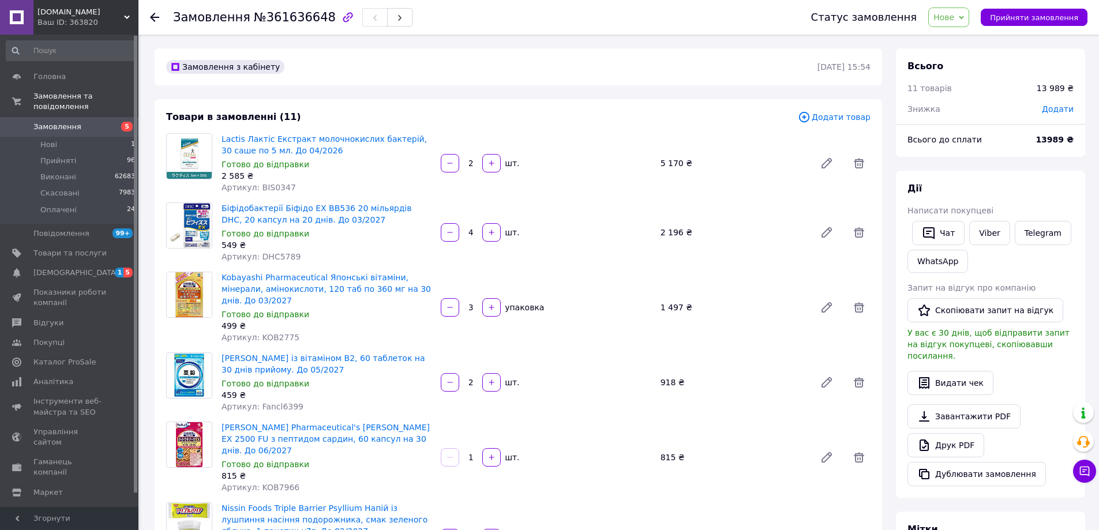
click at [841, 120] on span "Додати товар" at bounding box center [834, 117] width 73 height 13
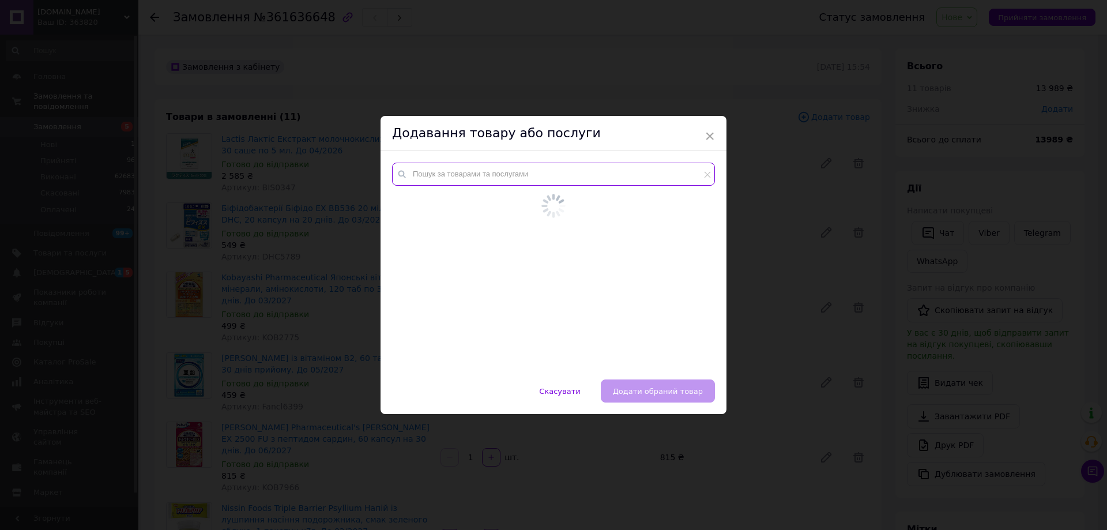
click at [577, 175] on input "text" at bounding box center [553, 174] width 323 height 23
paste input "Koba5837"
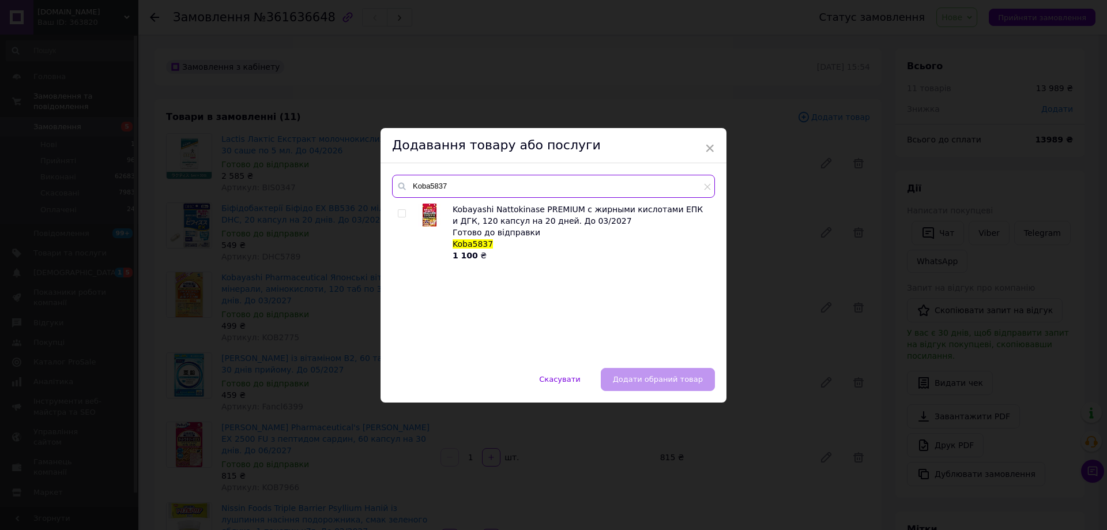
type input "Koba5837"
click at [401, 212] on input "checkbox" at bounding box center [401, 213] width 7 height 7
checkbox input "true"
click at [634, 380] on span "Додати обраний товар" at bounding box center [658, 379] width 90 height 9
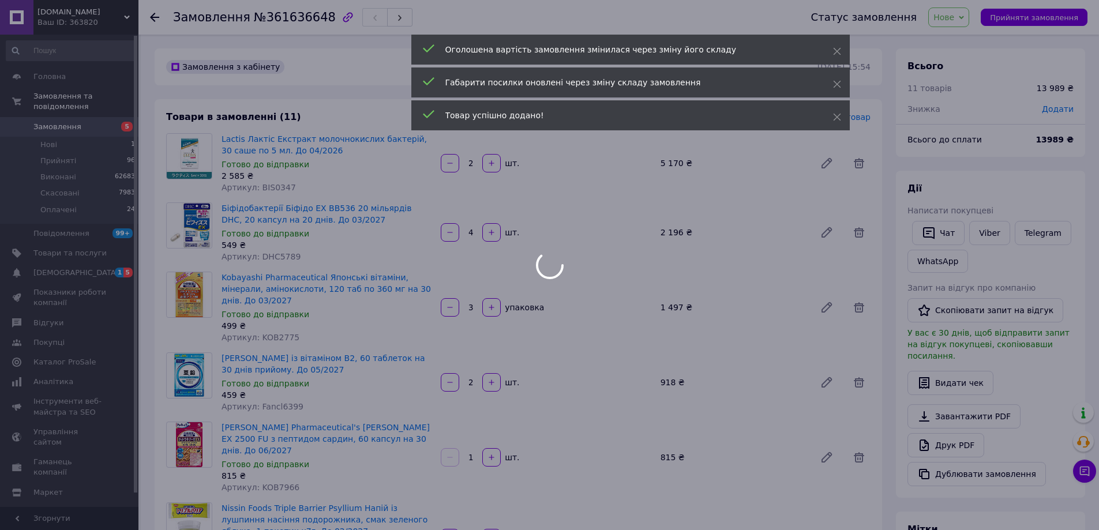
scroll to position [203, 0]
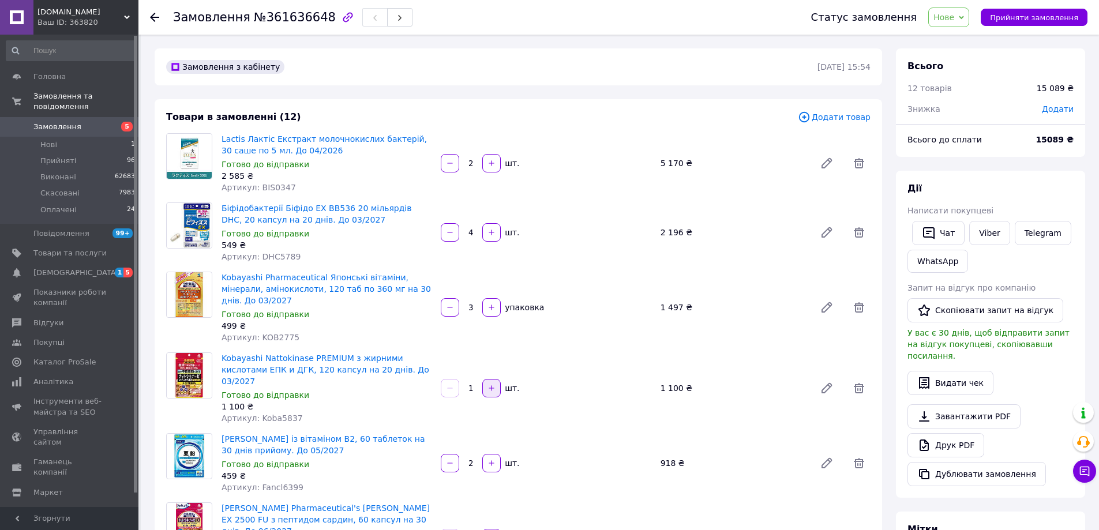
click at [491, 379] on button "button" at bounding box center [491, 388] width 18 height 18
type input "2"
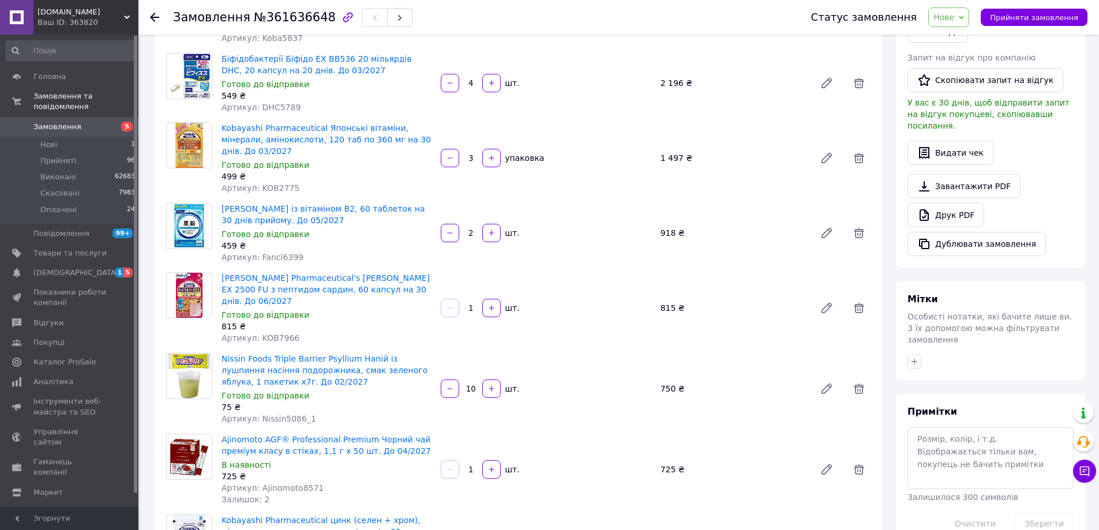
scroll to position [58, 0]
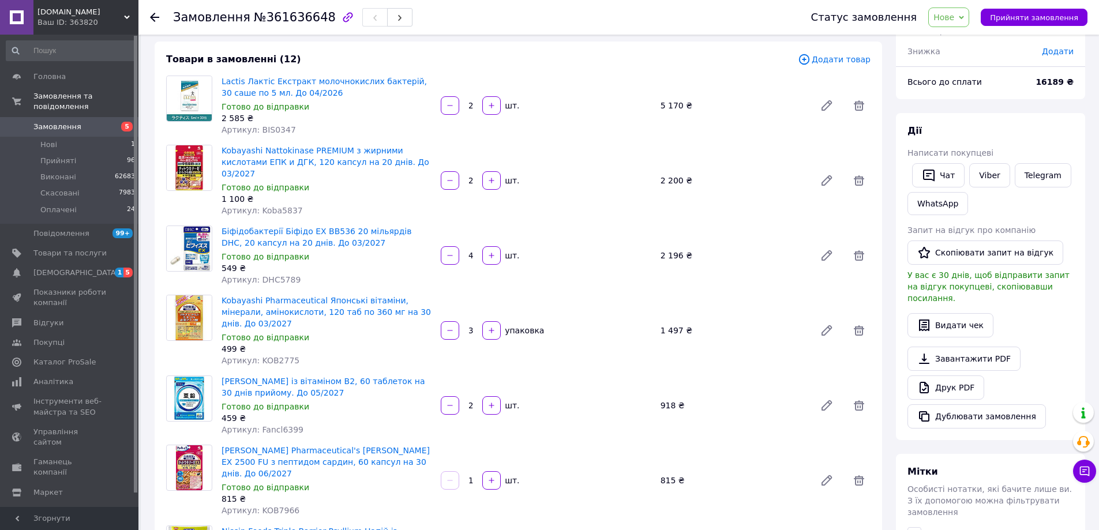
click at [1053, 57] on div "Додати" at bounding box center [1058, 51] width 46 height 25
click at [1060, 51] on span "Додати" at bounding box center [1057, 51] width 32 height 9
click at [981, 97] on input "text" at bounding box center [978, 97] width 68 height 23
type input "10"
click at [1037, 98] on div "₴" at bounding box center [1033, 98] width 14 height 13
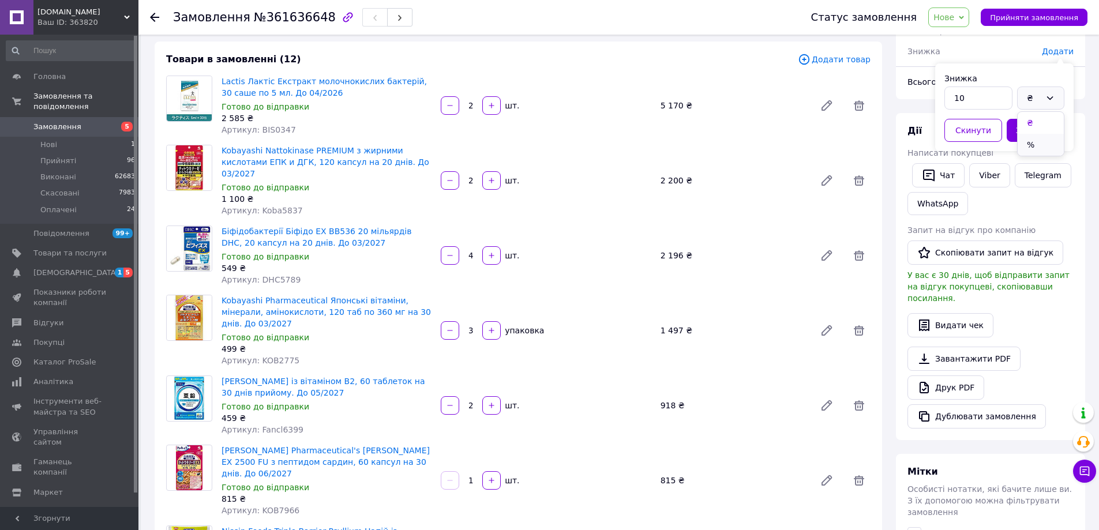
click at [1031, 142] on li "%" at bounding box center [1040, 145] width 46 height 22
click at [1036, 126] on button "Зберегти" at bounding box center [1035, 130] width 58 height 23
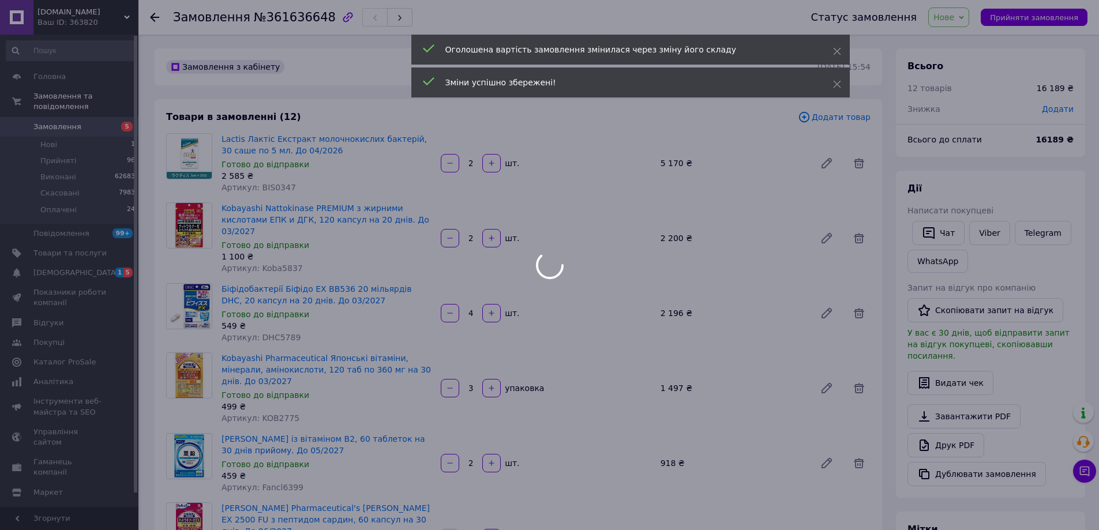
scroll to position [258, 0]
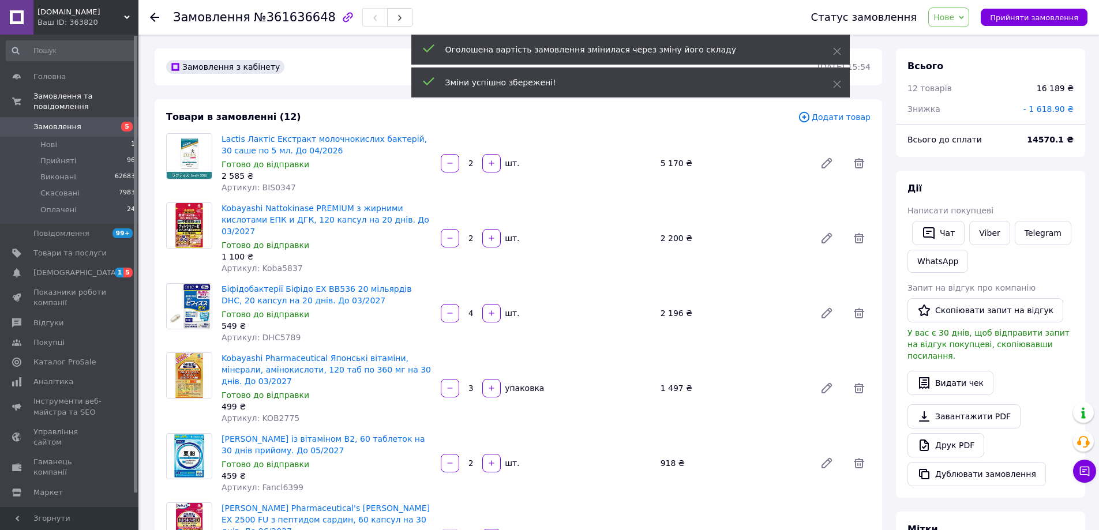
click at [1060, 109] on span "- 1 618.90 ₴" at bounding box center [1048, 108] width 50 height 9
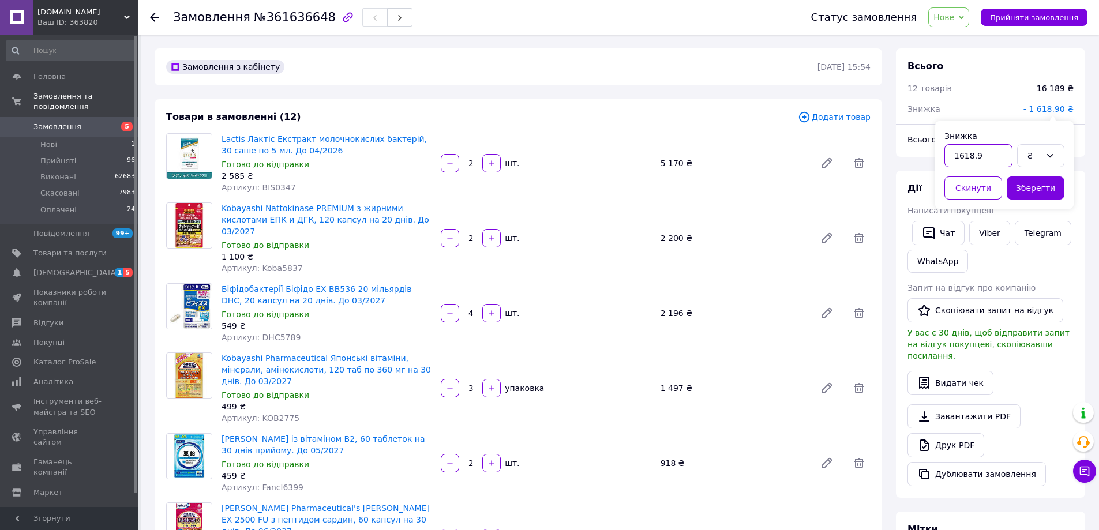
drag, startPoint x: 965, startPoint y: 157, endPoint x: 991, endPoint y: 156, distance: 25.4
click at [991, 156] on input "1618.9" at bounding box center [978, 155] width 68 height 23
type input "1619"
click at [1044, 189] on button "Зберегти" at bounding box center [1035, 187] width 58 height 23
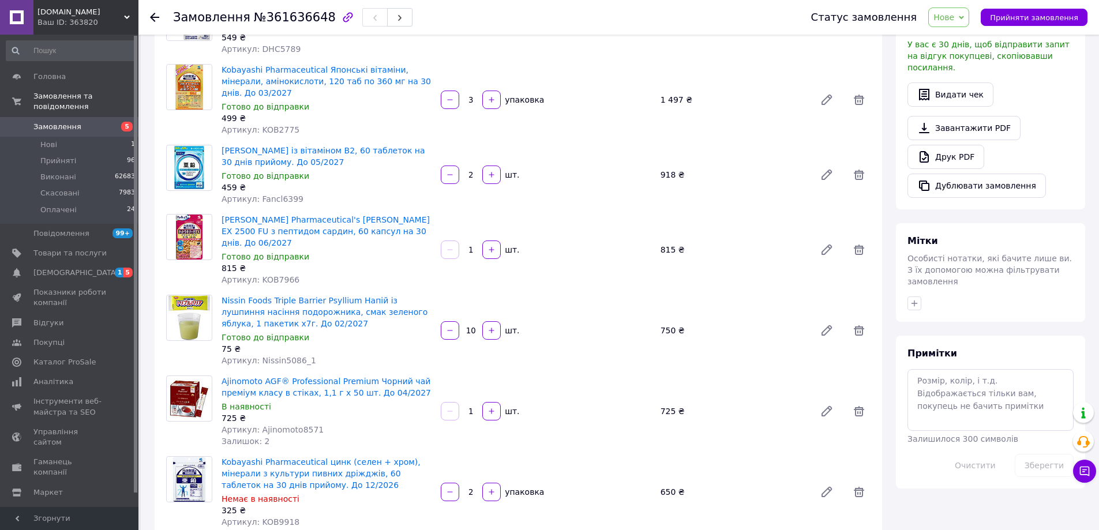
scroll to position [0, 0]
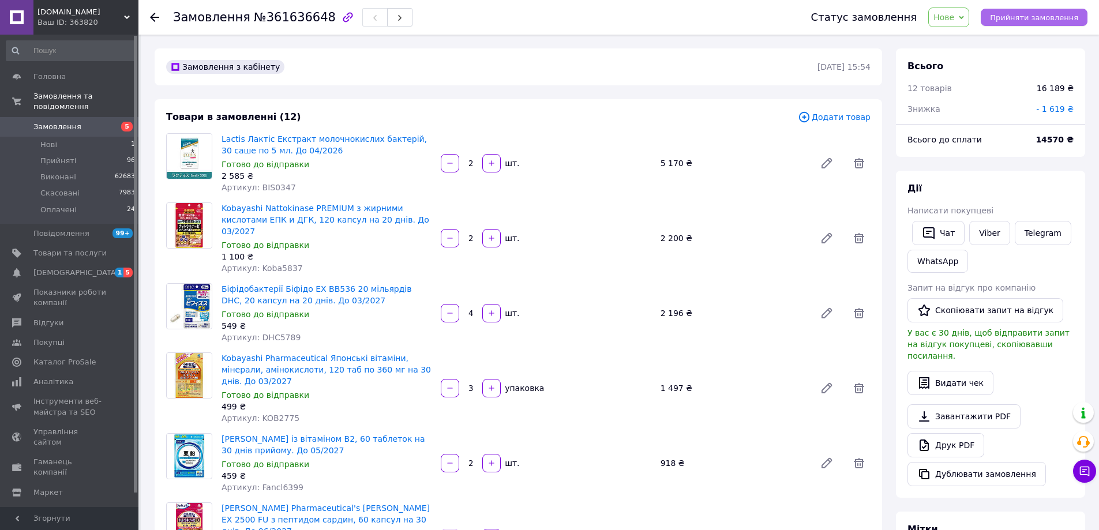
click at [1034, 21] on span "Прийняти замовлення" at bounding box center [1034, 17] width 88 height 9
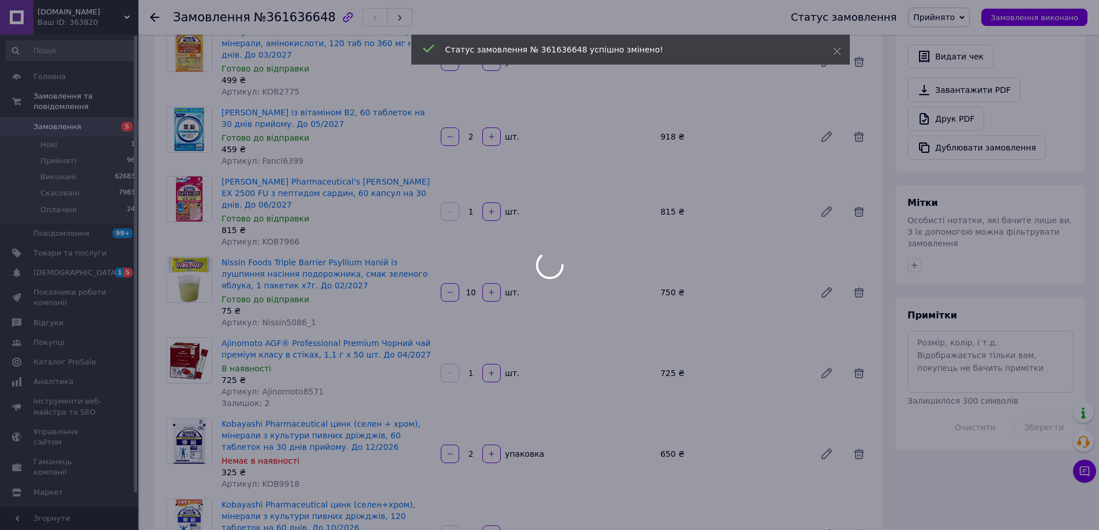
scroll to position [461, 0]
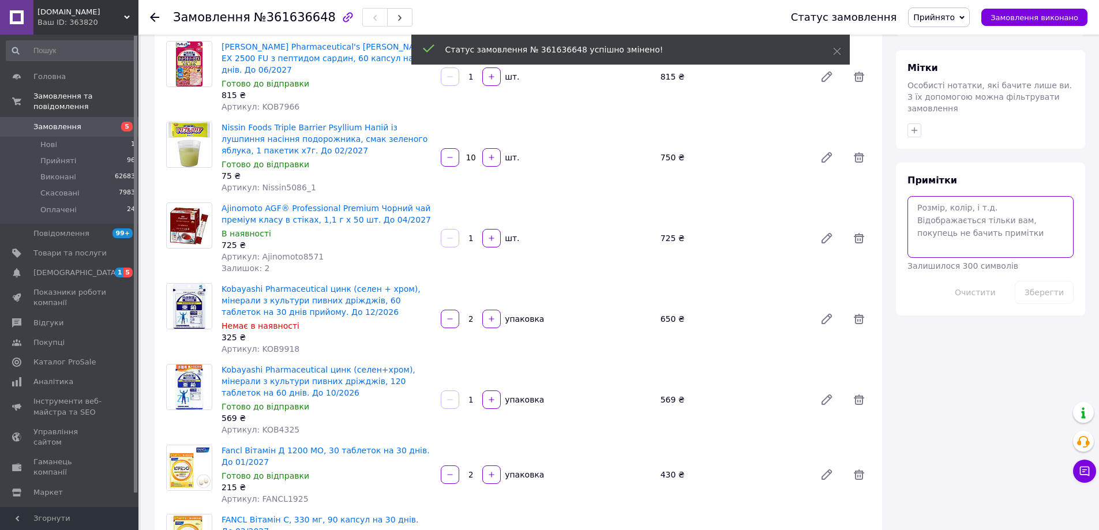
click at [965, 196] on textarea at bounding box center [990, 226] width 166 height 61
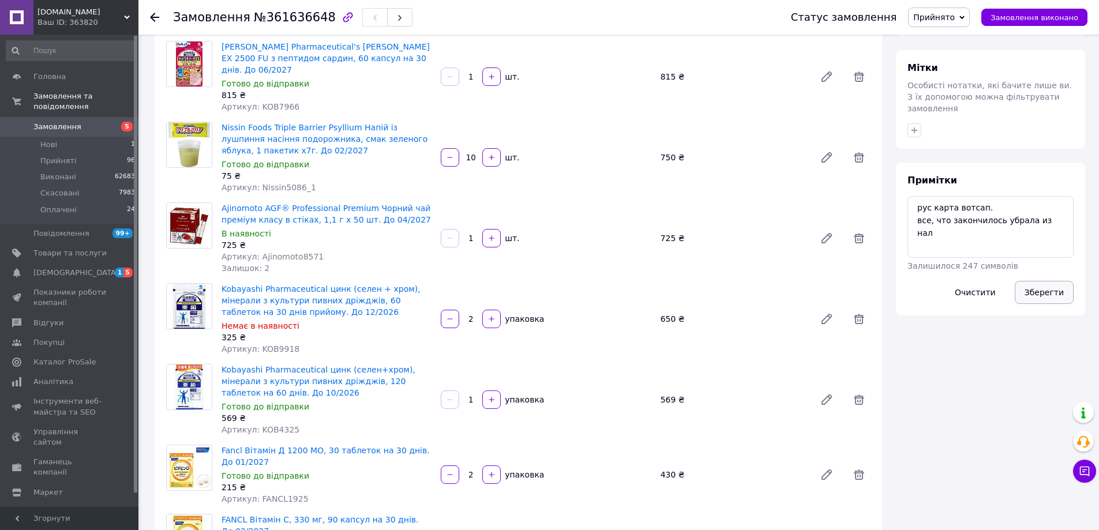
click at [1054, 281] on button "Зберегти" at bounding box center [1043, 292] width 59 height 23
click at [1066, 200] on textarea "рус карта вотсап. все, что закончилось убрала из нал" at bounding box center [990, 226] width 166 height 61
paste textarea "UZU+05-5955"
drag, startPoint x: 1039, startPoint y: 266, endPoint x: 1022, endPoint y: 260, distance: 17.1
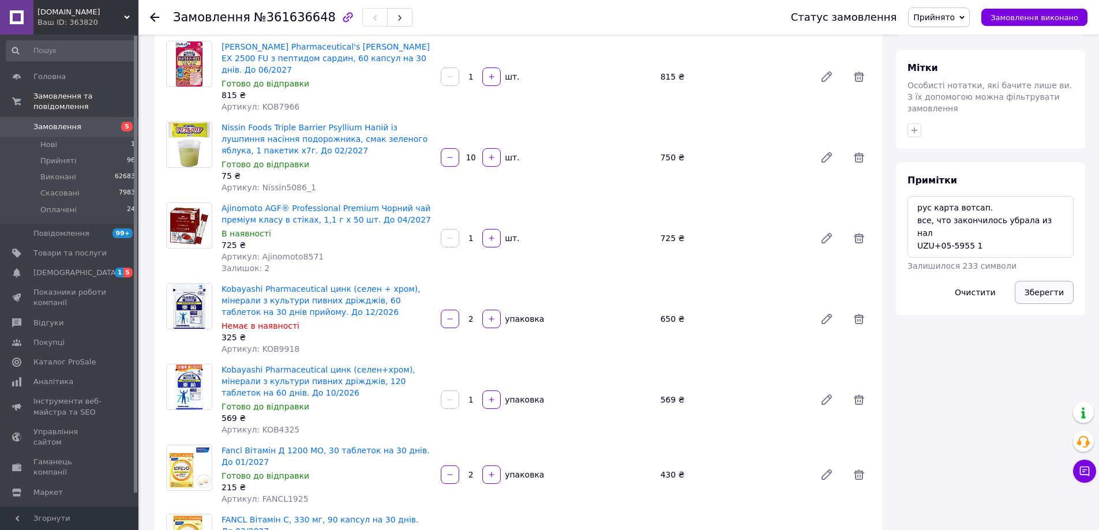
click at [1040, 281] on button "Зберегти" at bounding box center [1043, 292] width 59 height 23
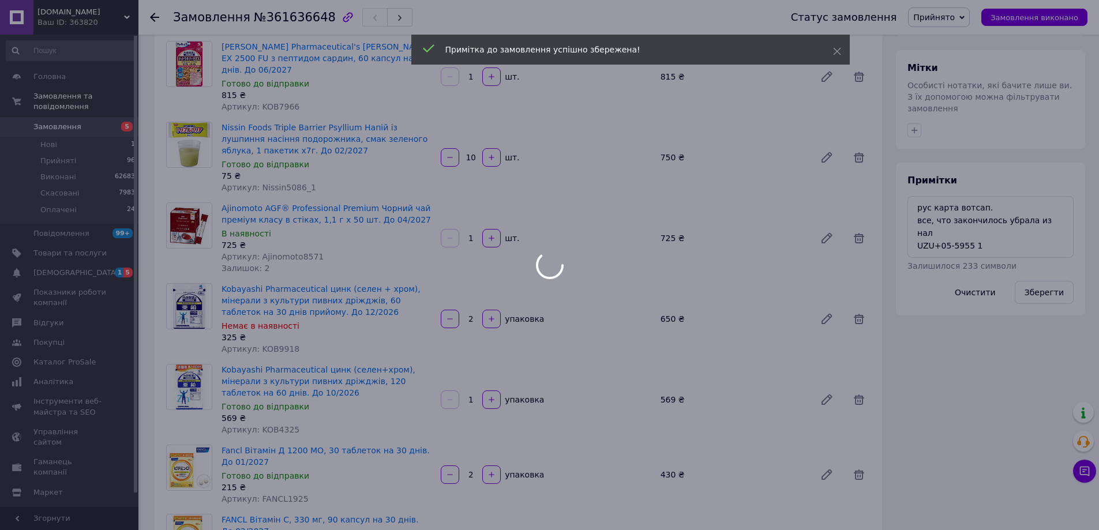
scroll to position [369, 0]
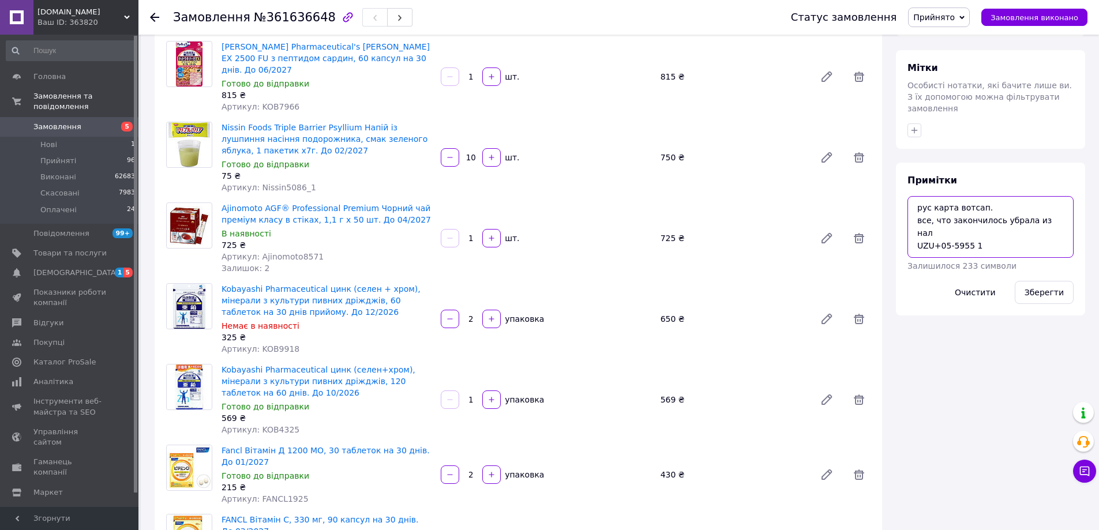
click at [996, 214] on textarea "рус карта вотсап. все, что закончилось убрала из нал UZU+05-5955 1" at bounding box center [990, 226] width 166 height 61
paste textarea "Pelican1142"
type textarea "рус карта вотсап. все, что закончилось убрала из нал UZU+05-5955 1 Pelican1142 1"
click at [1048, 281] on button "Зберегти" at bounding box center [1043, 292] width 59 height 23
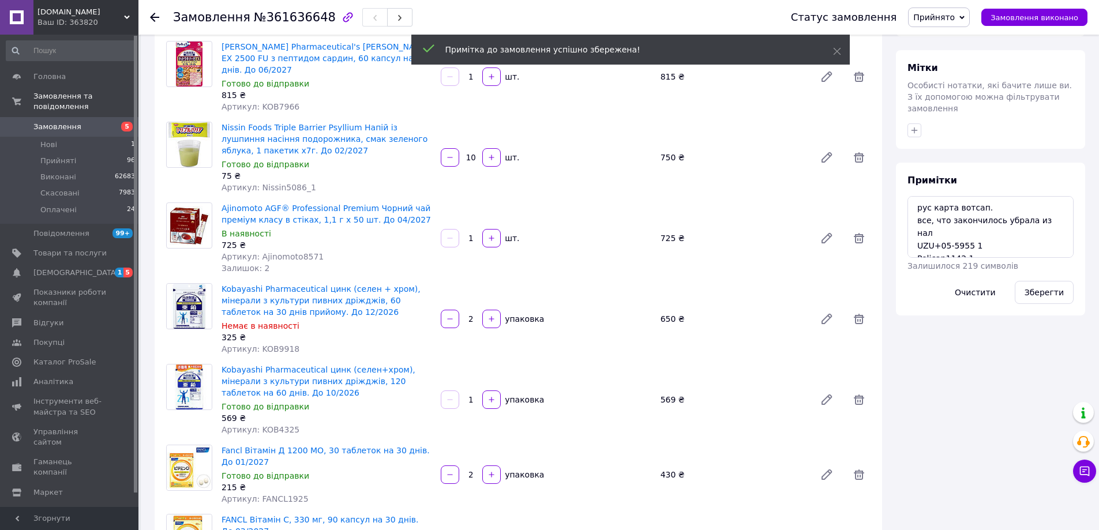
scroll to position [397, 0]
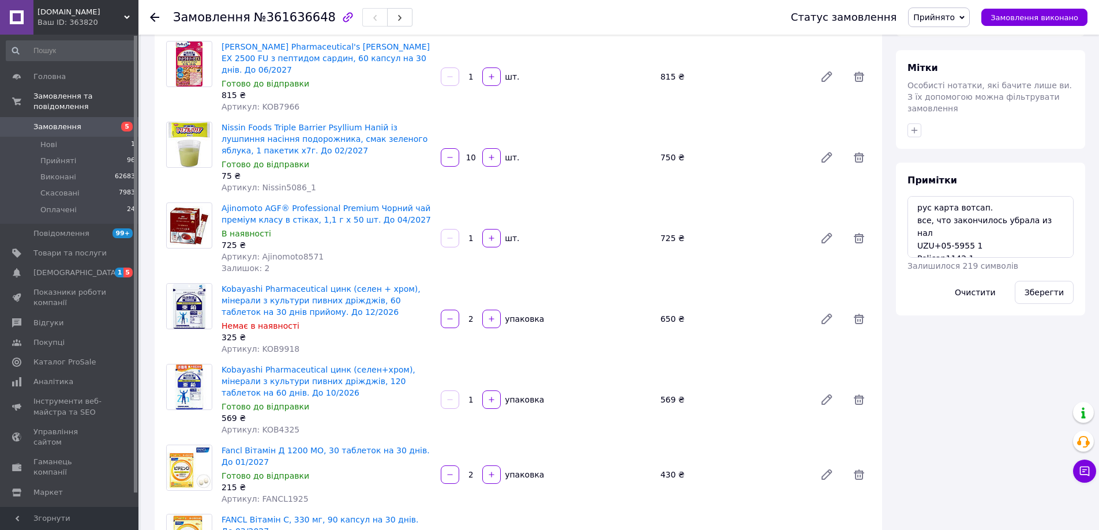
click at [984, 318] on div "Всього 12 товарів 16 189 ₴ Знижка - 1 619 ₴ Всього до сплати 14570 ₴ Дії Написа…" at bounding box center [990, 449] width 203 height 1724
click at [1044, 281] on button "Зберегти" at bounding box center [1043, 292] width 59 height 23
click at [56, 122] on span "Замовлення" at bounding box center [57, 127] width 48 height 10
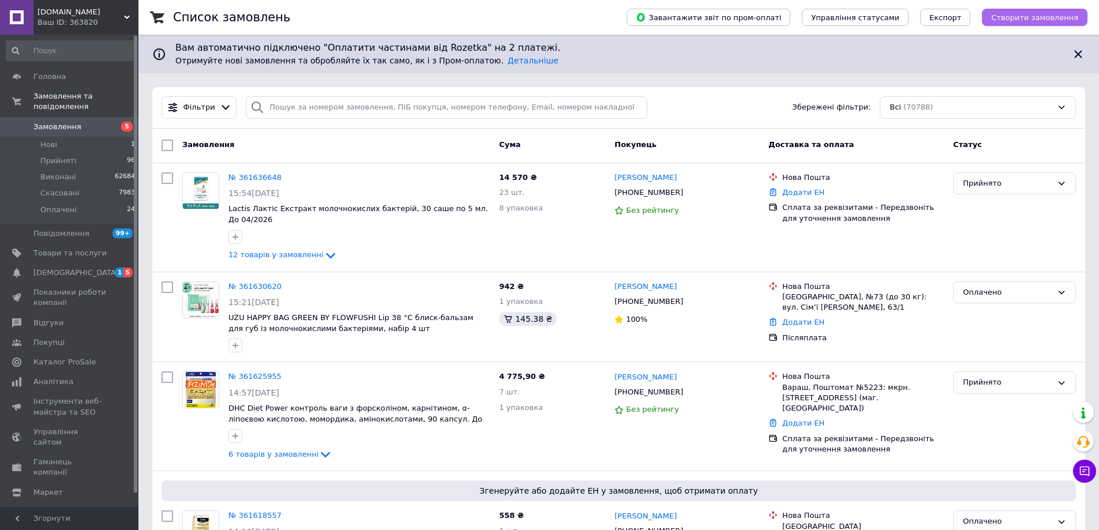
click at [1009, 17] on span "Створити замовлення" at bounding box center [1034, 17] width 87 height 9
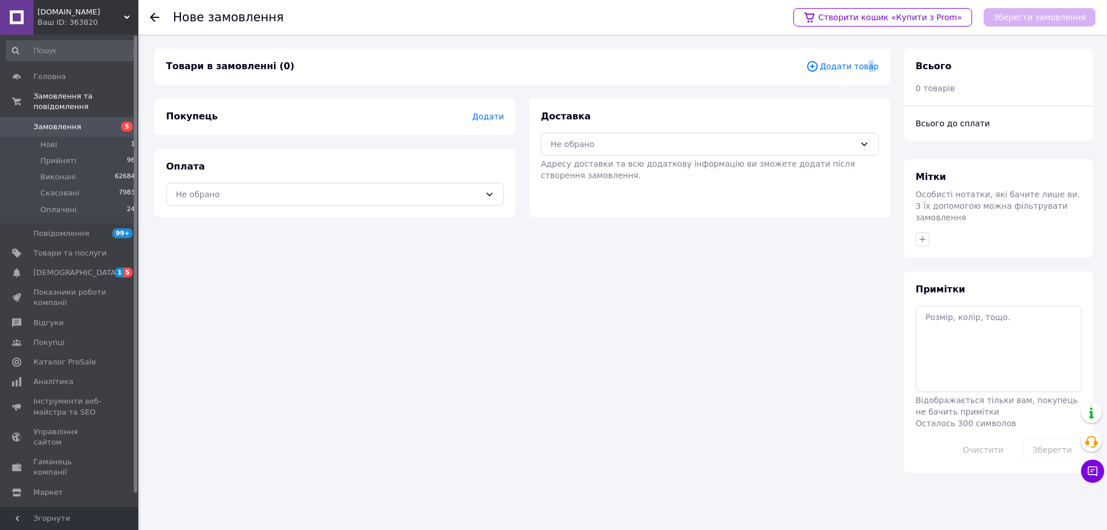
click at [870, 70] on span "Додати товар" at bounding box center [842, 66] width 73 height 13
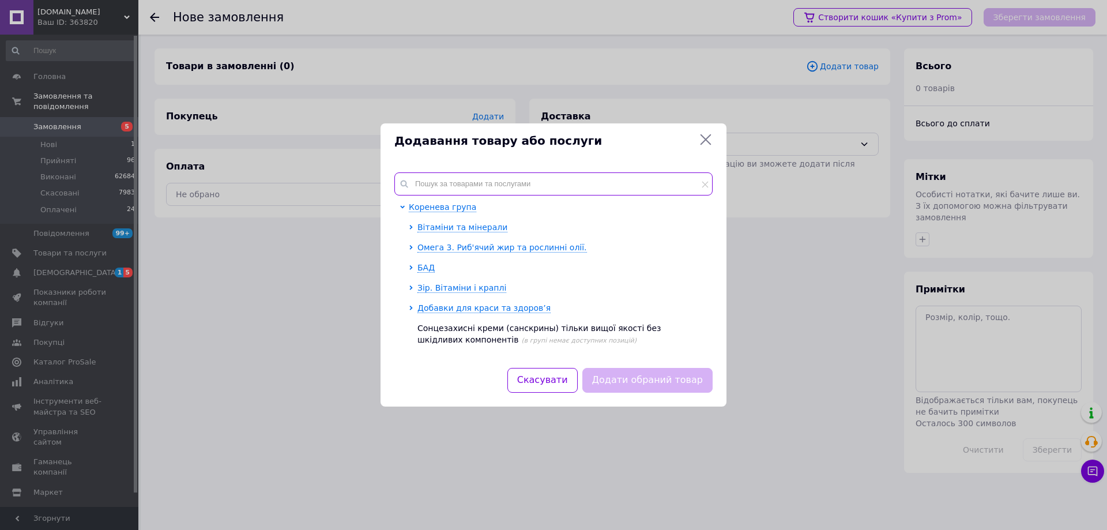
click at [501, 182] on input "text" at bounding box center [553, 183] width 318 height 23
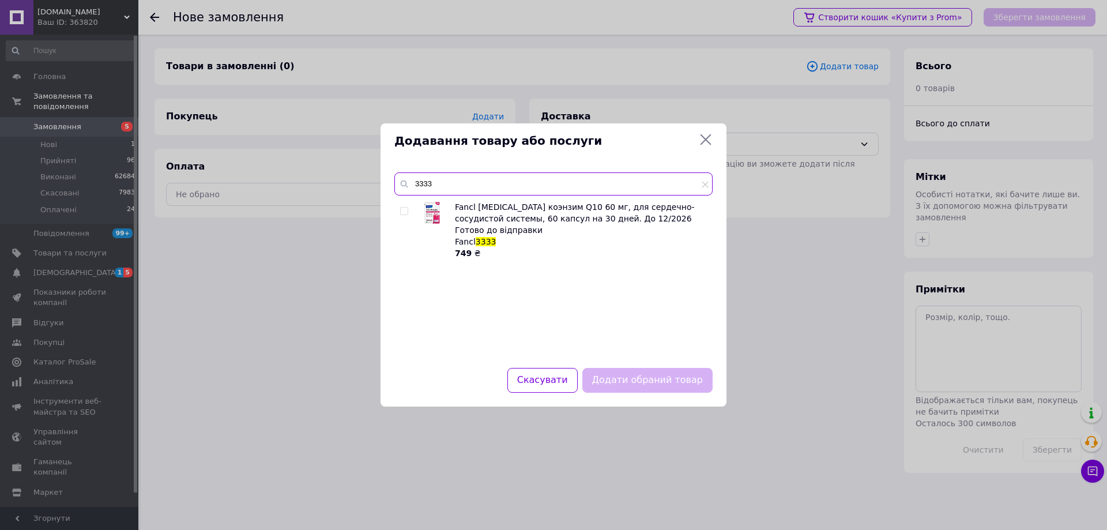
type input "3333"
click at [405, 212] on input "checkbox" at bounding box center [403, 211] width 7 height 7
checkbox input "true"
click at [620, 381] on button "Додати обраний товар" at bounding box center [647, 380] width 130 height 25
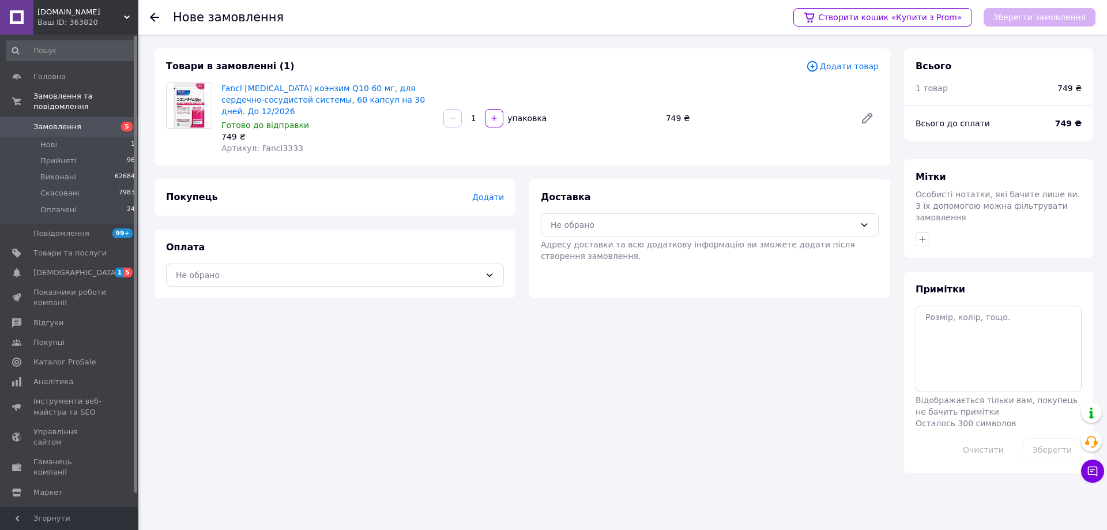
click at [492, 193] on span "Додати" at bounding box center [488, 197] width 32 height 9
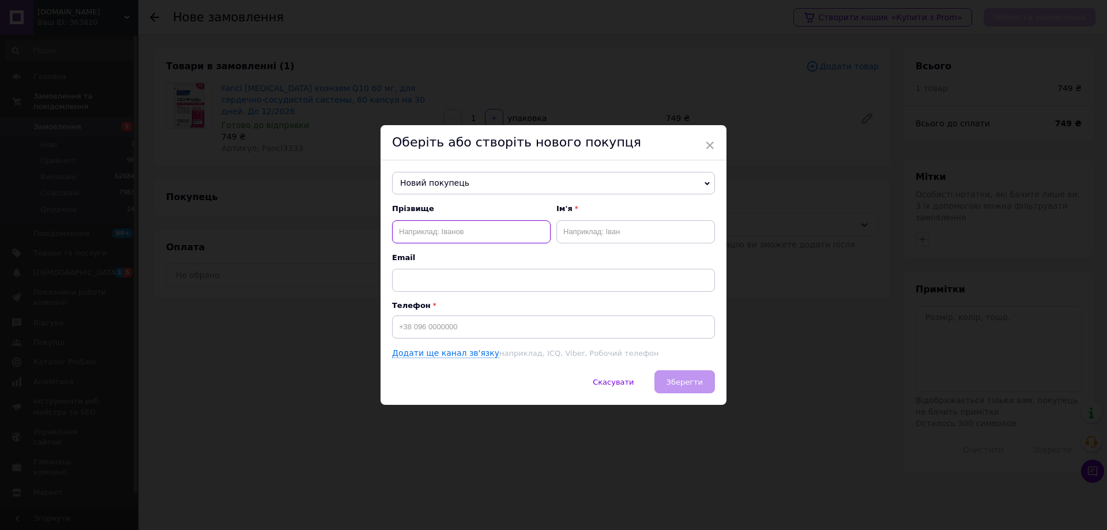
click at [443, 235] on input "text" at bounding box center [471, 231] width 159 height 23
paste input "+380673670597"
type input "+380673670597"
click at [445, 176] on span "Новий покупець" at bounding box center [553, 183] width 323 height 23
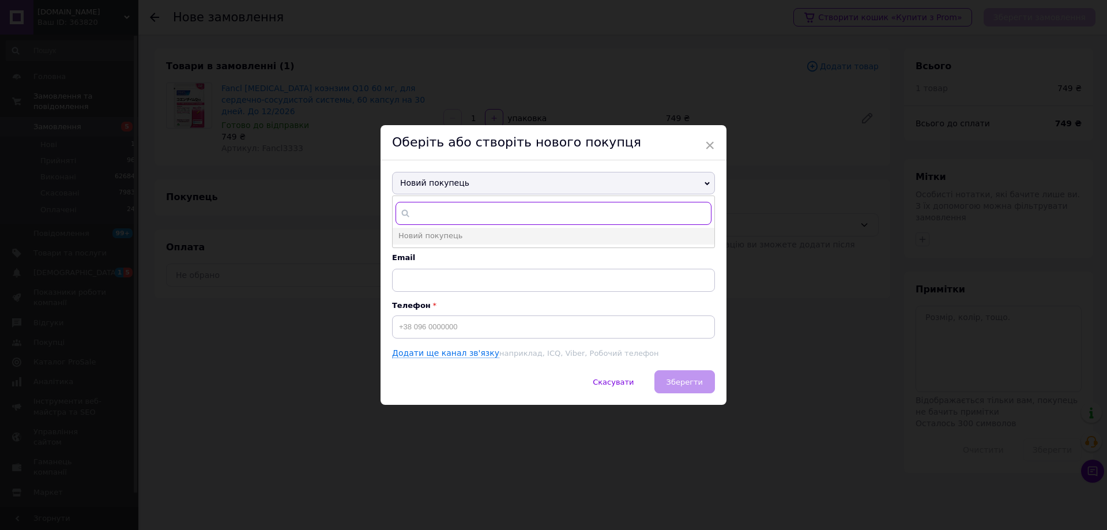
paste input "+380673670597"
type input "+380673670597"
click at [441, 253] on span "Сокрут Маргарита" at bounding box center [429, 252] width 62 height 9
type input "Сокрут Маргарита"
type input "+380673670597"
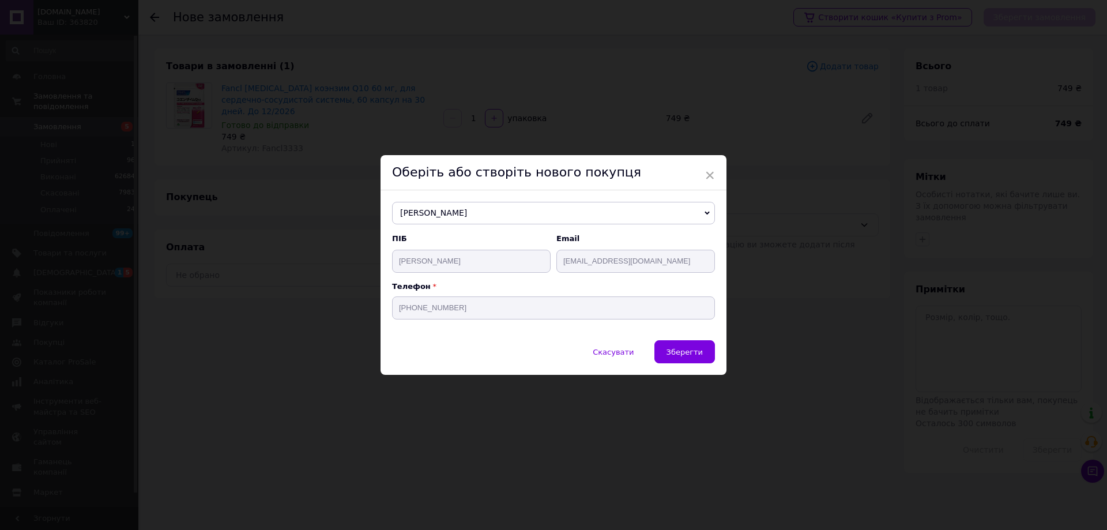
drag, startPoint x: 675, startPoint y: 356, endPoint x: 679, endPoint y: 351, distance: 6.9
click at [676, 356] on span "Зберегти" at bounding box center [685, 352] width 36 height 9
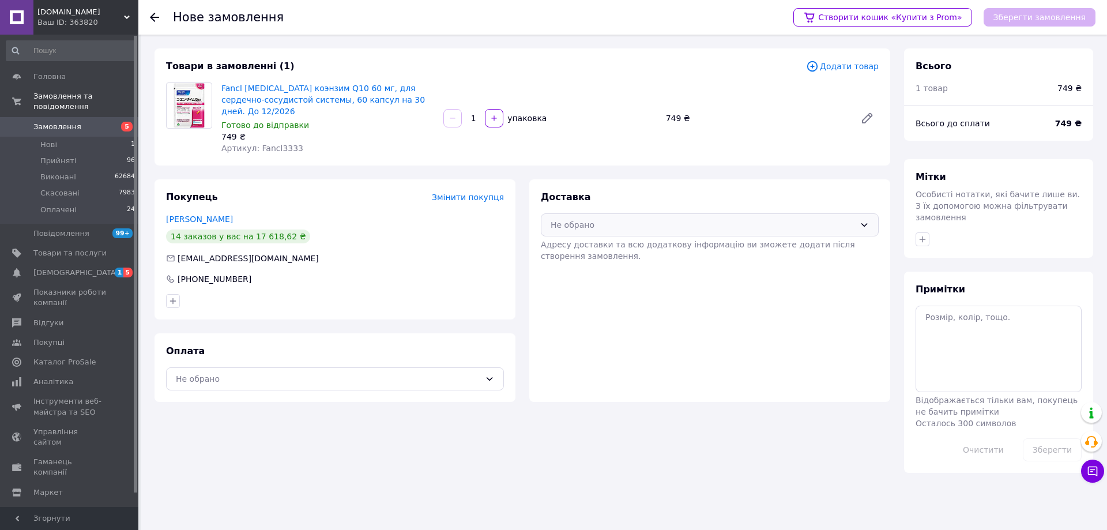
click at [600, 219] on div "Не обрано" at bounding box center [703, 225] width 304 height 13
drag, startPoint x: 589, startPoint y: 237, endPoint x: 467, endPoint y: 291, distance: 133.5
click at [589, 244] on span "Нова Пошта (безкоштовно від 2500 ₴)" at bounding box center [718, 250] width 301 height 12
click at [236, 373] on div "Не обрано" at bounding box center [328, 379] width 304 height 13
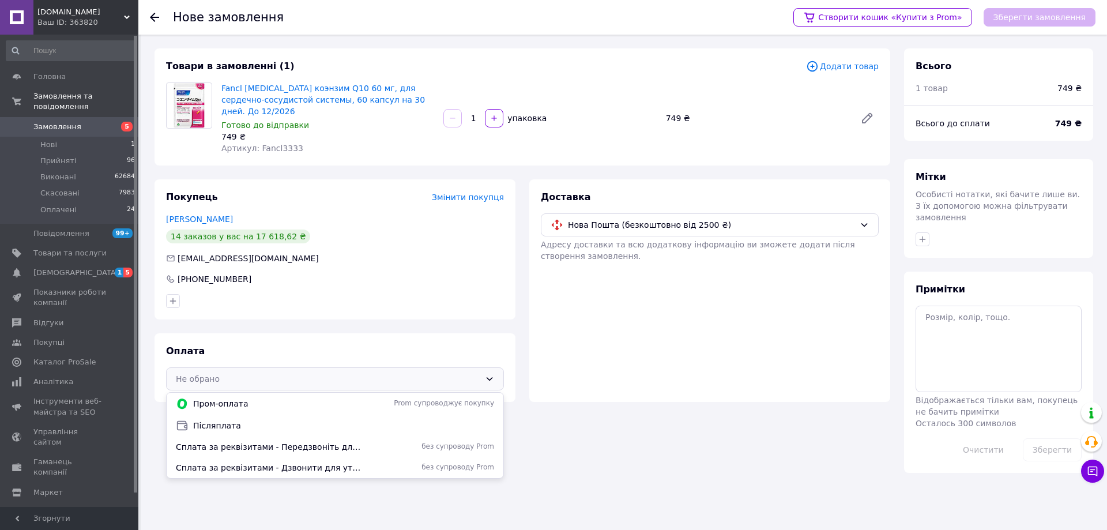
drag, startPoint x: 225, startPoint y: 434, endPoint x: 234, endPoint y: 435, distance: 9.2
click at [225, 441] on span "Сплата за реквізитами - Передзвоніть для уточнення замовлення" at bounding box center [270, 447] width 189 height 12
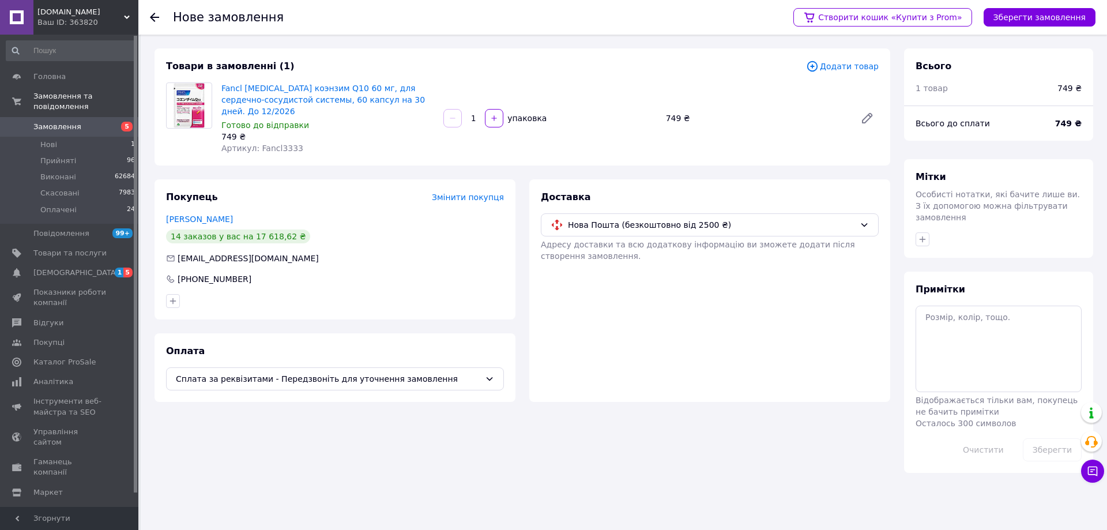
drag, startPoint x: 1033, startPoint y: 21, endPoint x: 986, endPoint y: 1, distance: 51.7
click at [1034, 21] on button "Зберегти замовлення" at bounding box center [1040, 17] width 112 height 18
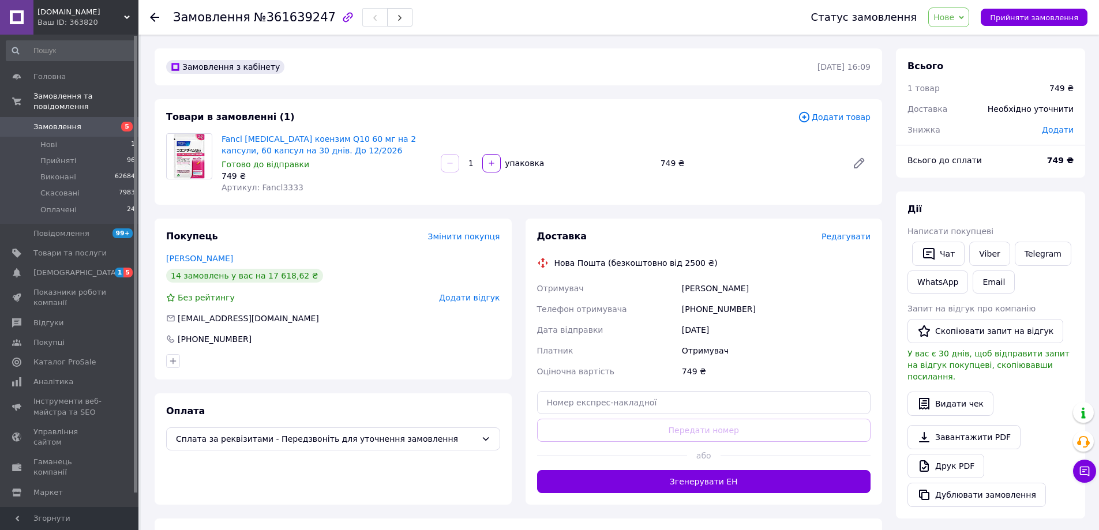
click at [1057, 133] on span "Додати" at bounding box center [1057, 129] width 32 height 9
click at [968, 176] on input "text" at bounding box center [978, 176] width 68 height 23
type input "5"
click at [1031, 177] on div "₴" at bounding box center [1033, 176] width 14 height 13
click at [1030, 218] on li "%" at bounding box center [1040, 223] width 46 height 22
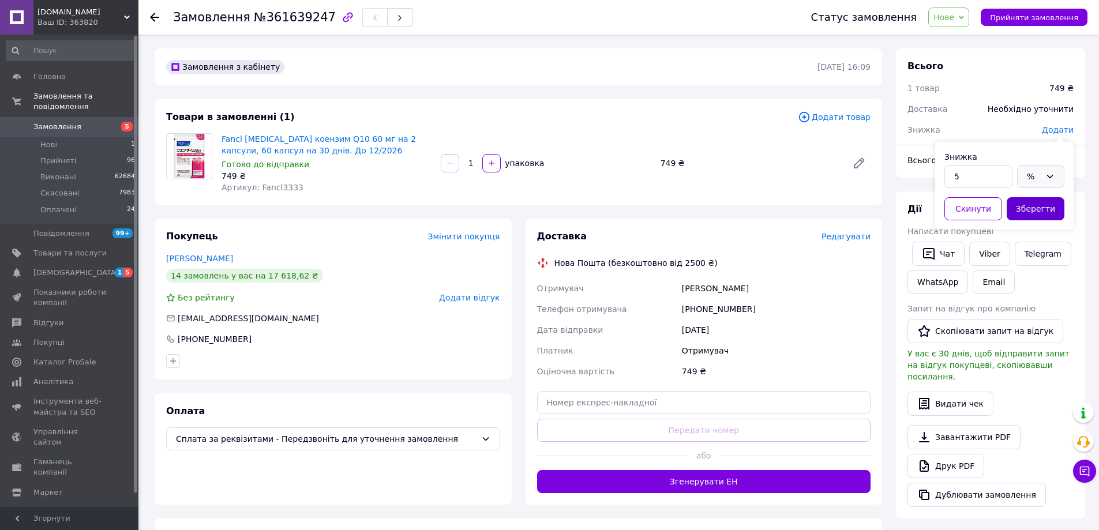
click at [1036, 208] on button "Зберегти" at bounding box center [1035, 208] width 58 height 23
click at [1059, 133] on span "- 37.45 ₴" at bounding box center [1054, 129] width 37 height 9
drag, startPoint x: 965, startPoint y: 175, endPoint x: 1000, endPoint y: 178, distance: 35.3
click at [1000, 178] on input "37.45" at bounding box center [978, 176] width 68 height 23
type input "39"
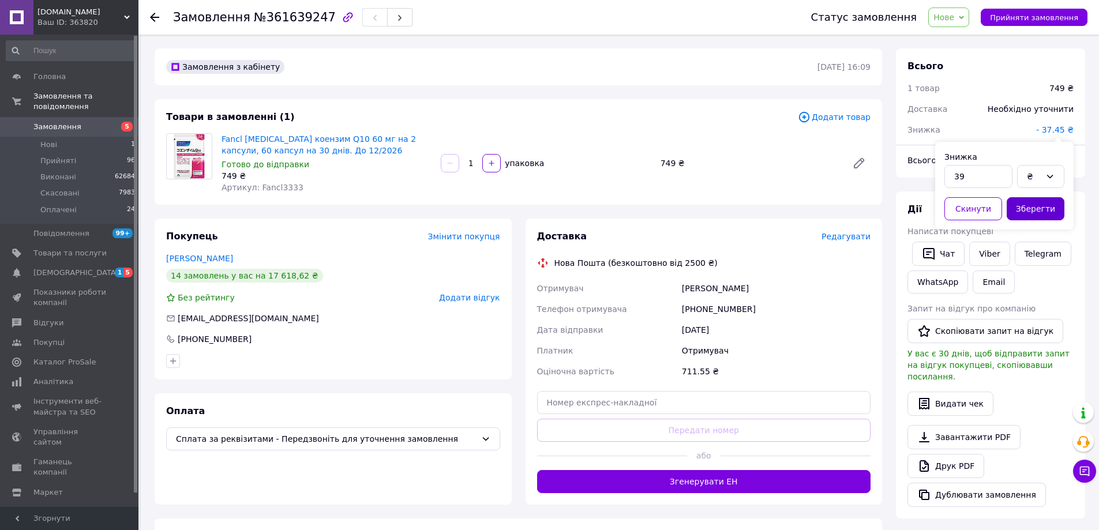
click at [1050, 213] on button "Зберегти" at bounding box center [1035, 208] width 58 height 23
click at [847, 242] on div "Редагувати" at bounding box center [845, 237] width 49 height 12
click at [842, 235] on span "Редагувати" at bounding box center [845, 236] width 49 height 9
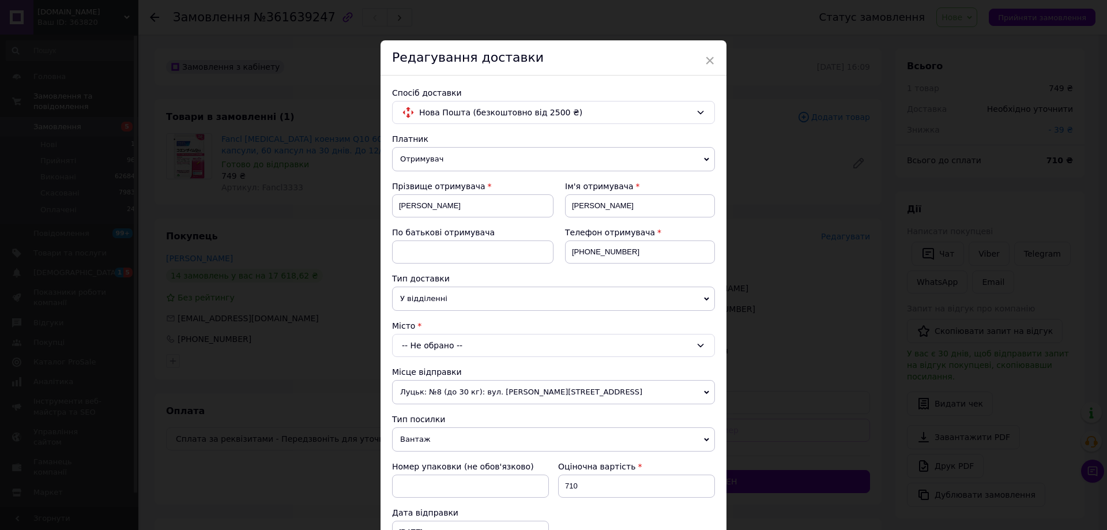
drag, startPoint x: 407, startPoint y: 338, endPoint x: 410, endPoint y: 345, distance: 7.0
click at [408, 340] on div "-- Не обрано --" at bounding box center [553, 345] width 323 height 23
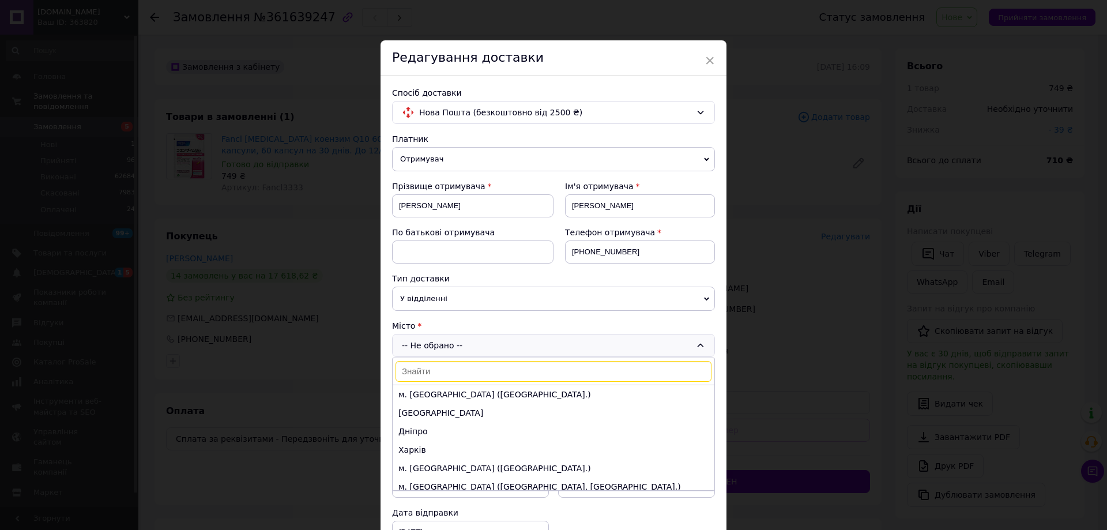
drag, startPoint x: 416, startPoint y: 412, endPoint x: 424, endPoint y: 408, distance: 9.0
click at [416, 413] on li "[GEOGRAPHIC_DATA]" at bounding box center [554, 413] width 322 height 18
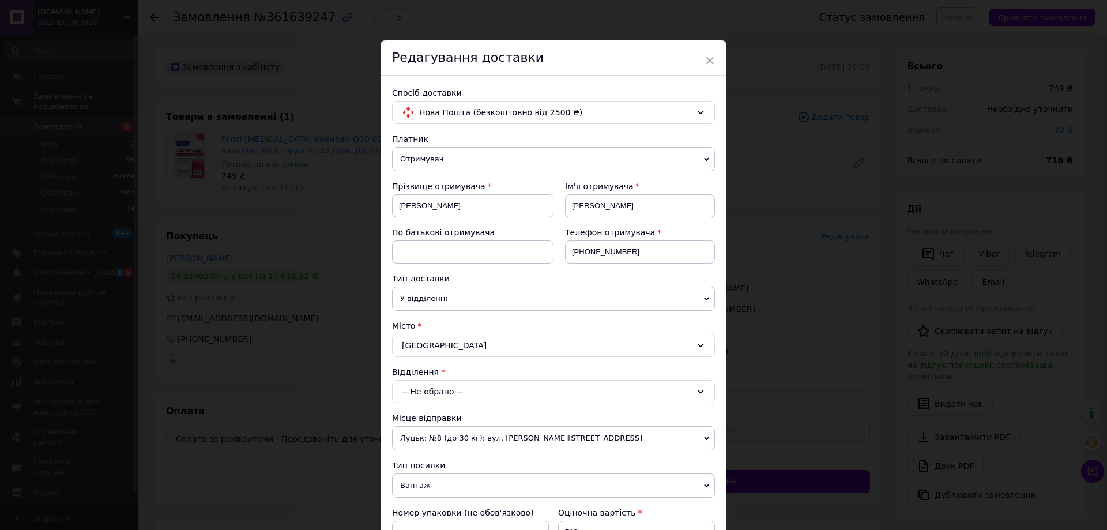
click at [432, 391] on div "-- Не обрано --" at bounding box center [553, 391] width 323 height 23
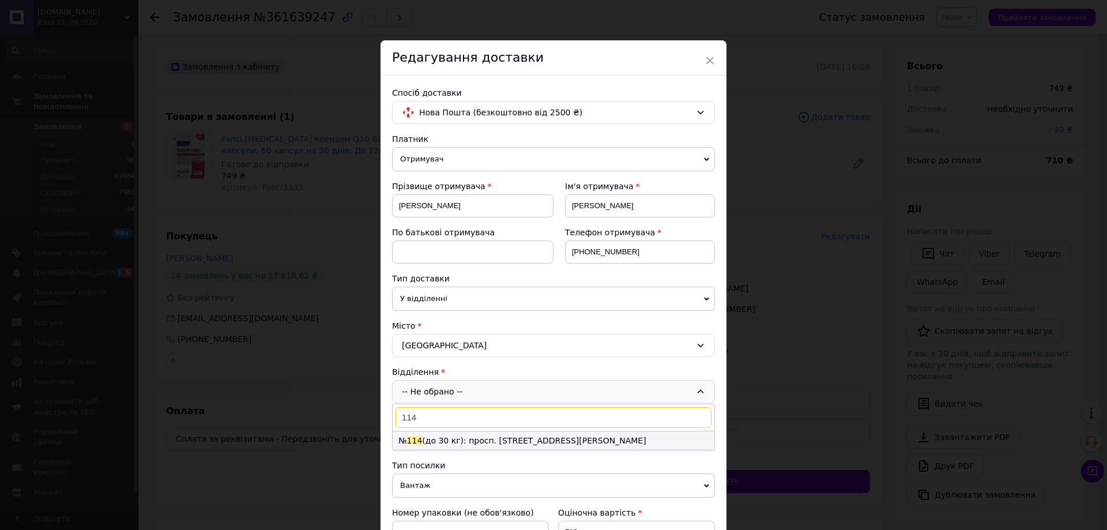
type input "114"
click at [420, 442] on li "№ 114 (до 30 кг): просп. Князя Ярослава Мудрого, 14/6" at bounding box center [554, 440] width 322 height 18
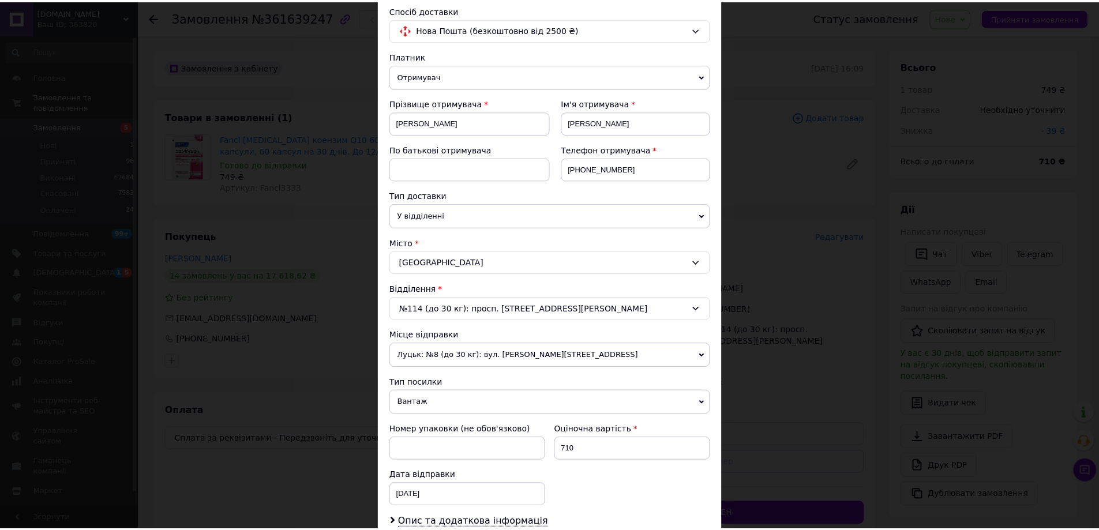
scroll to position [231, 0]
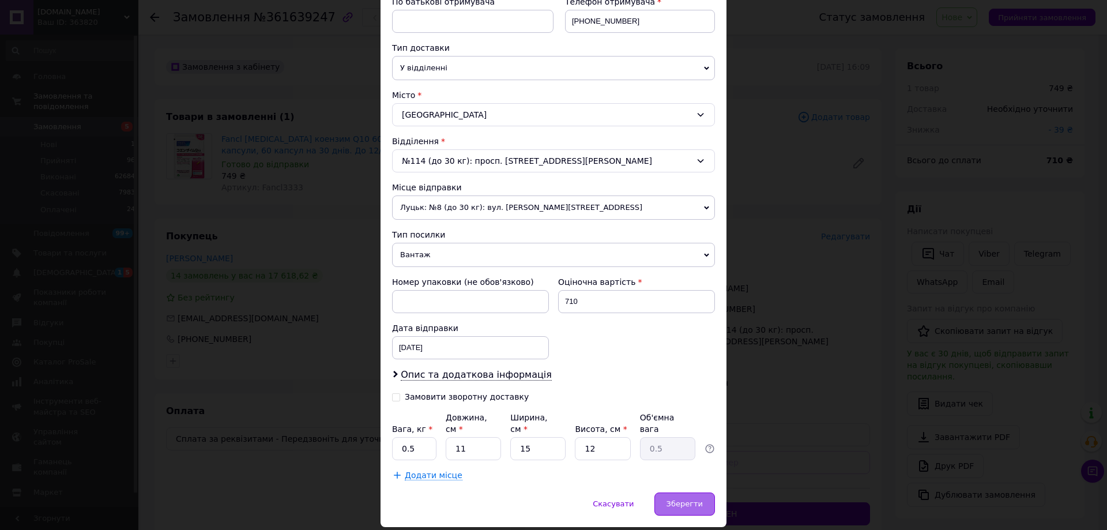
click at [702, 492] on div "Зберегти" at bounding box center [685, 503] width 61 height 23
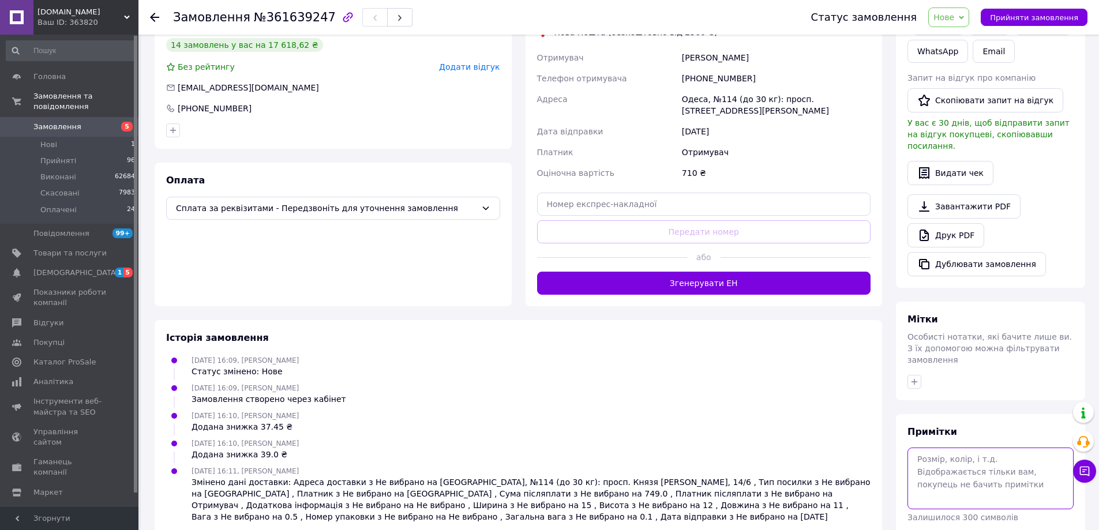
click at [959, 447] on textarea at bounding box center [990, 477] width 166 height 61
type textarea "рус карта телега ройбуш 1"
click at [58, 156] on span "Прийняті" at bounding box center [58, 161] width 36 height 10
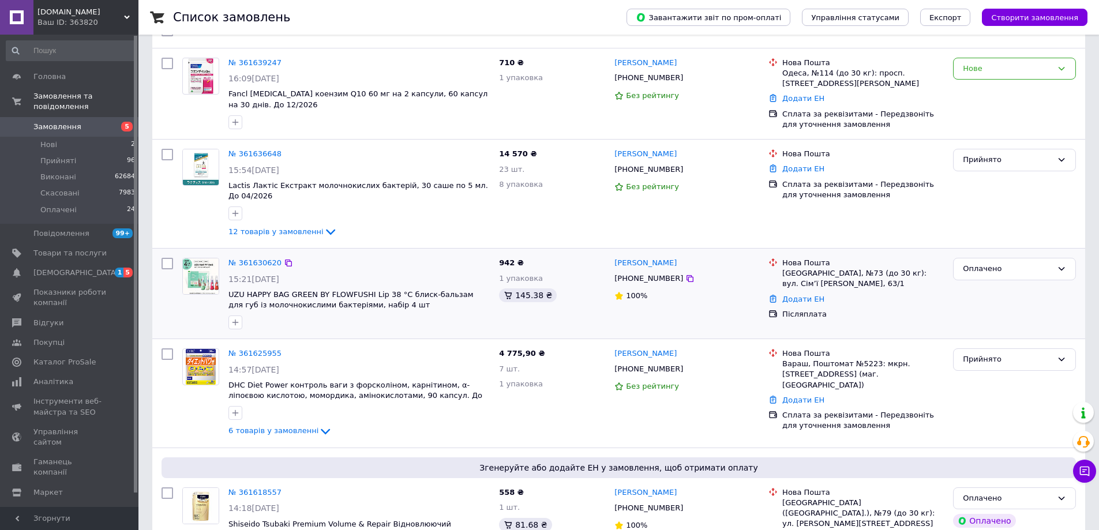
scroll to position [115, 0]
click at [971, 349] on div "Прийнято" at bounding box center [1014, 359] width 123 height 22
click at [982, 418] on li "Оплачено" at bounding box center [1014, 425] width 122 height 21
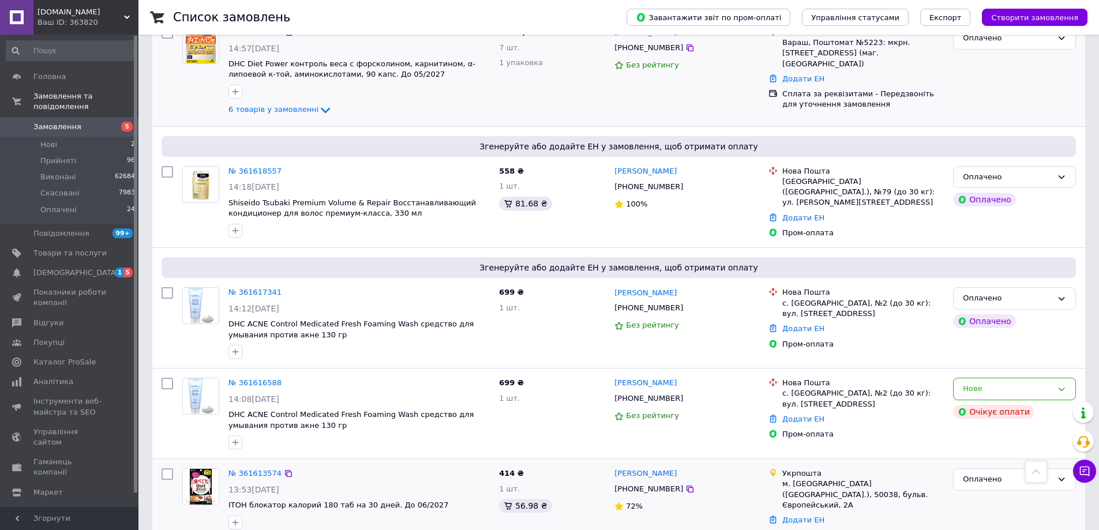
scroll to position [634, 0]
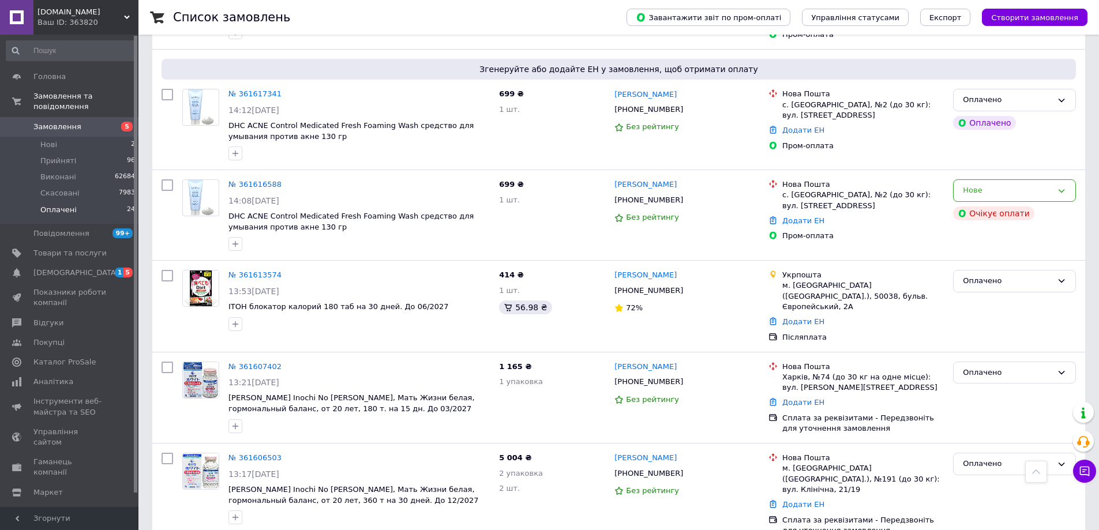
click at [63, 205] on span "Оплачені" at bounding box center [58, 210] width 36 height 10
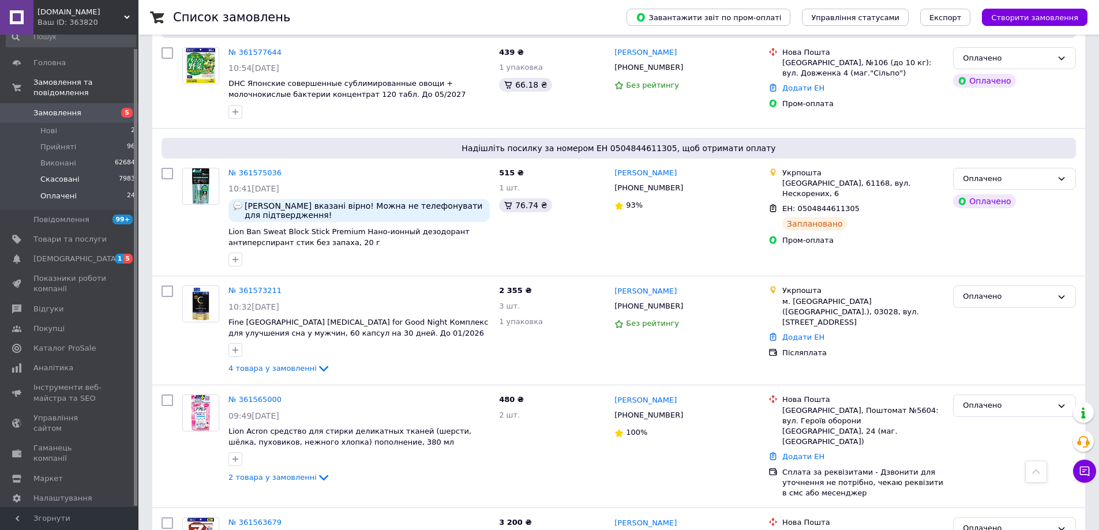
scroll to position [1353, 0]
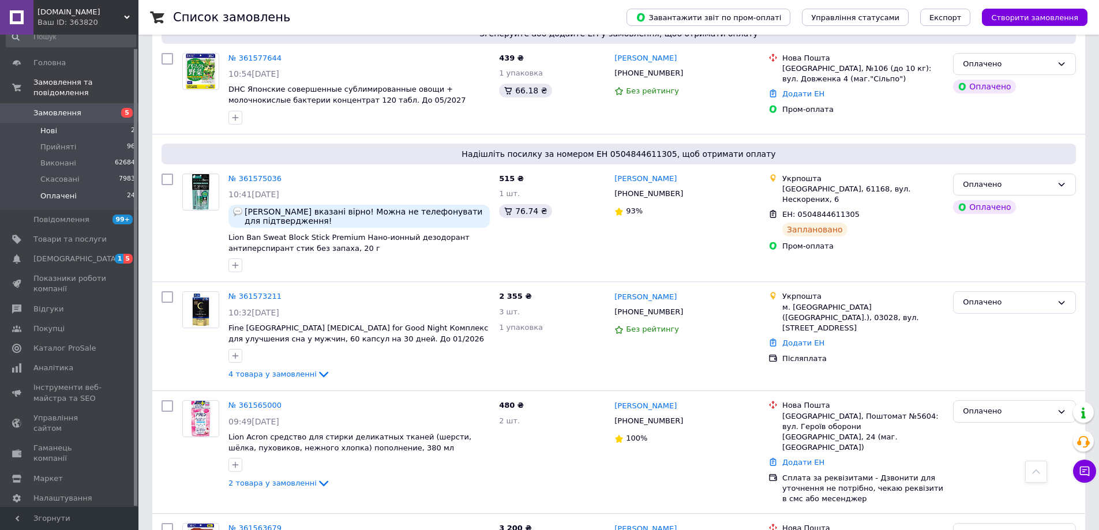
click at [55, 126] on span "Нові" at bounding box center [48, 131] width 17 height 10
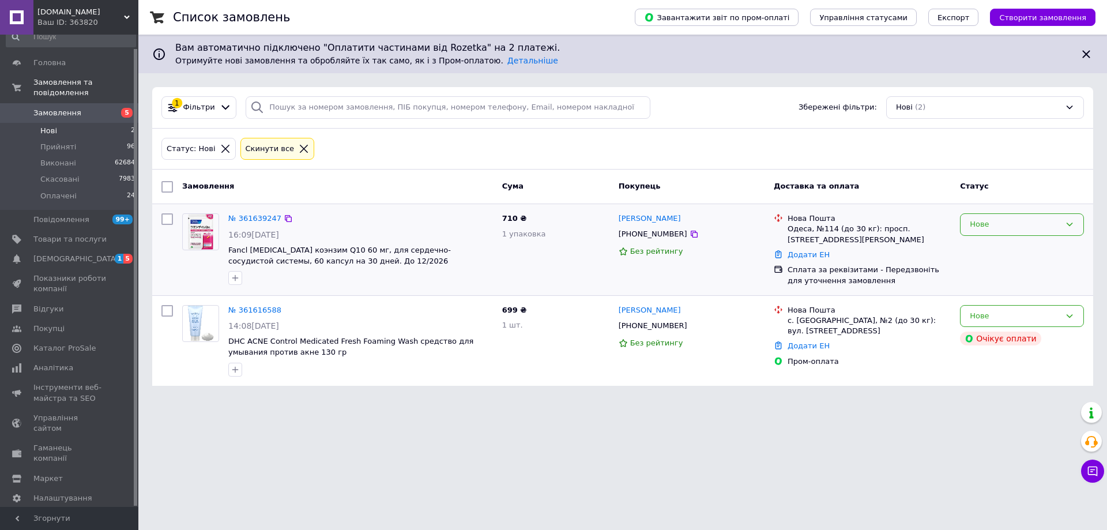
click at [990, 224] on div "Нове" at bounding box center [1015, 225] width 91 height 12
click at [979, 250] on li "Прийнято" at bounding box center [1022, 248] width 123 height 21
click at [61, 142] on span "Прийняті" at bounding box center [58, 147] width 36 height 10
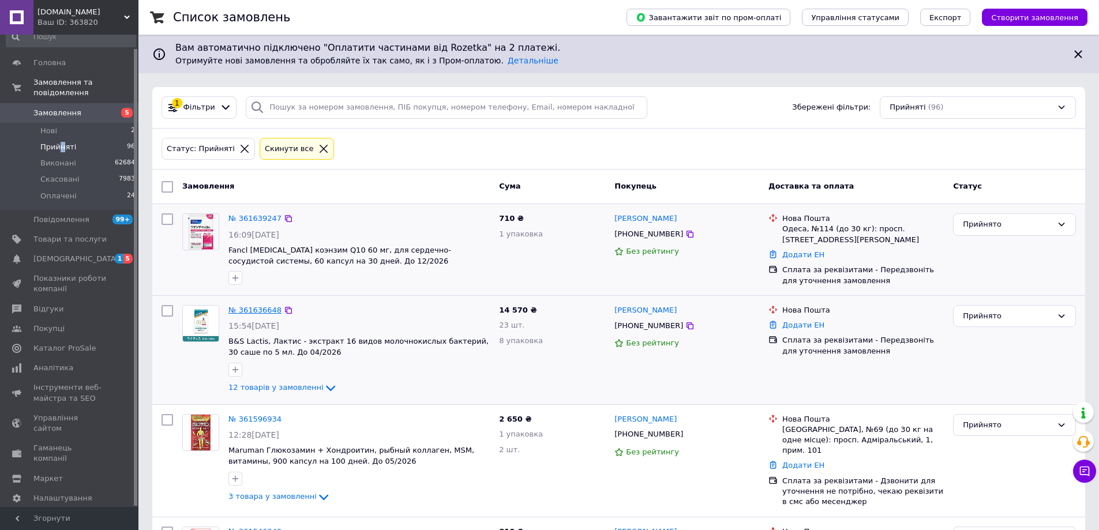
click at [259, 310] on link "№ 361636648" at bounding box center [254, 310] width 53 height 9
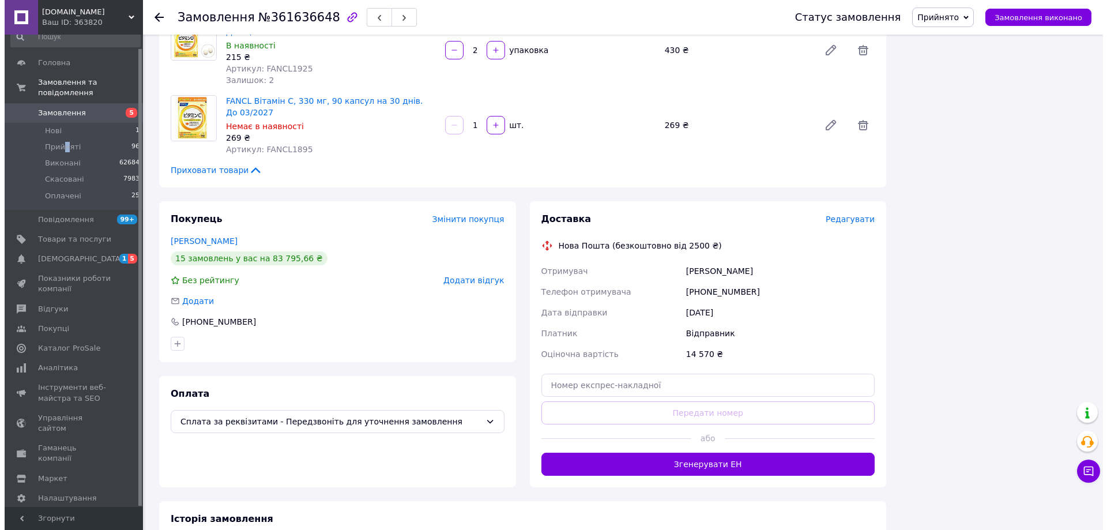
scroll to position [923, 0]
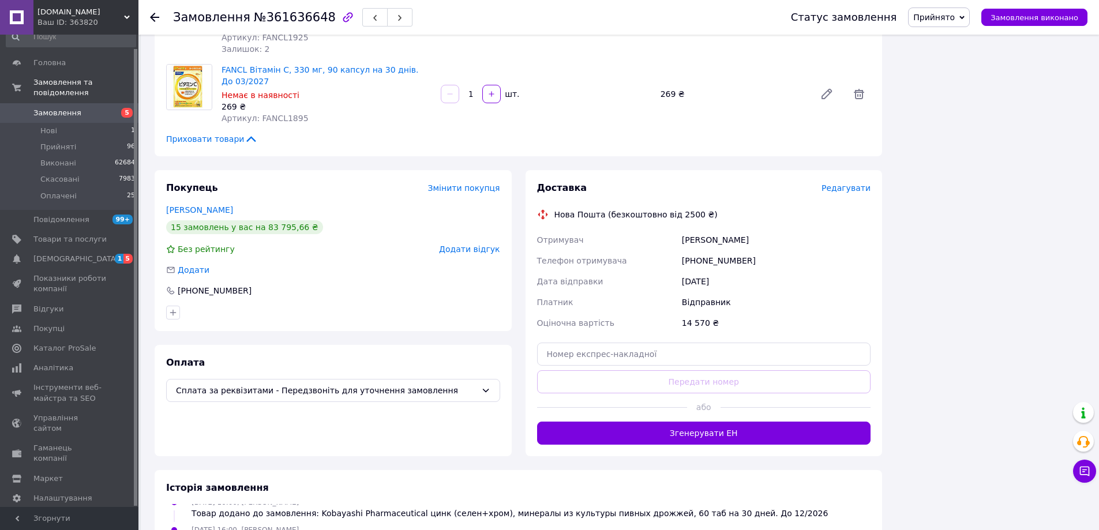
click at [843, 183] on span "Редагувати" at bounding box center [845, 187] width 49 height 9
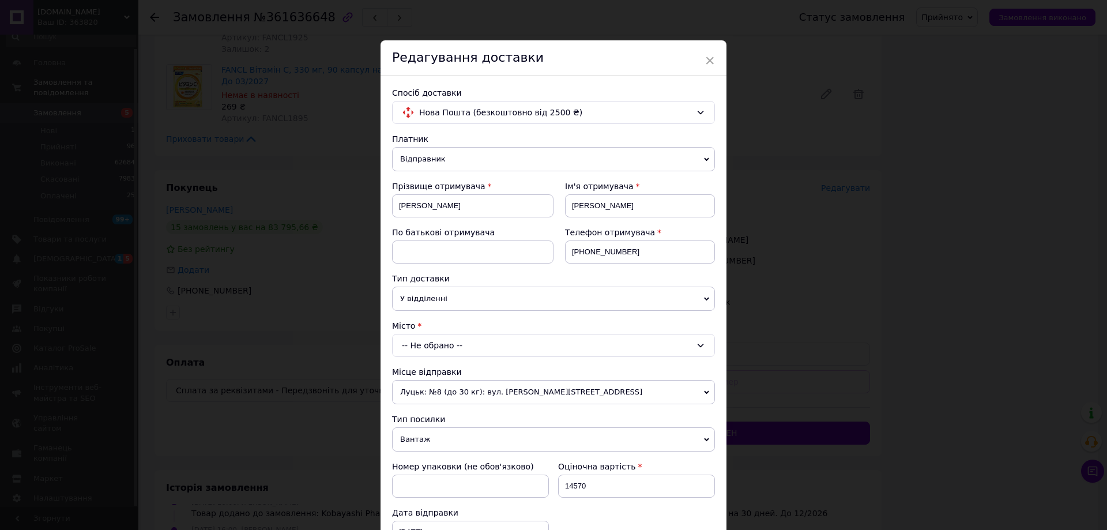
click at [386, 336] on div "Спосіб доставки Нова Пошта (безкоштовно від 2500 ₴) Платник Відправник Отримува…" at bounding box center [554, 376] width 346 height 601
click at [411, 346] on div "-- Не обрано --" at bounding box center [553, 345] width 323 height 23
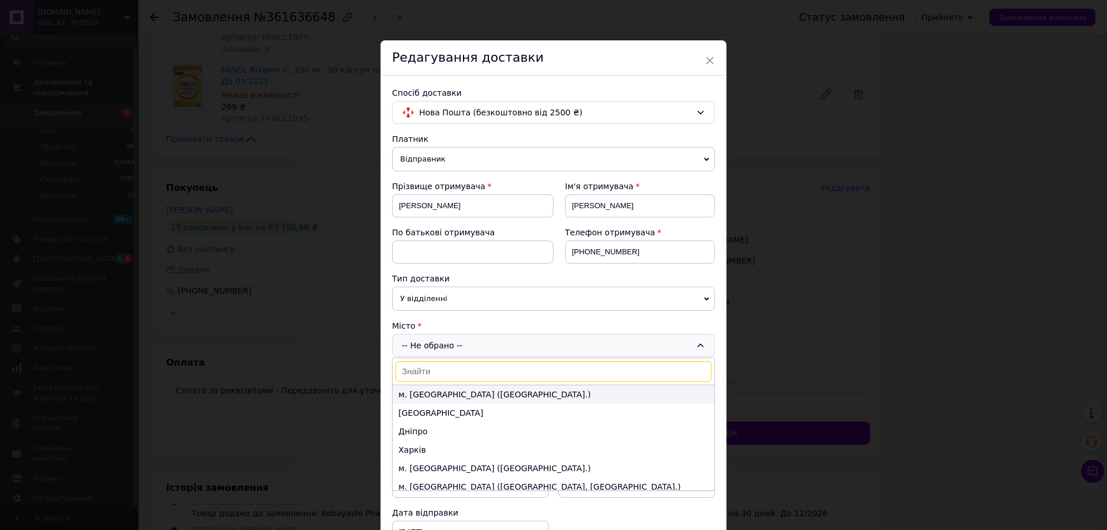
click at [417, 391] on li "м. Київ (Київська обл.)" at bounding box center [554, 394] width 322 height 18
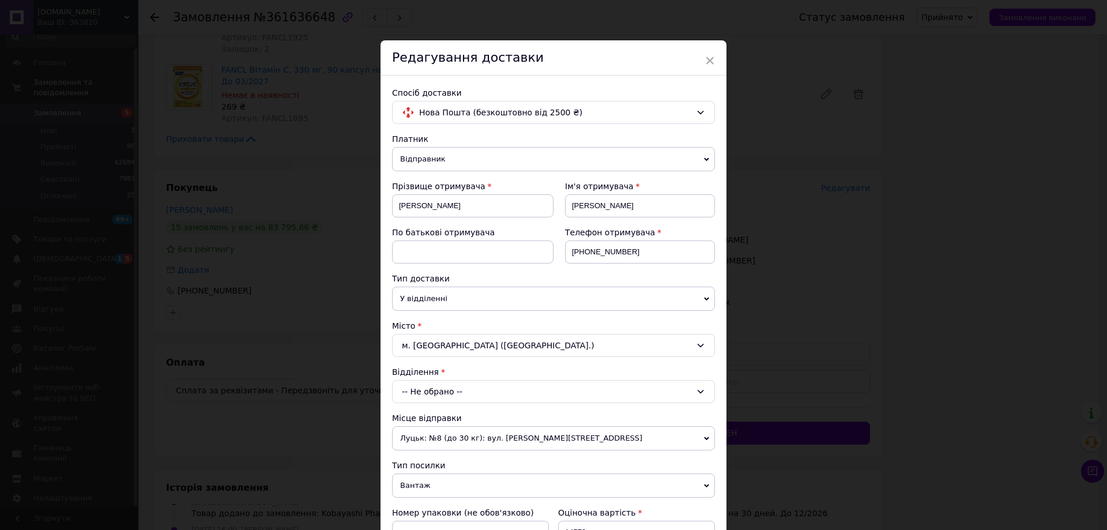
click at [412, 386] on div "-- Не обрано --" at bounding box center [553, 391] width 323 height 23
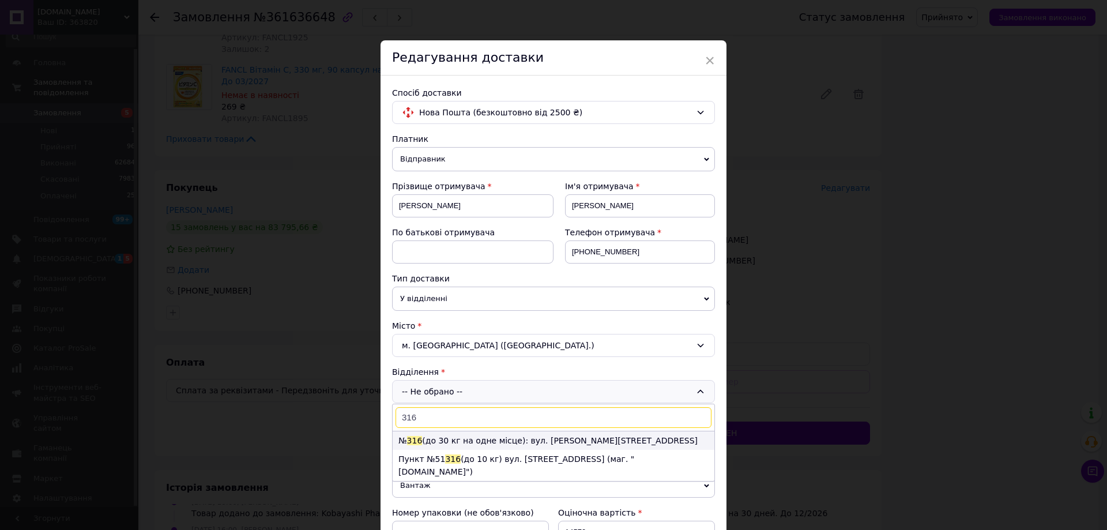
type input "316"
click at [413, 442] on span "316" at bounding box center [415, 440] width 16 height 9
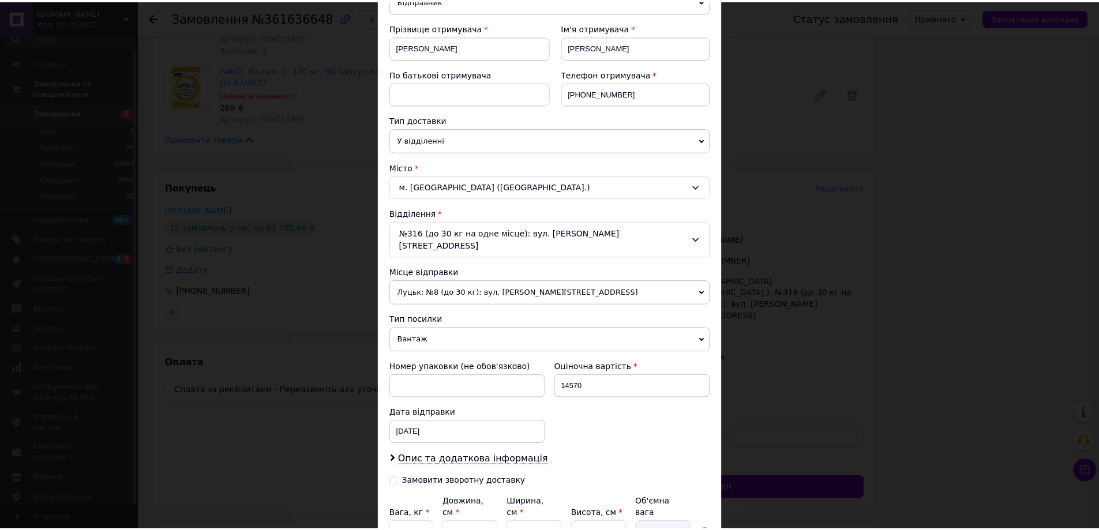
scroll to position [257, 0]
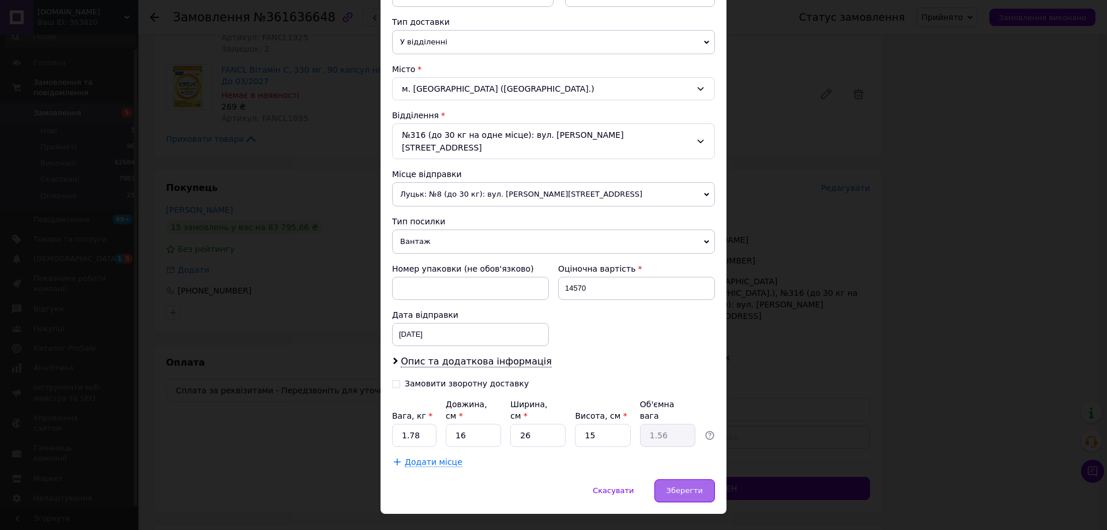
click at [690, 486] on span "Зберегти" at bounding box center [685, 490] width 36 height 9
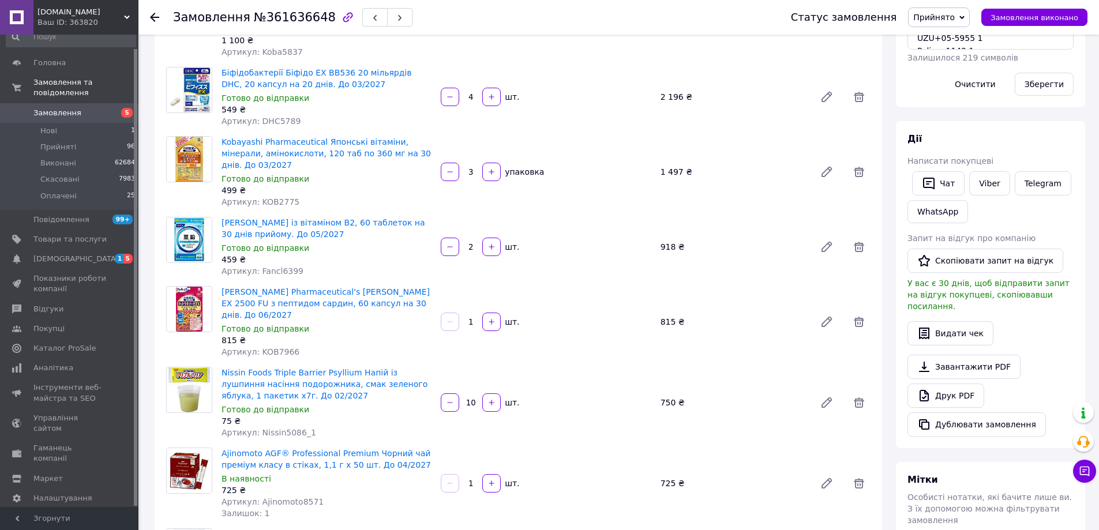
scroll to position [0, 0]
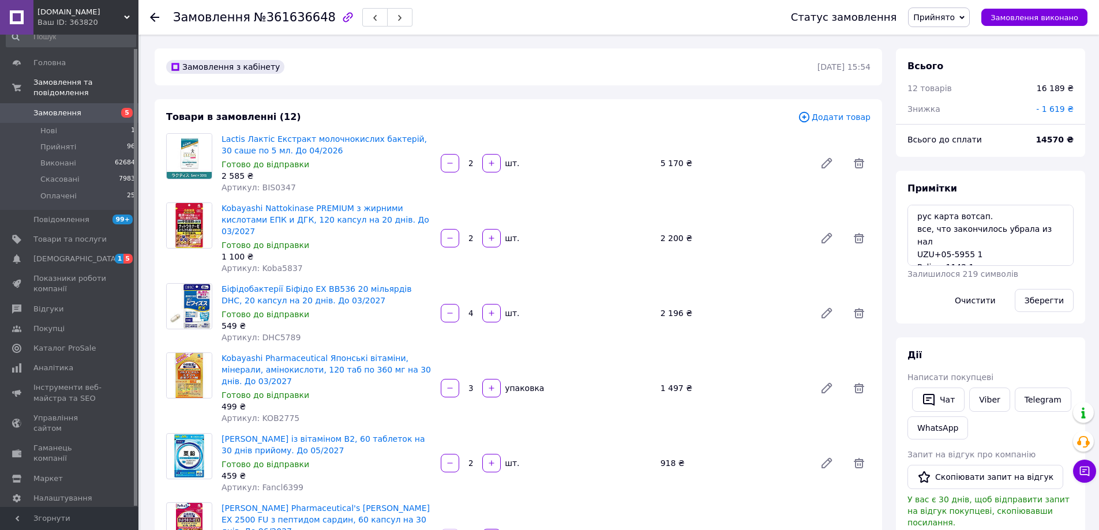
click at [946, 22] on span "Прийнято" at bounding box center [939, 17] width 62 height 20
click at [941, 79] on li "Оплачено" at bounding box center [938, 74] width 61 height 17
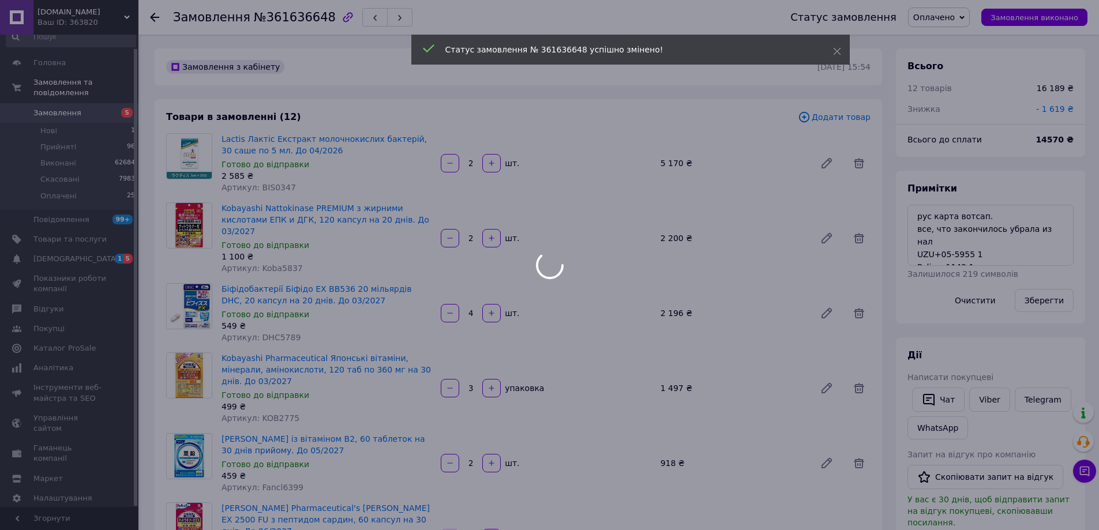
scroll to position [487, 0]
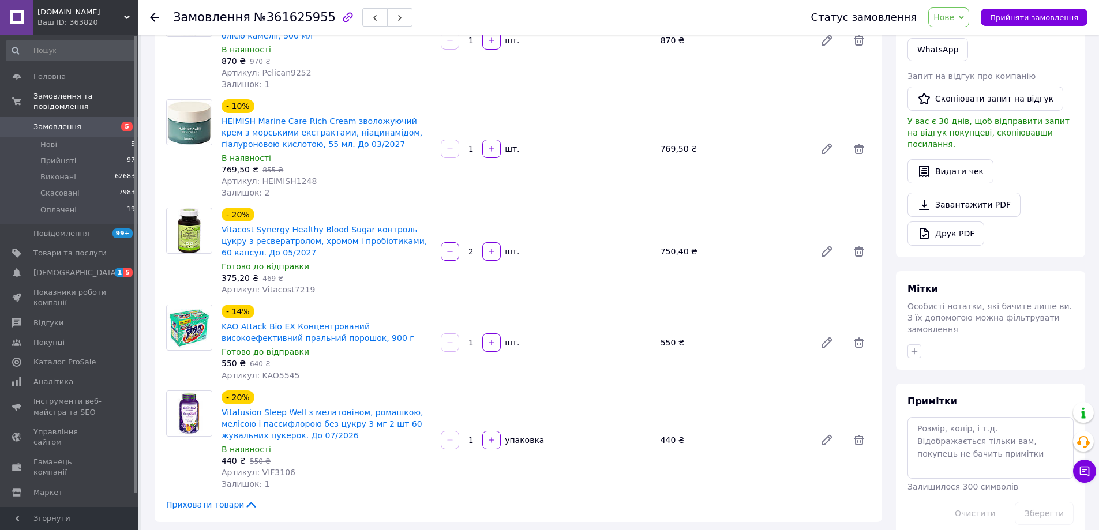
scroll to position [58, 0]
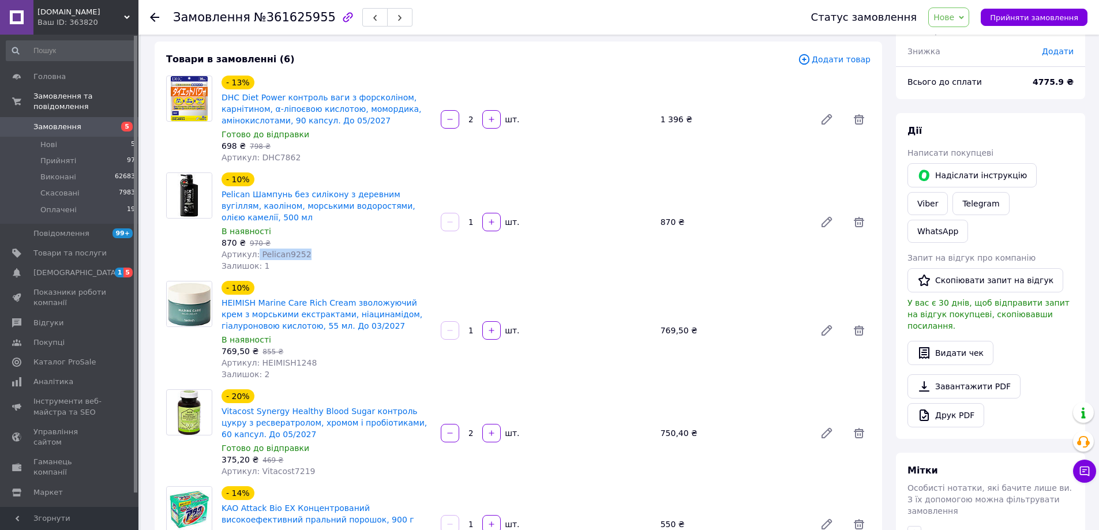
drag, startPoint x: 308, startPoint y: 255, endPoint x: 254, endPoint y: 254, distance: 53.6
click at [254, 254] on div "Артикул: Pelican9252" at bounding box center [326, 255] width 210 height 12
copy span "Pelican9252"
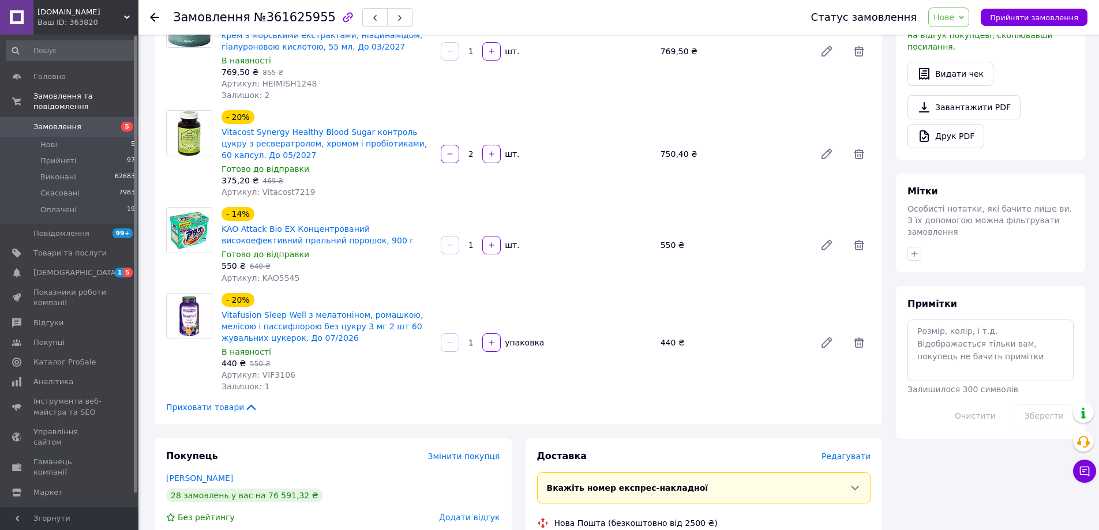
scroll to position [519, 0]
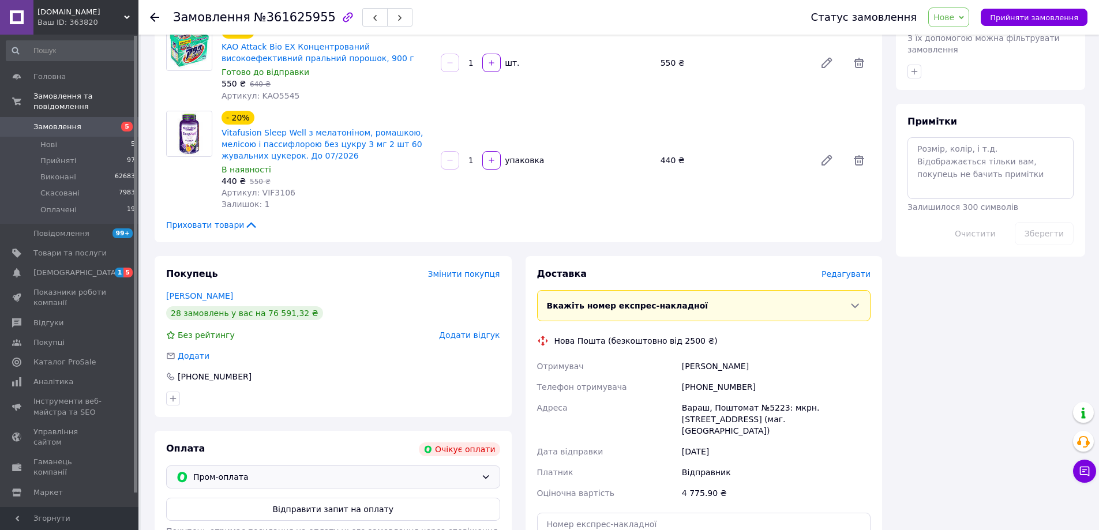
click at [208, 473] on span "Пром-оплата" at bounding box center [334, 477] width 283 height 13
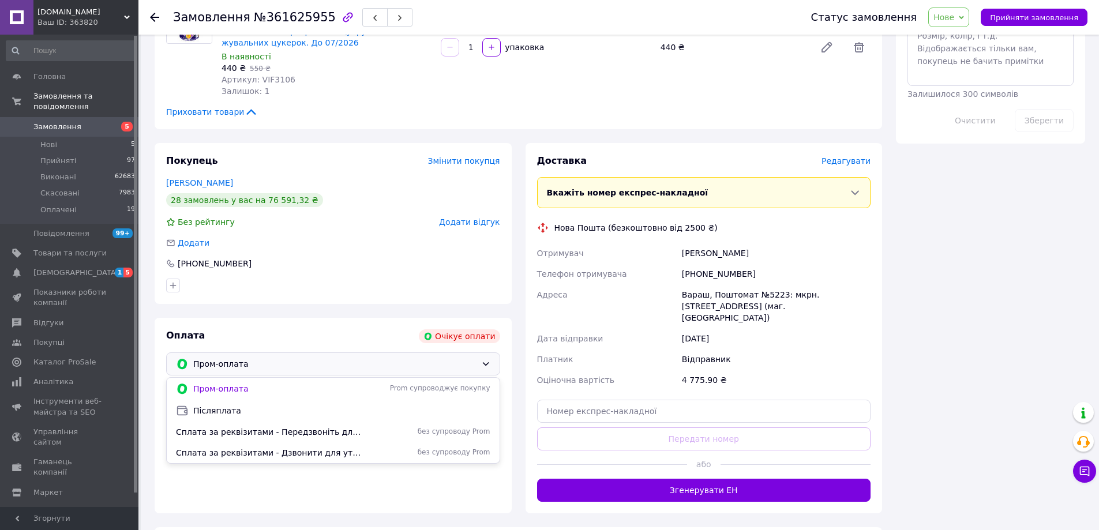
scroll to position [634, 0]
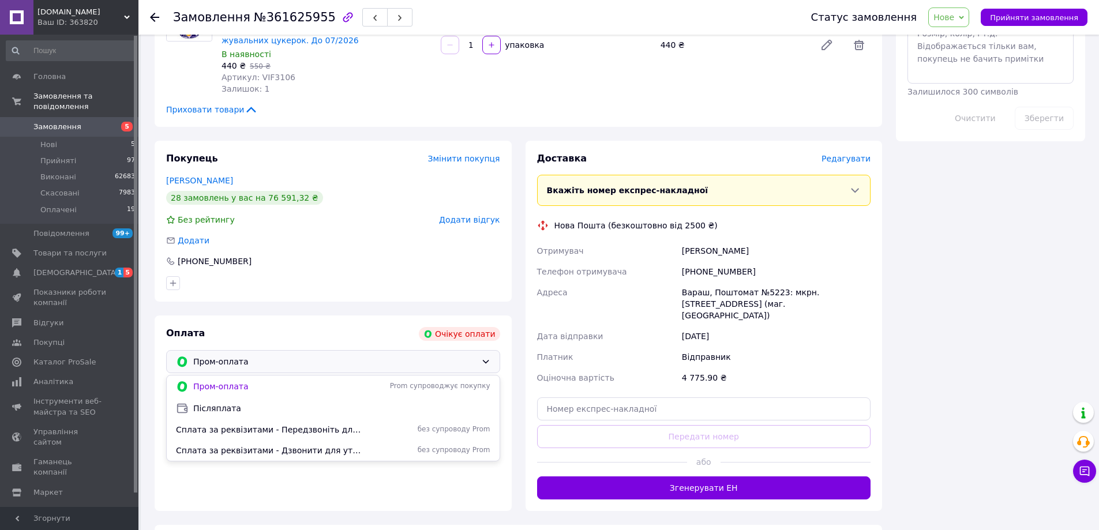
click at [240, 428] on span "Сплата за реквізитами - Передзвоніть для уточнення замовлення" at bounding box center [269, 430] width 187 height 12
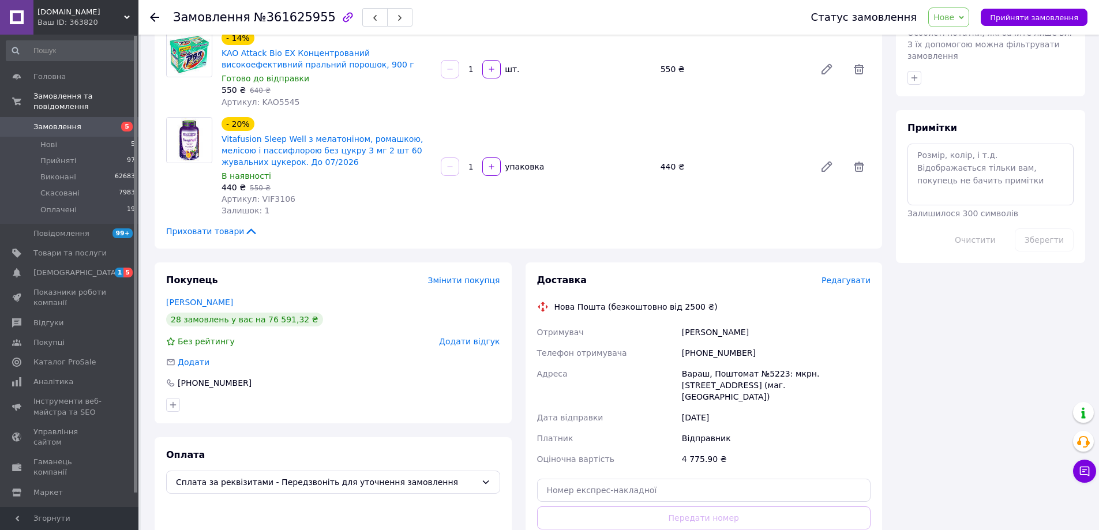
scroll to position [519, 0]
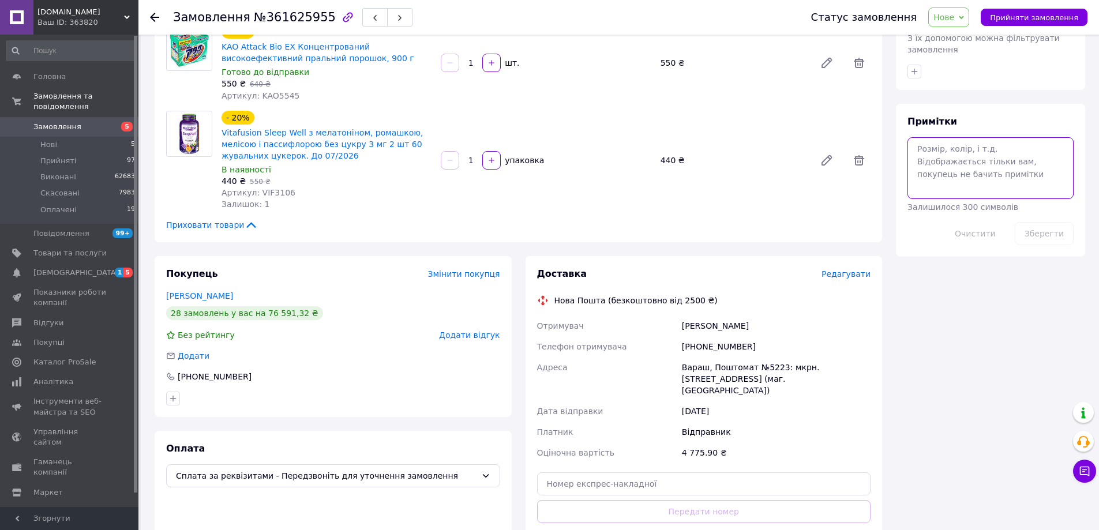
click at [961, 137] on textarea at bounding box center [990, 167] width 166 height 61
paste textarea "укр карта телега"
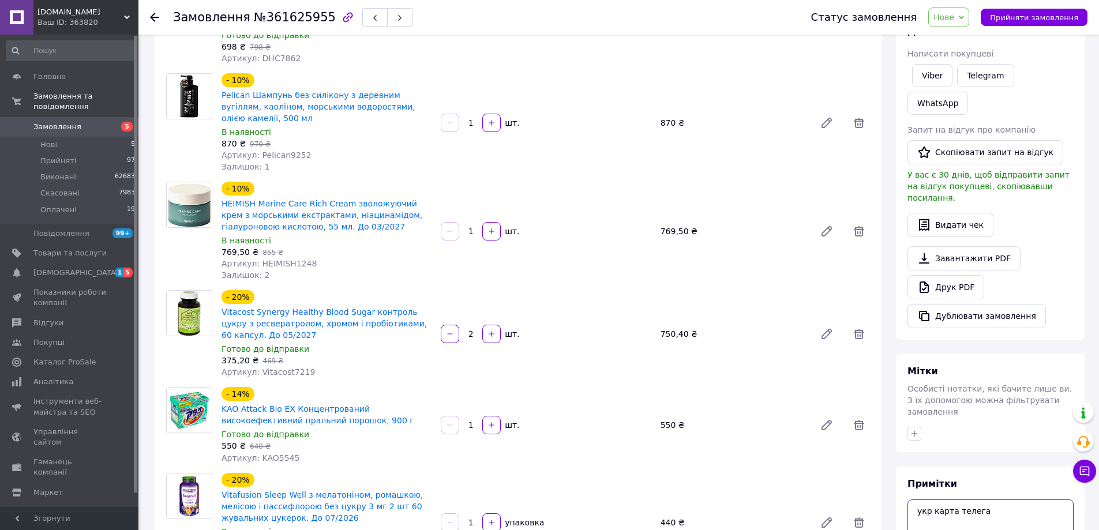
scroll to position [346, 0]
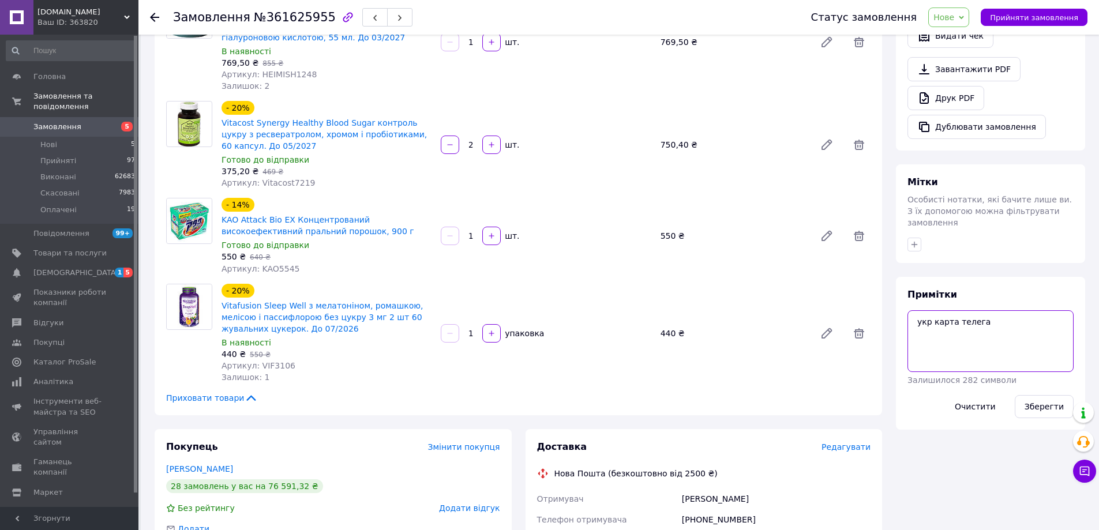
paste textarea "Rohto1789_prob2"
click at [1037, 395] on button "Зберегти" at bounding box center [1043, 406] width 59 height 23
click at [996, 310] on textarea "укр карта телега Rohto1789_prob2 1" at bounding box center [990, 340] width 166 height 61
paste textarea "Rohto4254_prob1"
click at [1036, 395] on button "Зберегти" at bounding box center [1043, 406] width 59 height 23
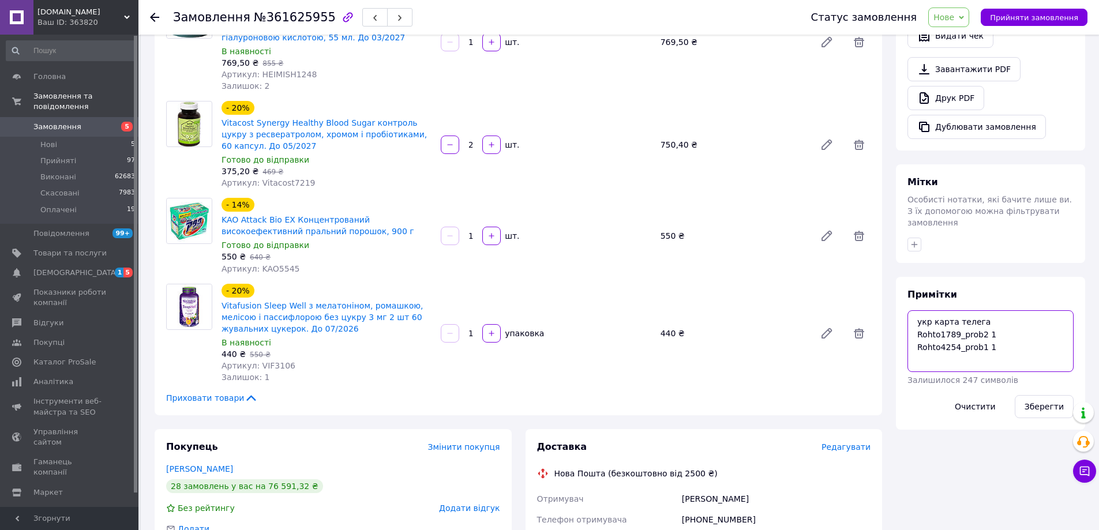
click at [1002, 310] on textarea "укр карта телега Rohto1789_prob2 1 Rohto4254_prob1 1" at bounding box center [990, 340] width 166 height 61
paste textarea "Ajinomoto8927"
type textarea "укр карта телега Rohto1789_prob2 1 Rohto4254_prob1 1 Ajinomoto8927 1"
click at [1044, 395] on button "Зберегти" at bounding box center [1043, 406] width 59 height 23
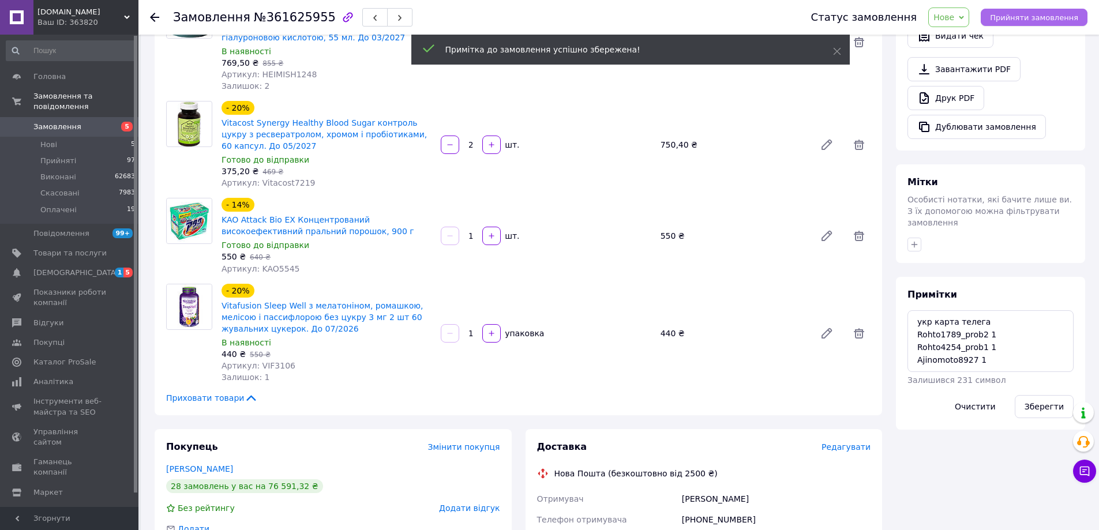
click at [1036, 17] on span "Прийняти замовлення" at bounding box center [1034, 17] width 88 height 9
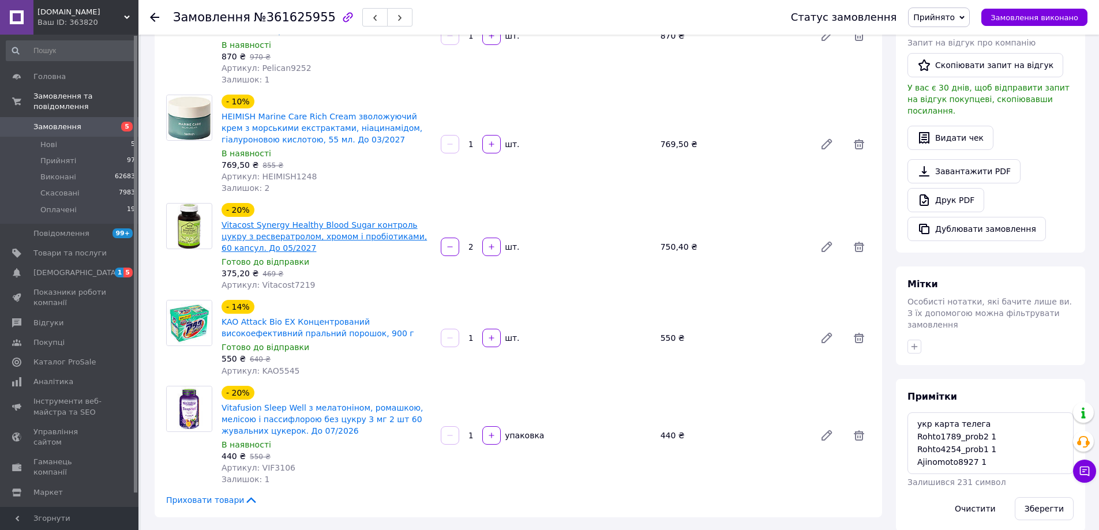
scroll to position [231, 0]
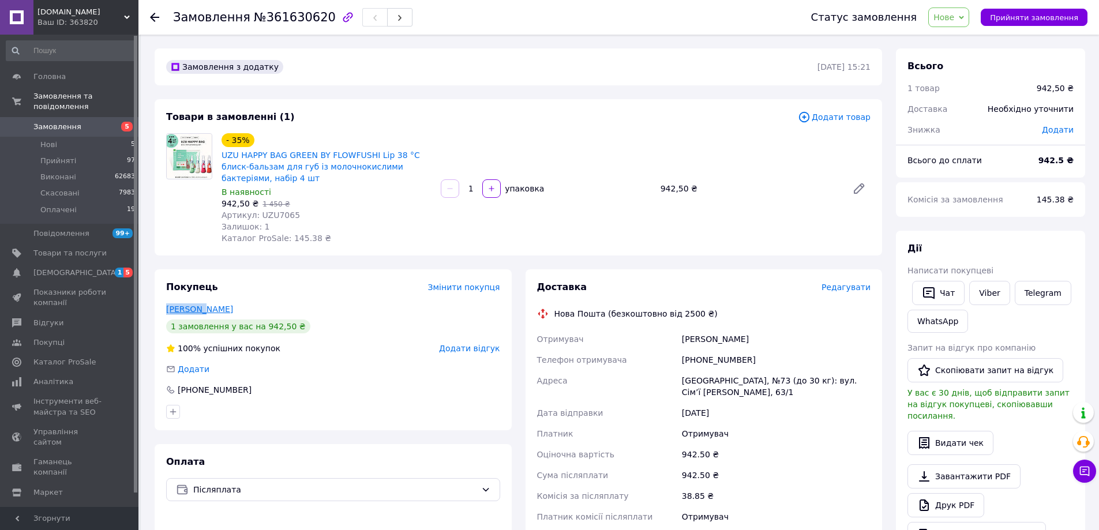
drag, startPoint x: 160, startPoint y: 304, endPoint x: 200, endPoint y: 305, distance: 39.8
click at [200, 305] on div "Покупець Змінити покупця [PERSON_NAME] 1 замовлення у вас на 942,50 ₴ 100% успі…" at bounding box center [333, 349] width 357 height 161
drag, startPoint x: 307, startPoint y: 215, endPoint x: 258, endPoint y: 217, distance: 49.6
click at [258, 217] on div "Артикул: UZU7065" at bounding box center [326, 215] width 210 height 12
copy span "UZU7065"
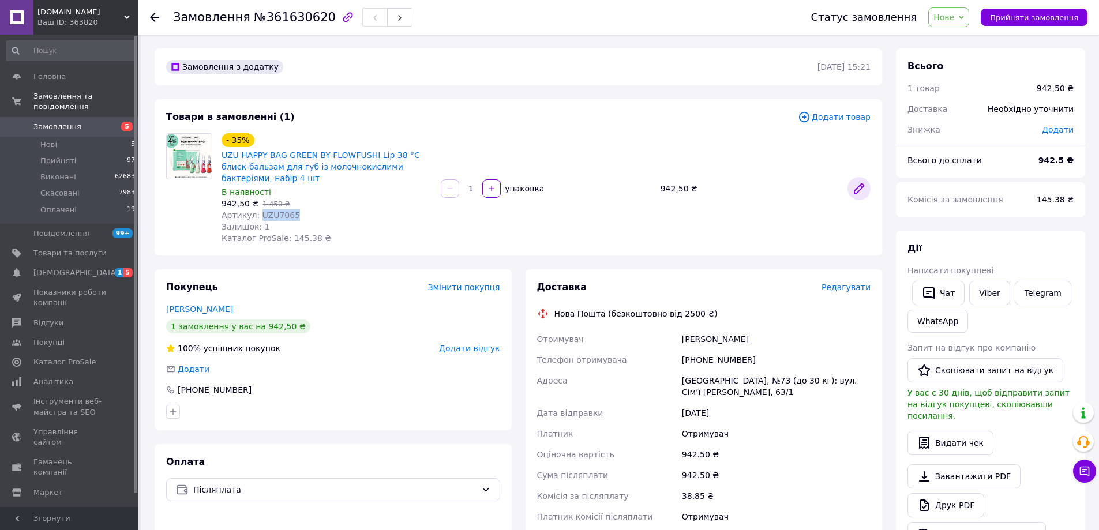
click at [861, 190] on icon at bounding box center [859, 189] width 14 height 14
click at [1065, 129] on span "Додати" at bounding box center [1057, 129] width 32 height 9
click at [984, 170] on input "text" at bounding box center [978, 176] width 68 height 23
type input "0.5"
drag, startPoint x: 1046, startPoint y: 209, endPoint x: 1032, endPoint y: 198, distance: 17.3
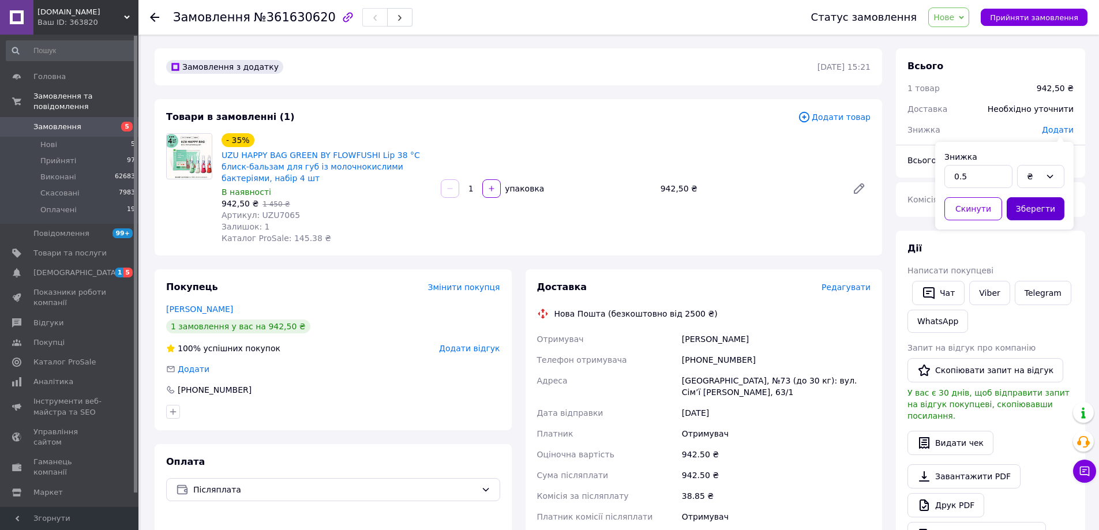
click at [1047, 209] on button "Зберегти" at bounding box center [1035, 208] width 58 height 23
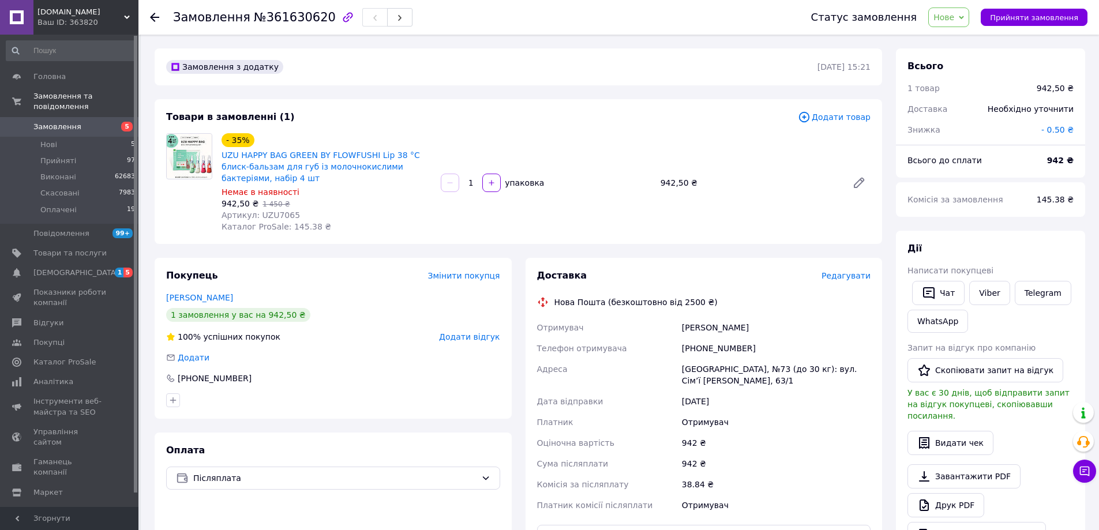
click at [954, 14] on span "Нове" at bounding box center [943, 17] width 21 height 9
click at [964, 91] on li "Оплачено" at bounding box center [954, 92] width 53 height 17
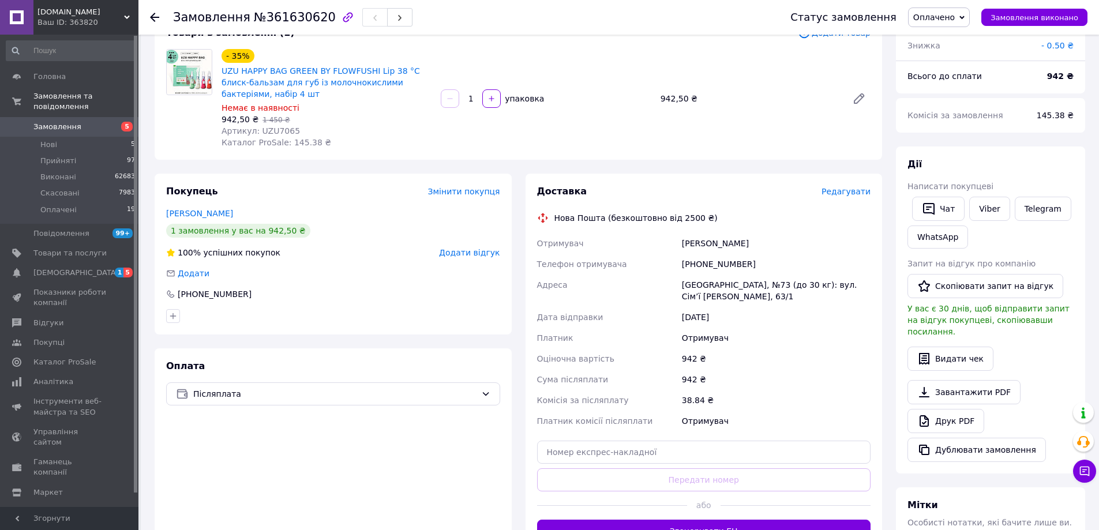
scroll to position [231, 0]
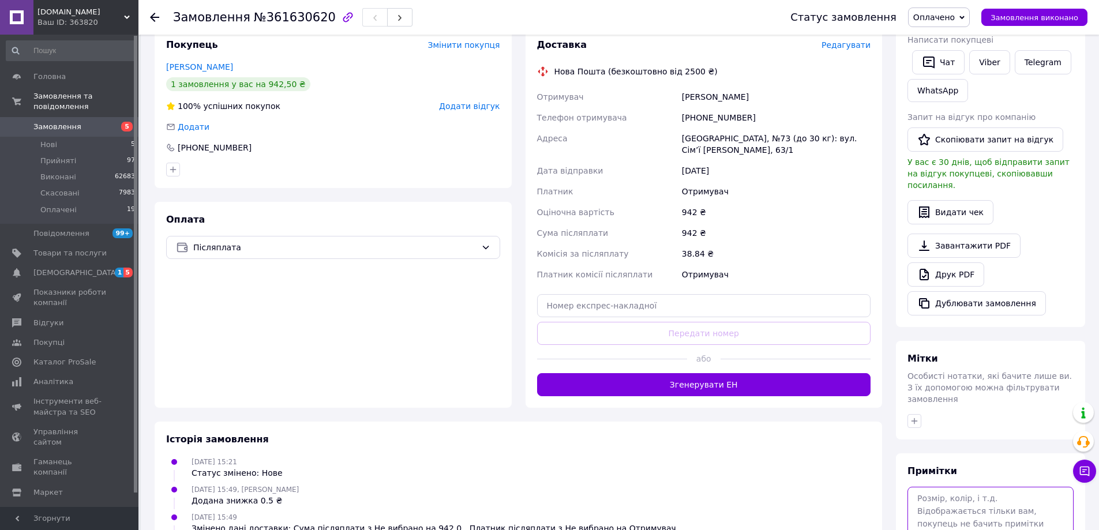
click at [965, 487] on textarea at bounding box center [990, 517] width 166 height 61
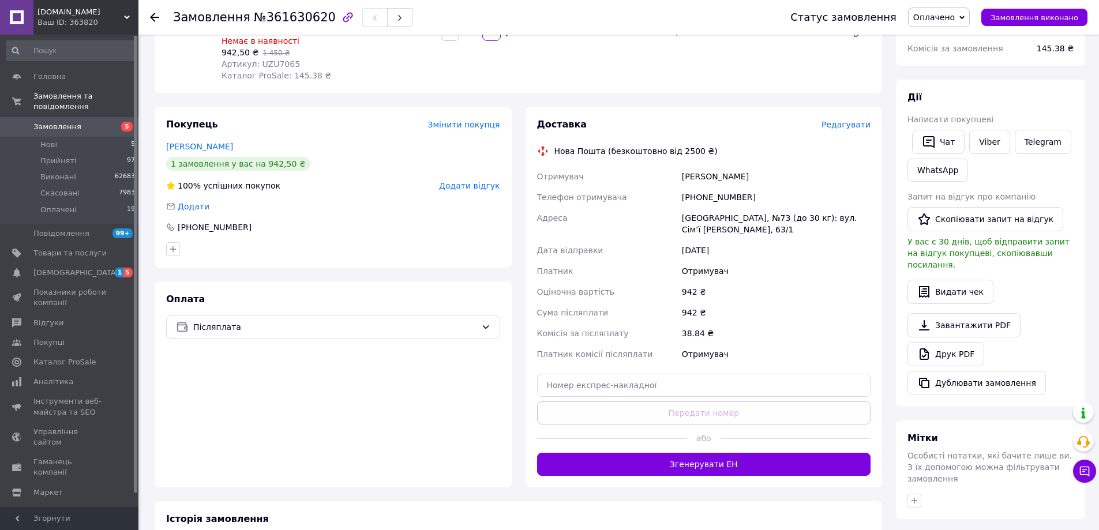
scroll to position [288, 0]
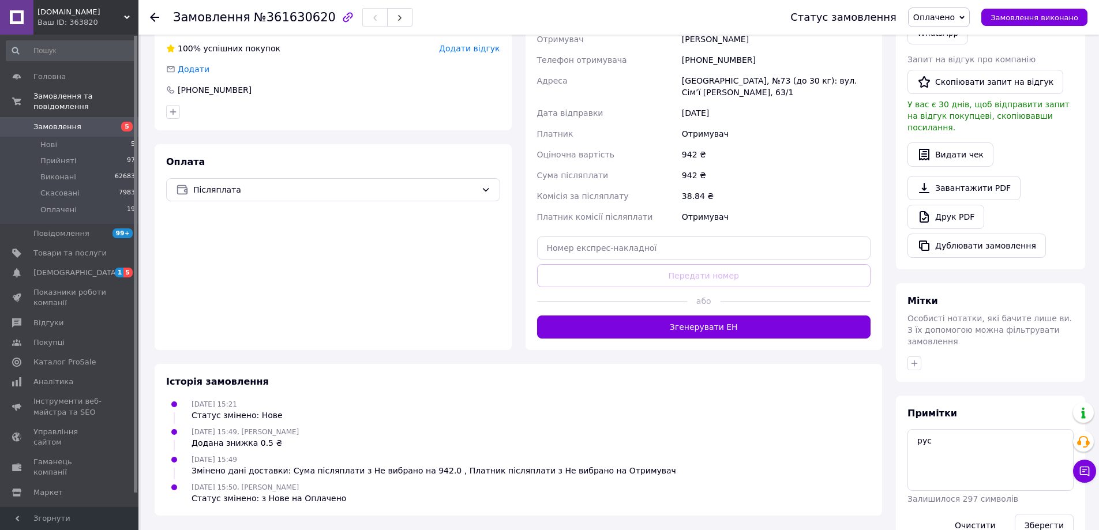
drag, startPoint x: 1059, startPoint y: 508, endPoint x: 967, endPoint y: 447, distance: 110.4
click at [1058, 514] on button "Зберегти" at bounding box center [1043, 525] width 59 height 23
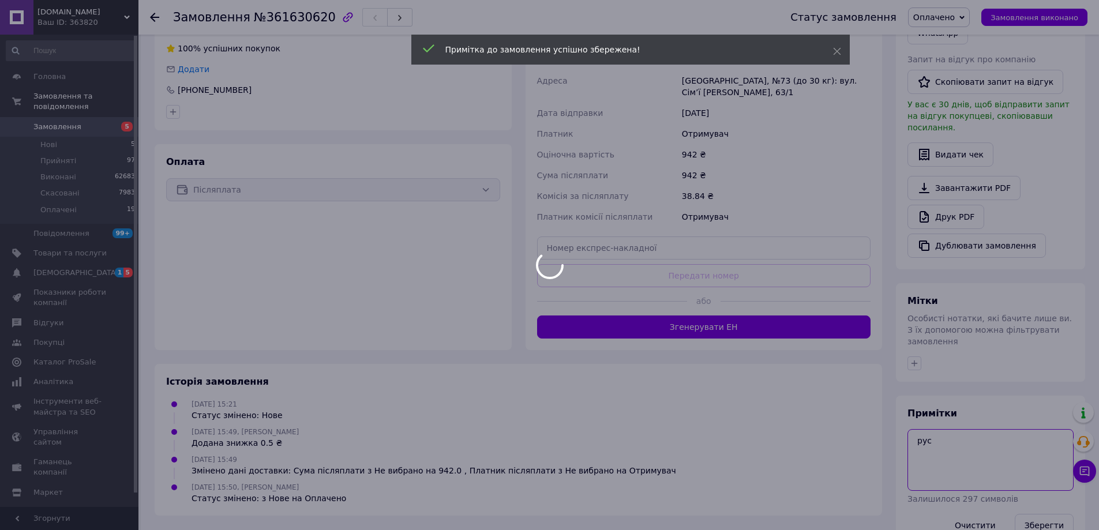
click at [954, 429] on textarea "рус" at bounding box center [990, 459] width 166 height 61
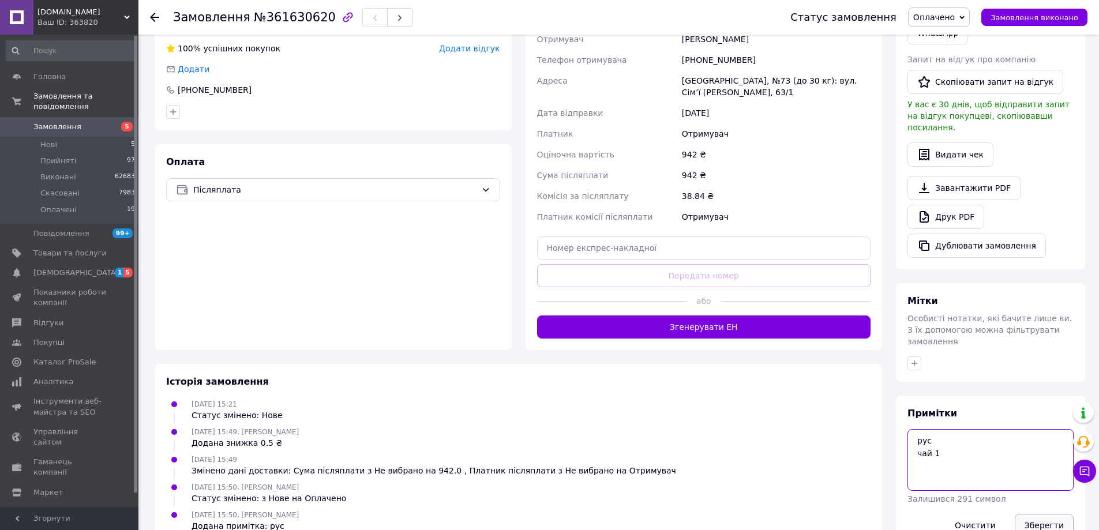
type textarea "рус чай 1"
click at [1033, 514] on button "Зберегти" at bounding box center [1043, 525] width 59 height 23
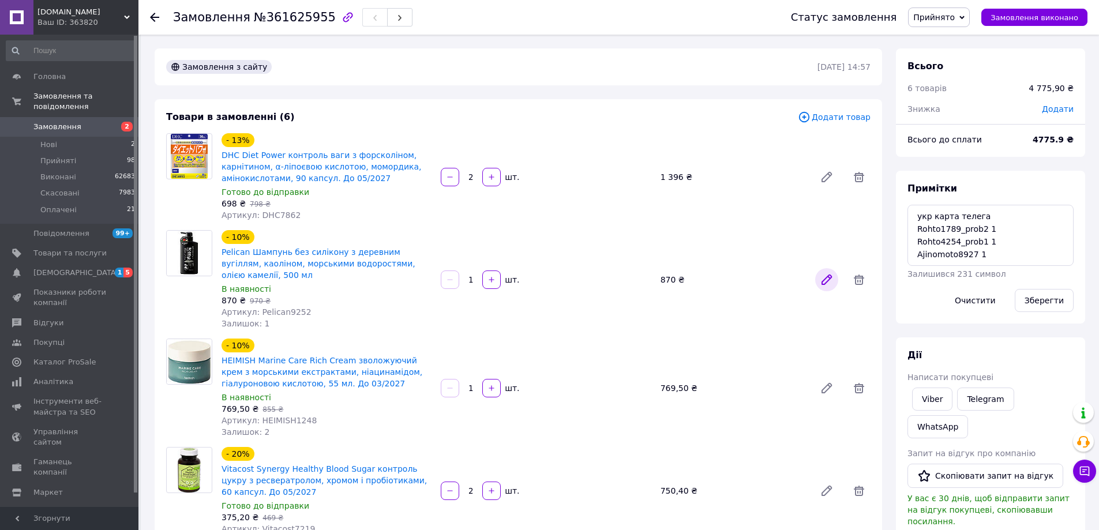
click at [830, 282] on icon at bounding box center [826, 280] width 14 height 14
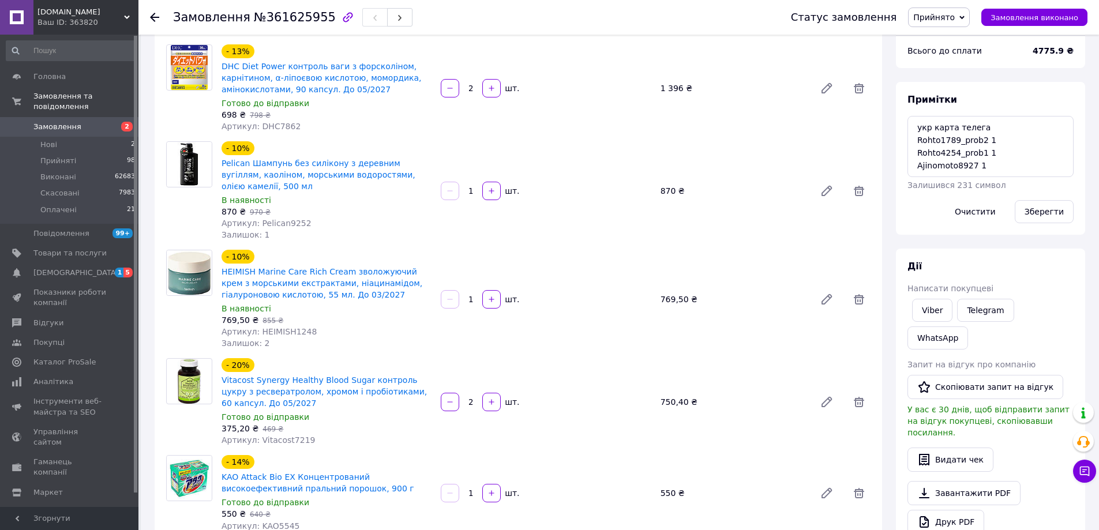
scroll to position [231, 0]
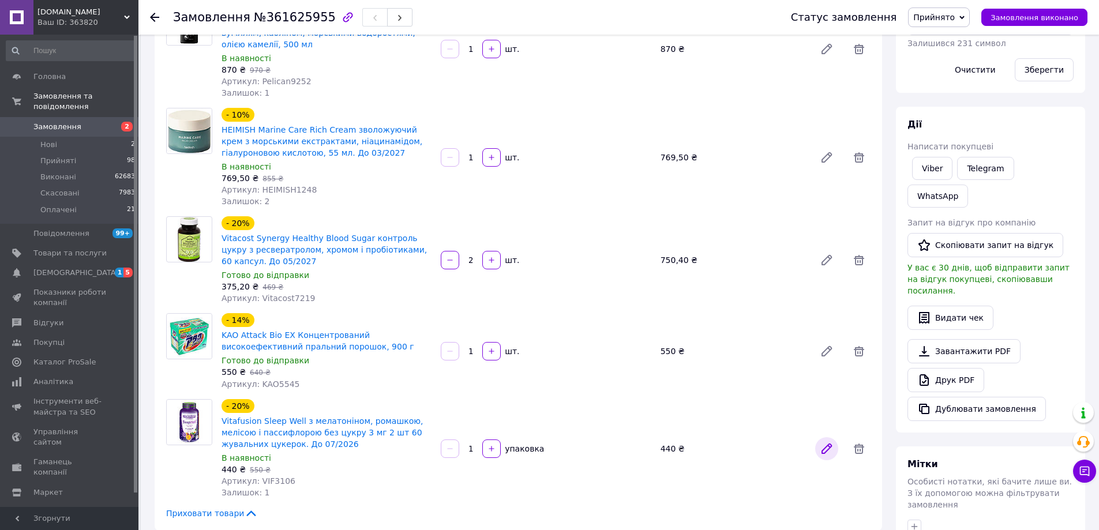
click at [830, 449] on icon at bounding box center [826, 449] width 14 height 14
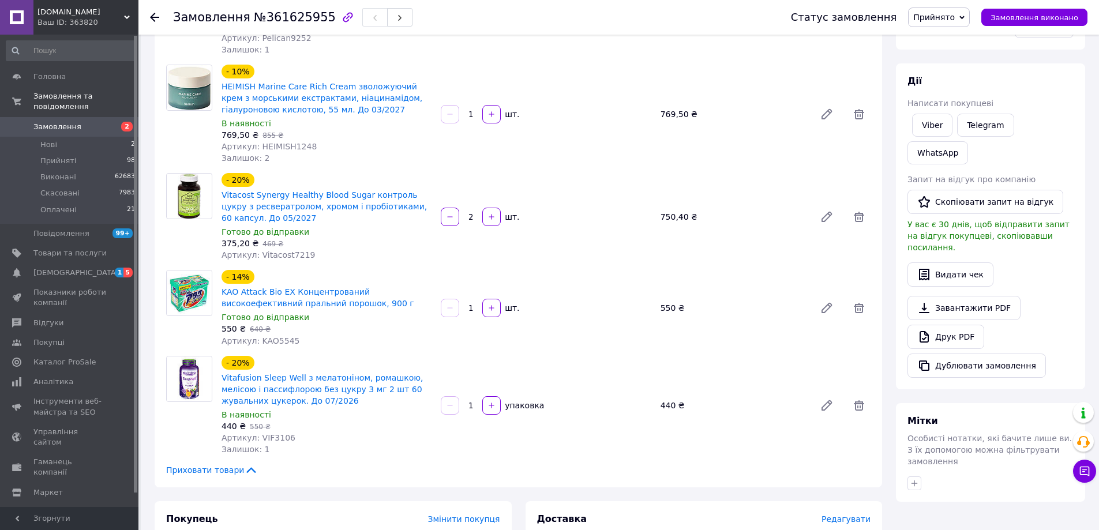
scroll to position [115, 0]
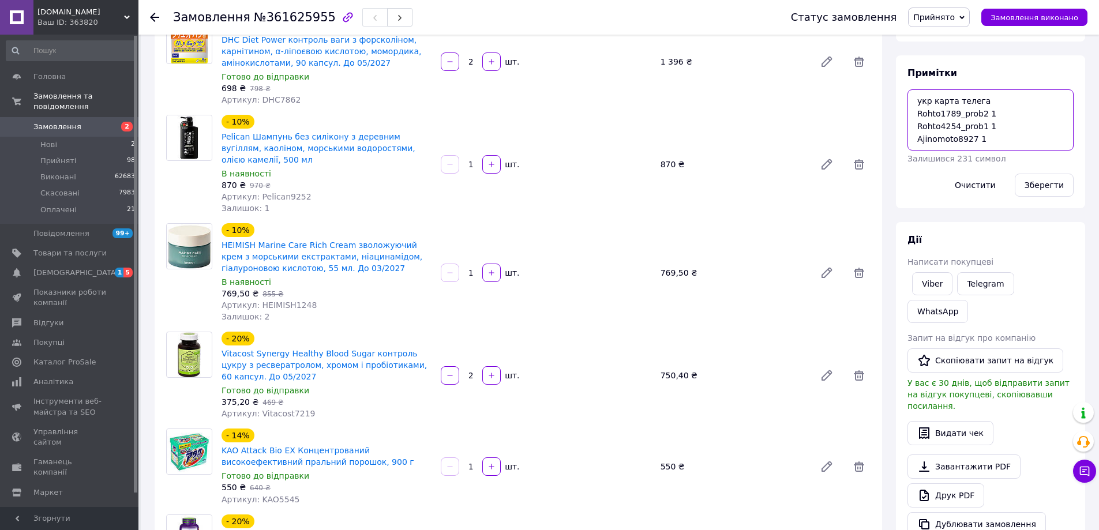
click at [990, 140] on textarea "укр карта телега Rohto1789_prob2 1 Rohto4254_prob1 1 Ajinomoto8927 1" at bounding box center [990, 119] width 166 height 61
drag, startPoint x: 957, startPoint y: 145, endPoint x: 1000, endPoint y: 147, distance: 43.9
click at [1000, 147] on textarea "укр карта телега Rohto1789_prob2 1 Rohto4254_prob1 1 Ajinomoto8927 1 убрала из …" at bounding box center [990, 119] width 166 height 61
type textarea "укр карта телега Rohto1789_prob2 1 Rohto4254_prob1 1 Ajinomoto8927 1 убрала из …"
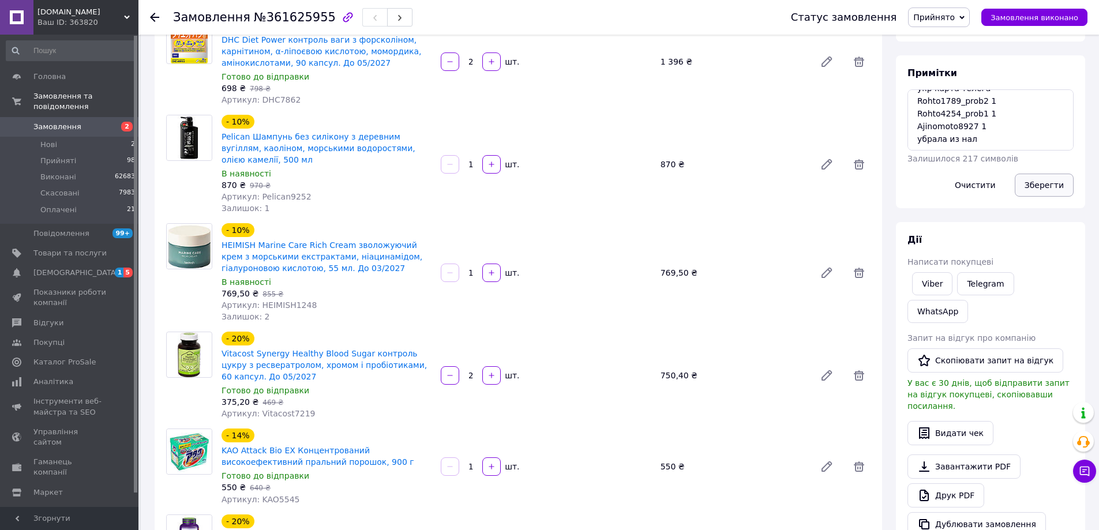
click at [1047, 182] on button "Зберегти" at bounding box center [1043, 185] width 59 height 23
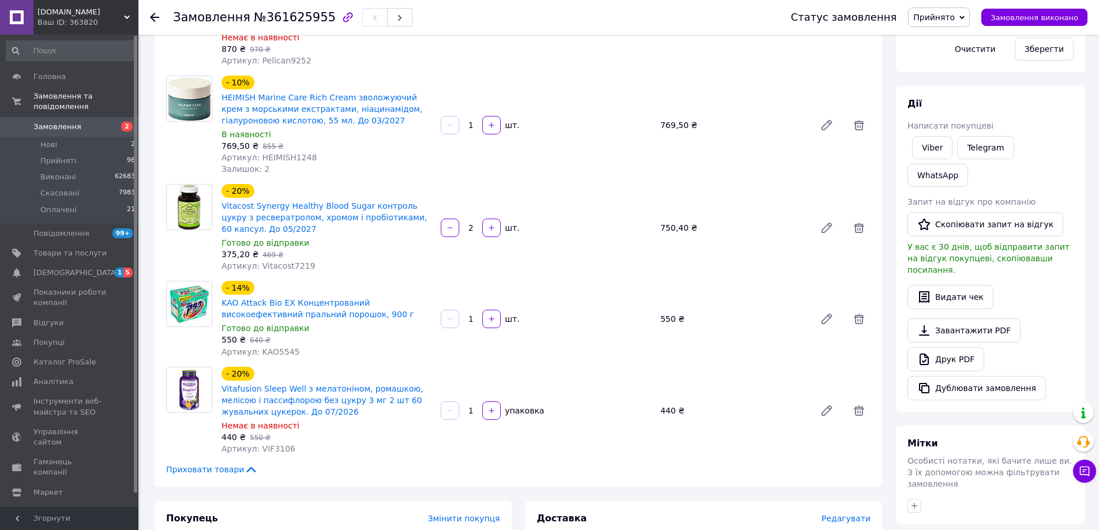
scroll to position [346, 0]
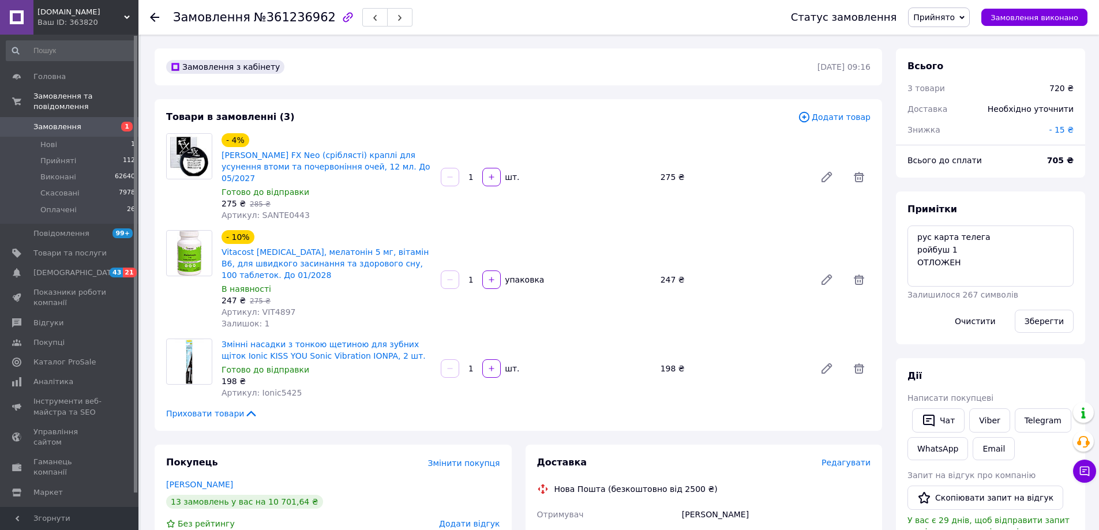
scroll to position [115, 0]
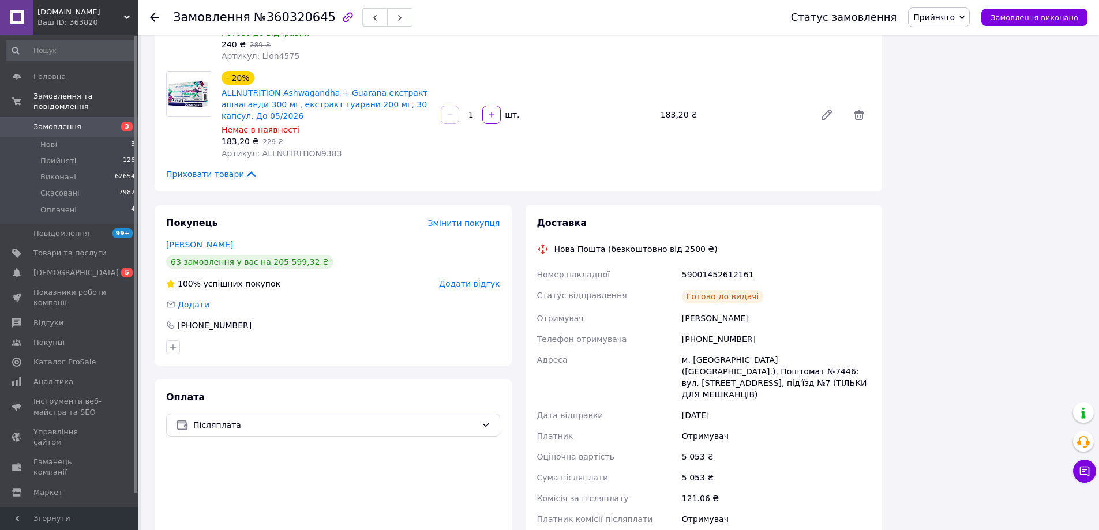
scroll to position [194, 0]
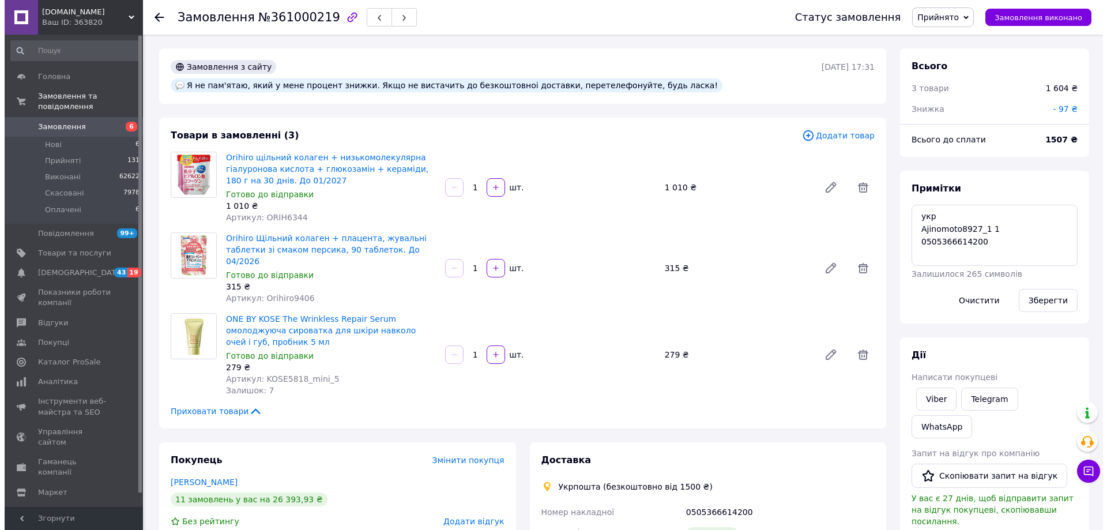
scroll to position [173, 0]
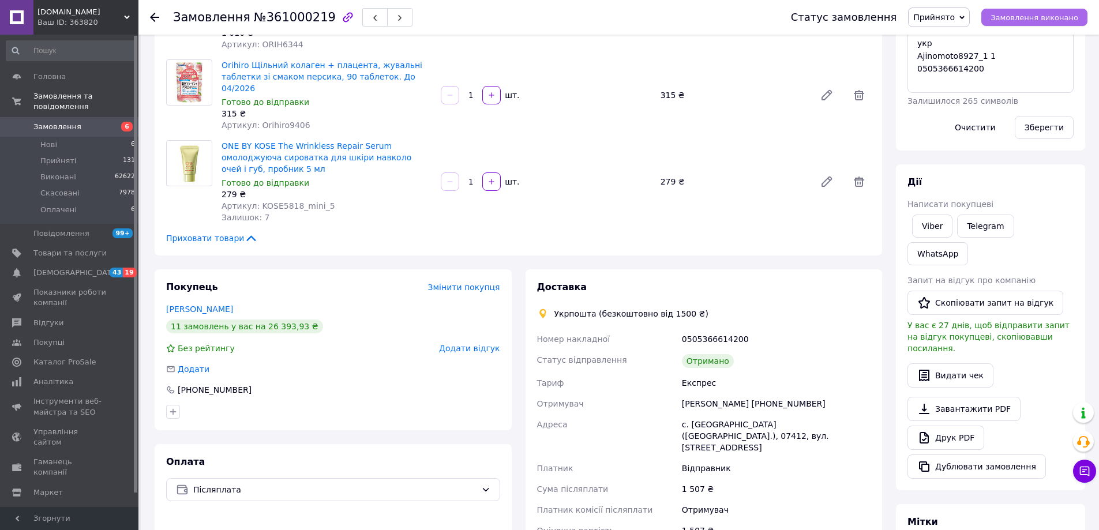
drag, startPoint x: 1048, startPoint y: 15, endPoint x: 995, endPoint y: 20, distance: 52.7
click at [1047, 17] on span "Замовлення виконано" at bounding box center [1034, 17] width 88 height 9
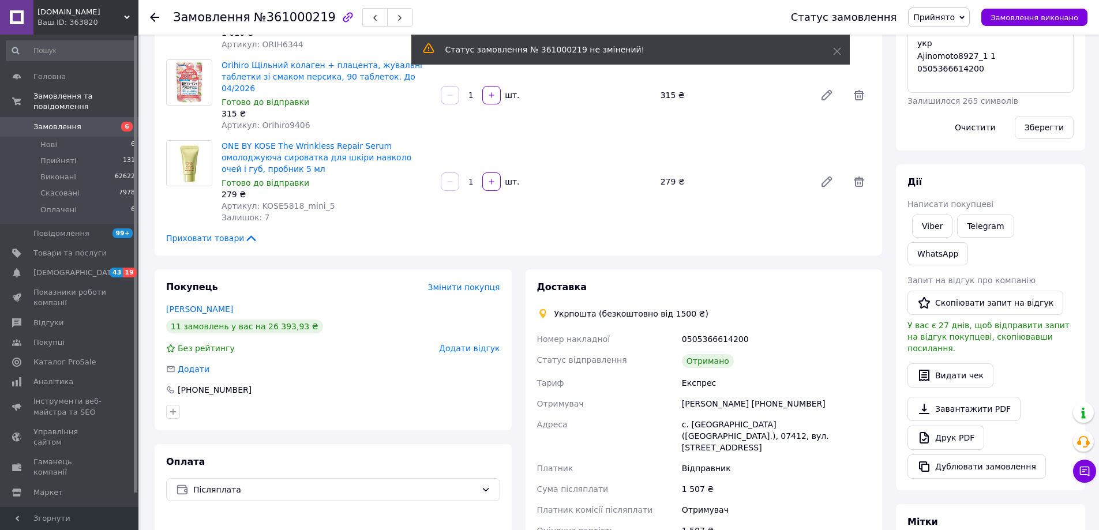
click at [465, 344] on span "Додати відгук" at bounding box center [469, 348] width 61 height 9
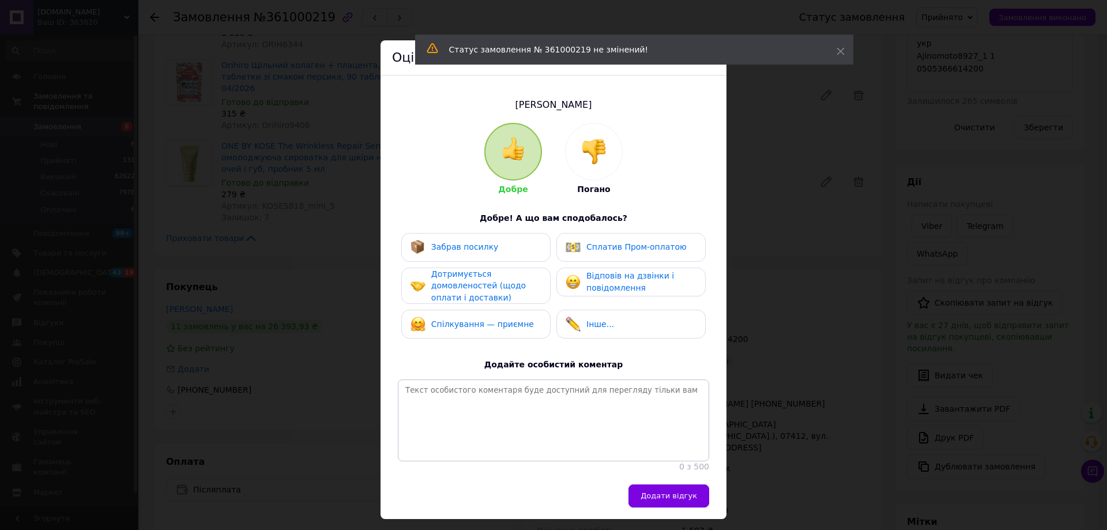
drag, startPoint x: 479, startPoint y: 249, endPoint x: 475, endPoint y: 257, distance: 9.5
click at [478, 249] on span "Забрав посилку" at bounding box center [464, 246] width 67 height 9
click at [480, 284] on span "Дотримується домовленостей (щодо оплати і доставки)" at bounding box center [478, 285] width 95 height 33
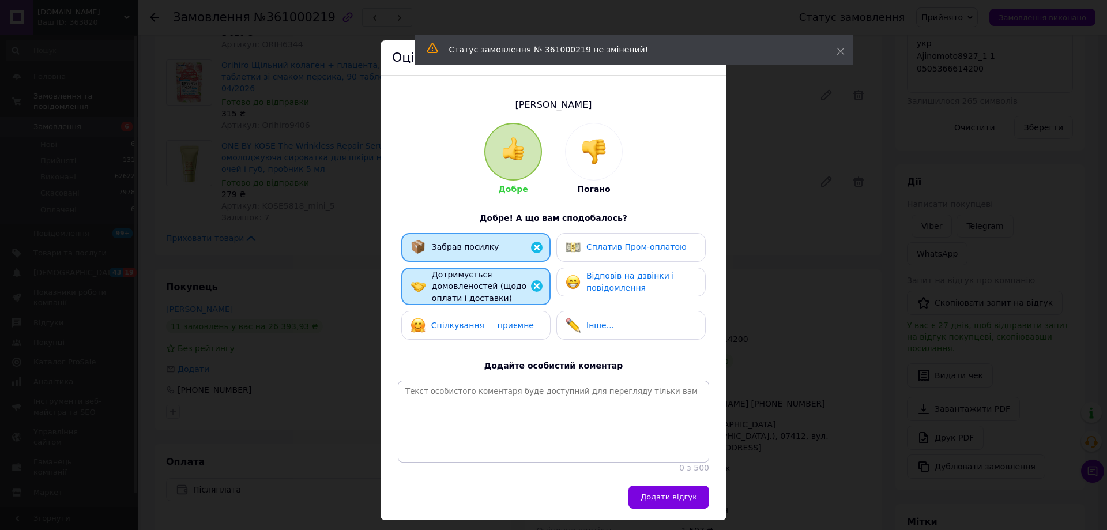
drag, startPoint x: 472, startPoint y: 324, endPoint x: 582, endPoint y: 447, distance: 165.0
click at [472, 325] on span "Спілкування — приємне" at bounding box center [482, 325] width 103 height 9
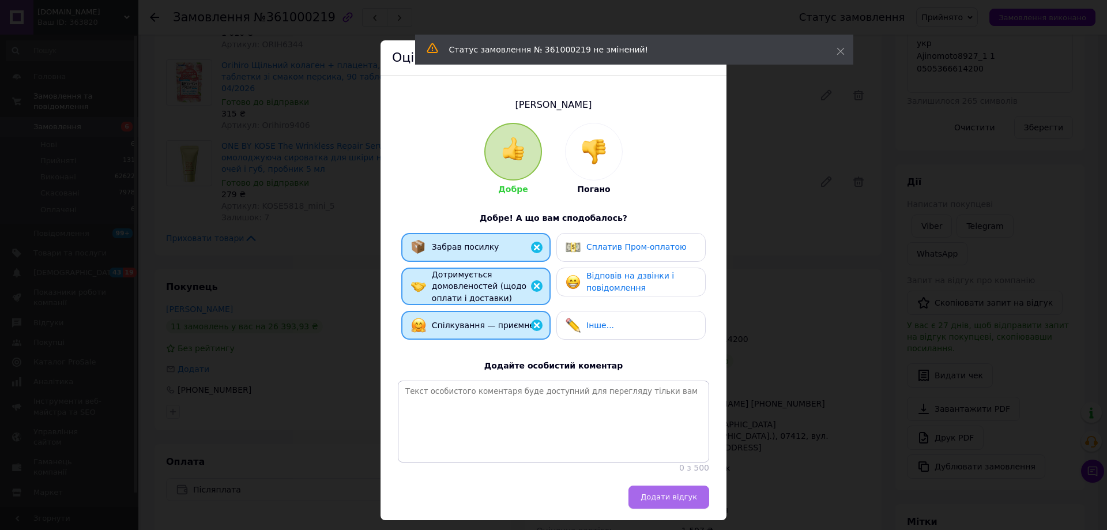
click at [674, 501] on span "Додати відгук" at bounding box center [669, 496] width 57 height 9
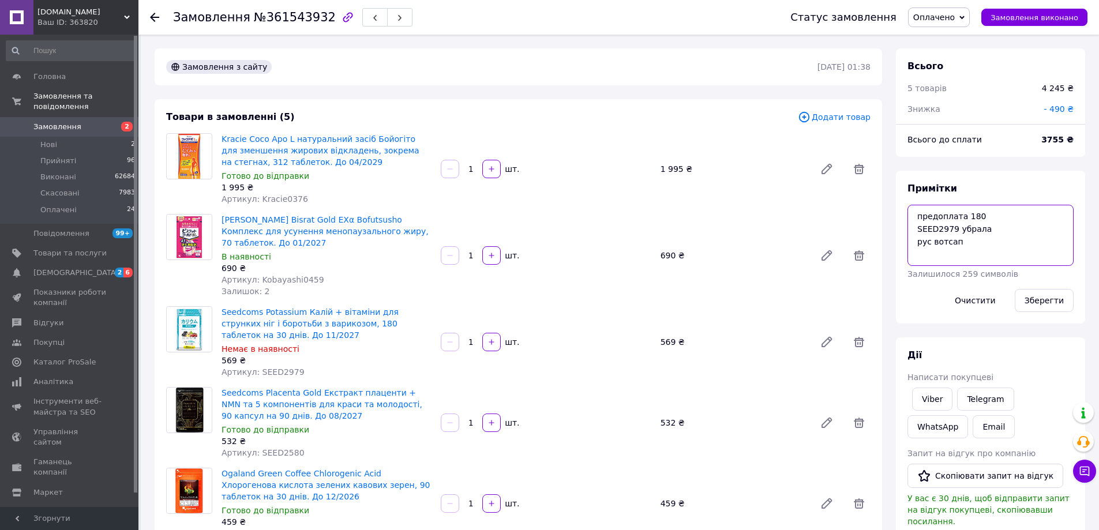
click at [973, 243] on textarea "предоплата 180 SEED2979 убрала рус вотсап" at bounding box center [990, 235] width 166 height 61
paste textarea "Ajinomoto8927"
click at [1052, 302] on button "Зберегти" at bounding box center [1043, 300] width 59 height 23
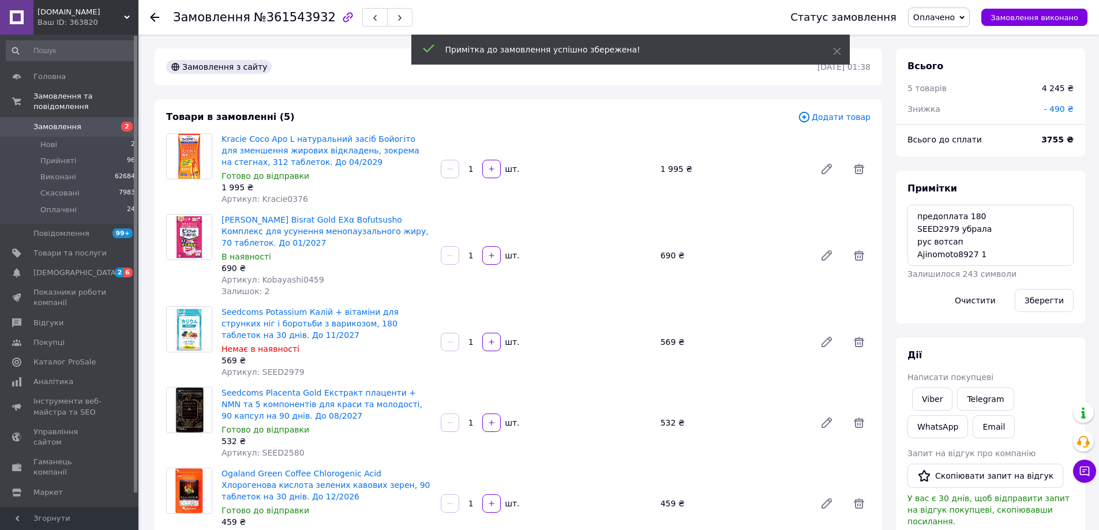
scroll to position [9, 0]
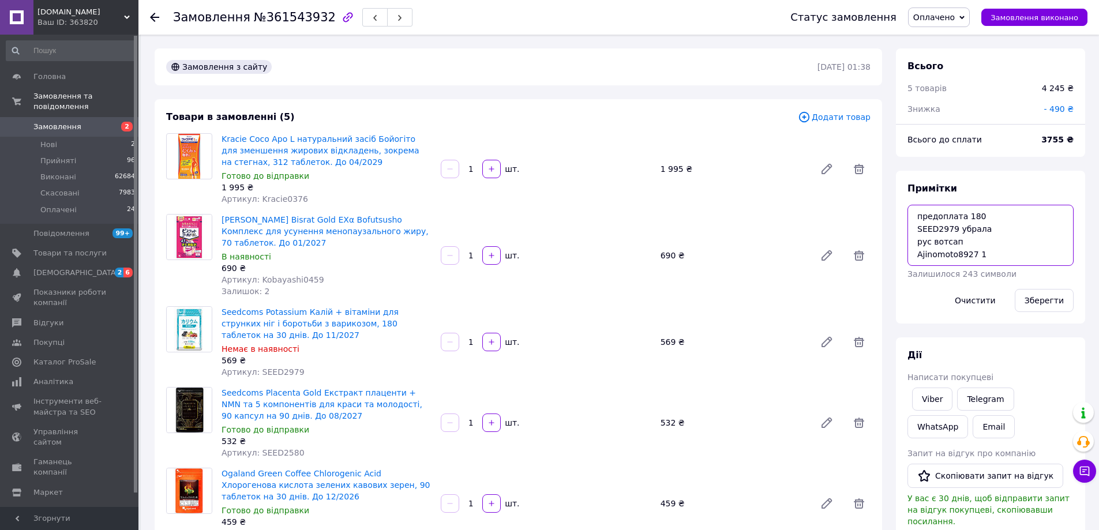
click at [1001, 261] on textarea "предоплата 180 SEED2979 убрала рус вотсап Ajinomoto8927 1" at bounding box center [990, 235] width 166 height 61
paste textarea "Ajinomoto8743"
type textarea "предоплата 180 SEED2979 убрала рус вотсап Ajinomoto8927 1Ajinomoto8743 1"
click at [1040, 300] on button "Зберегти" at bounding box center [1043, 300] width 59 height 23
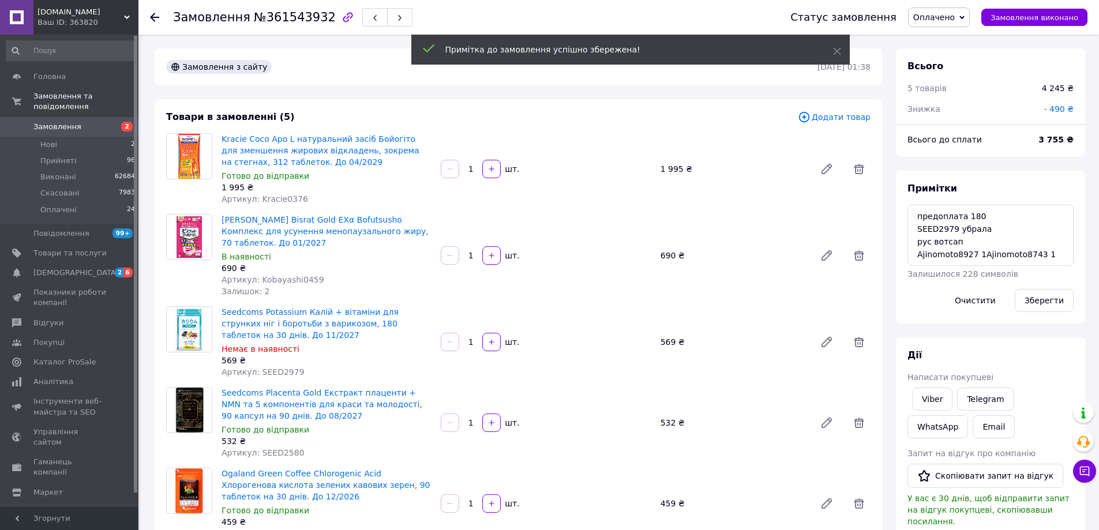
scroll to position [37, 0]
